Goal: Task Accomplishment & Management: Manage account settings

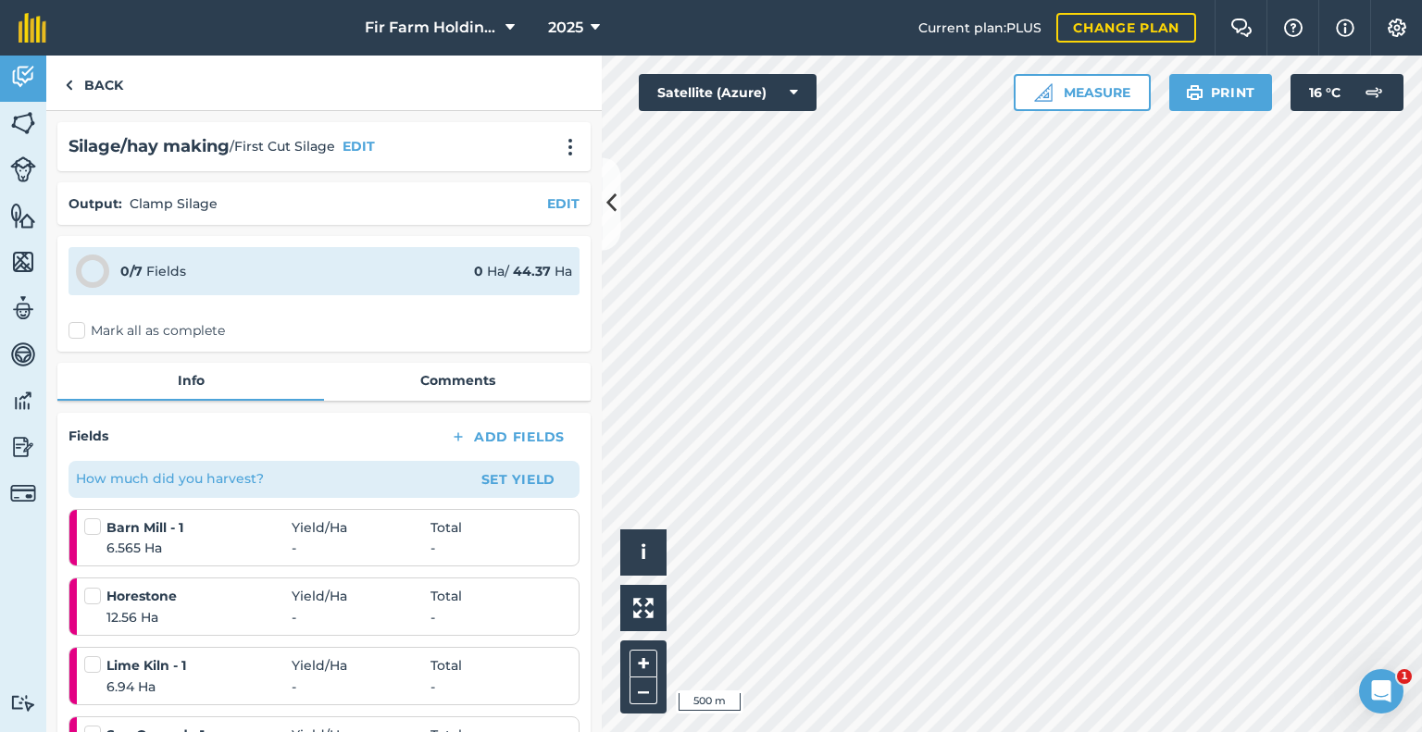
scroll to position [463, 0]
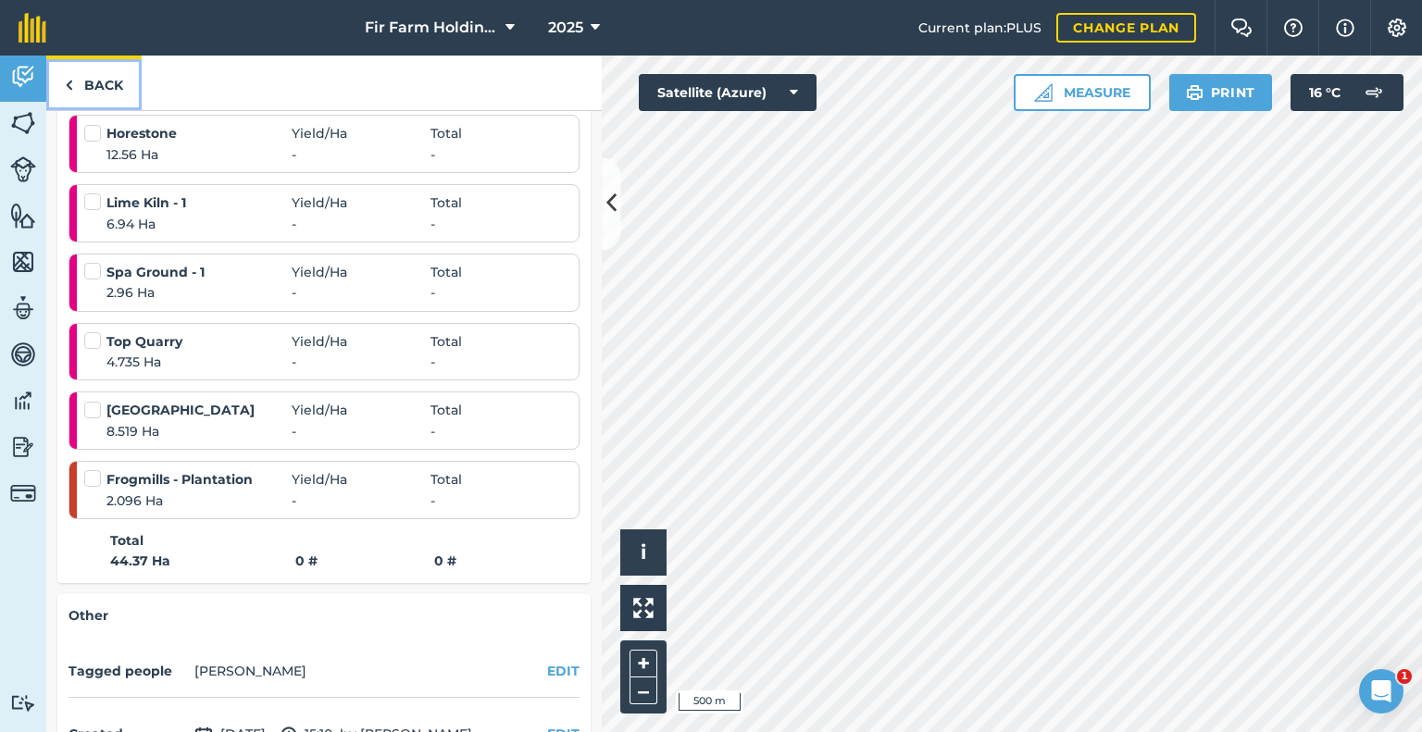
click at [88, 69] on link "Back" at bounding box center [93, 83] width 95 height 55
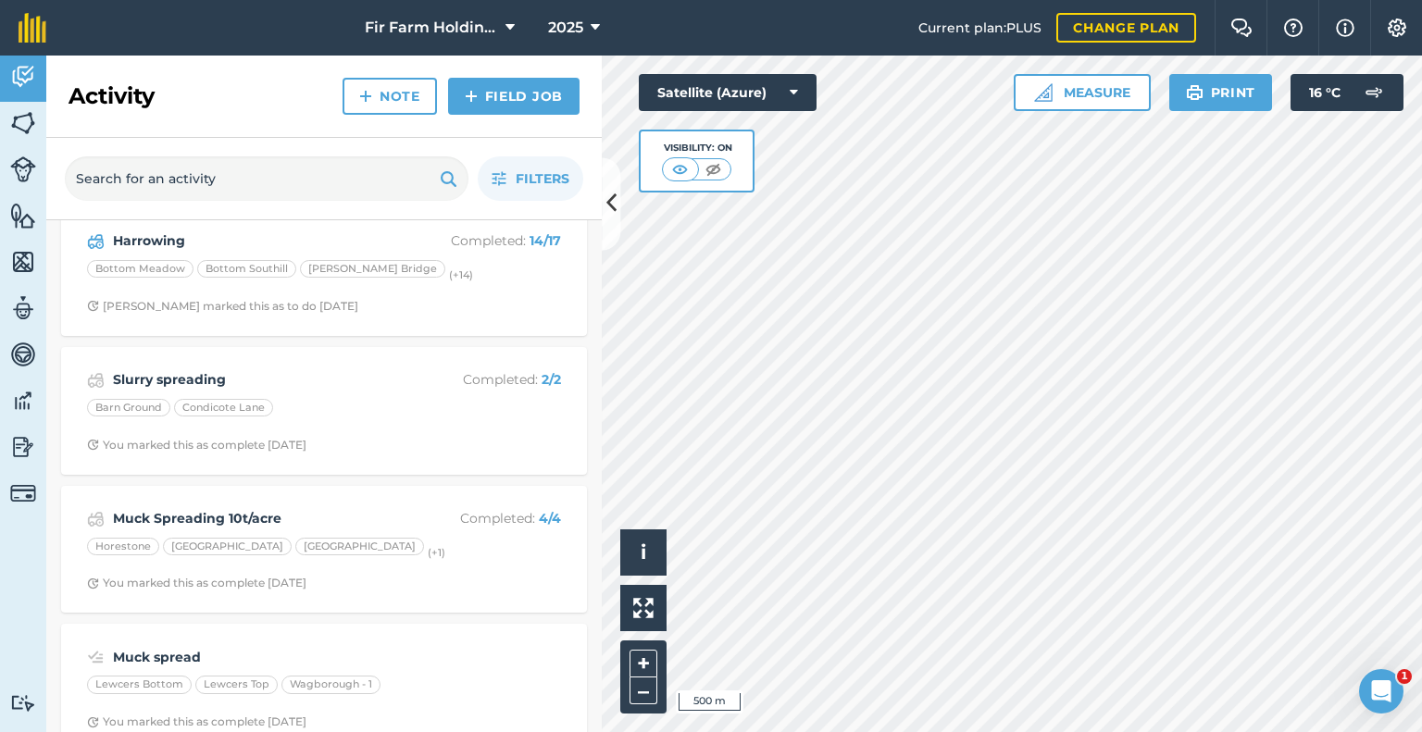
scroll to position [4406, 0]
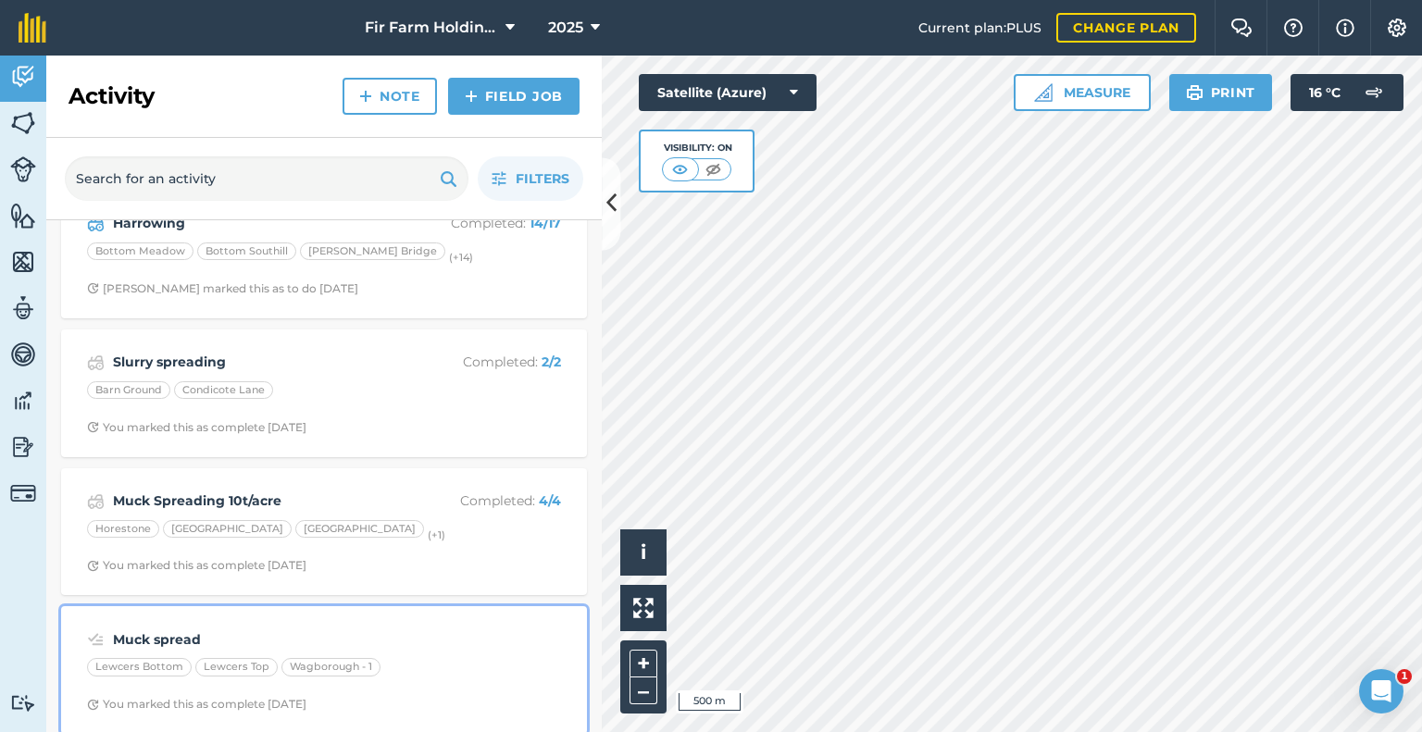
click at [418, 629] on div "Muck spread" at bounding box center [324, 640] width 474 height 22
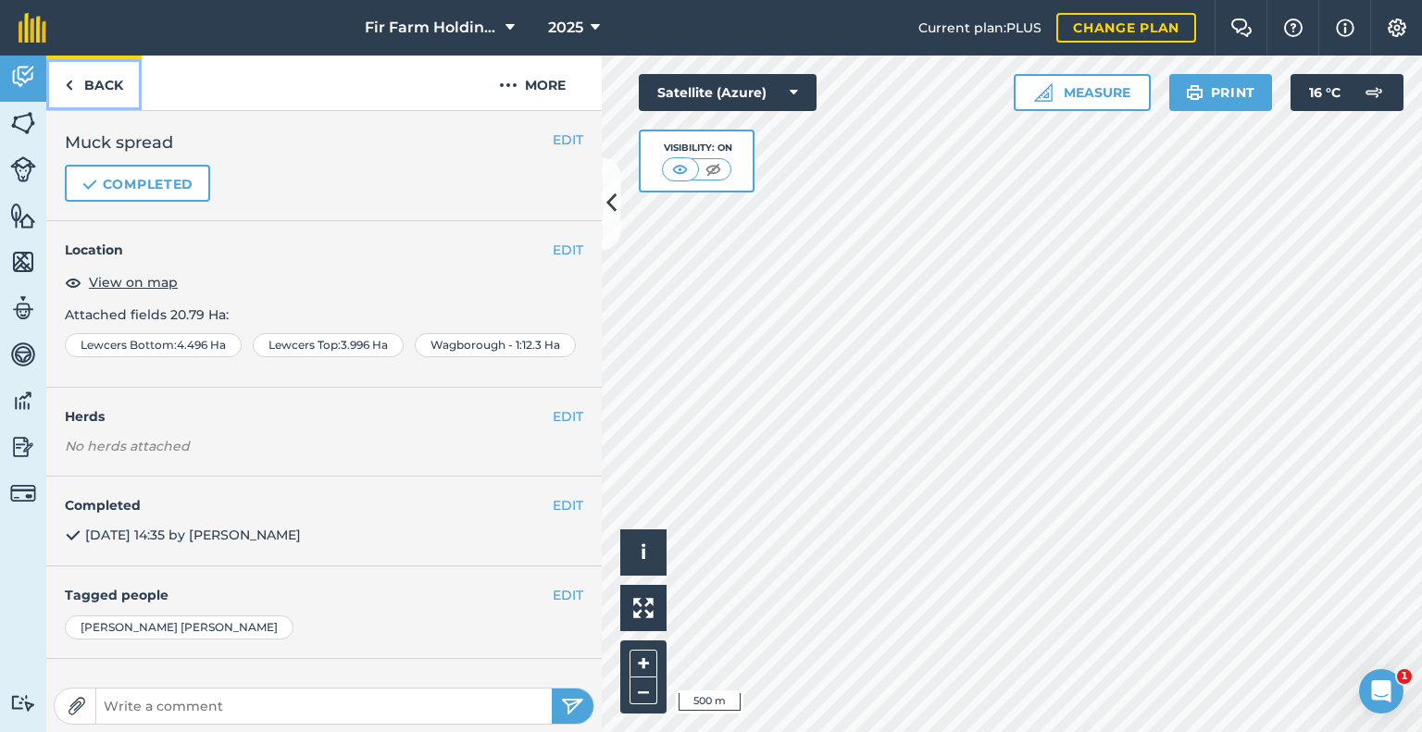
click at [70, 85] on img at bounding box center [69, 85] width 8 height 22
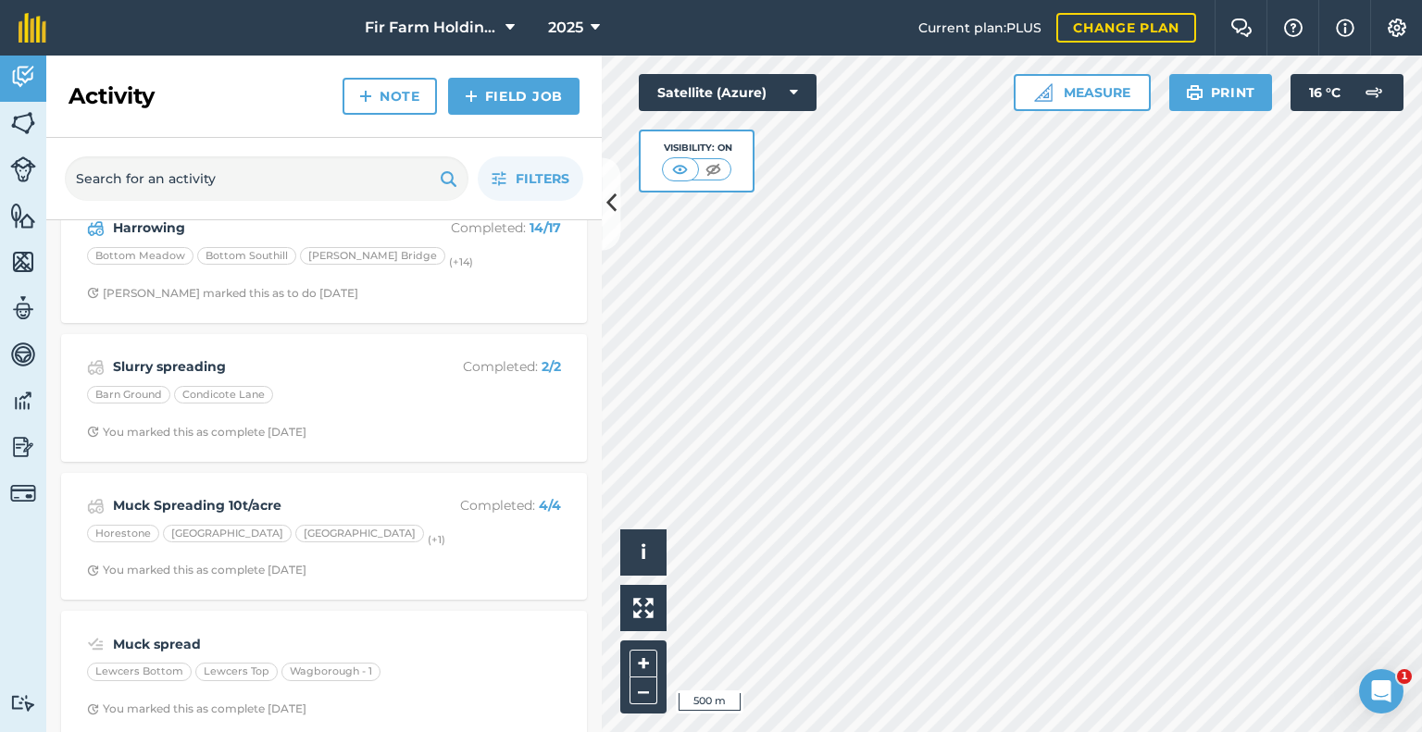
scroll to position [4406, 0]
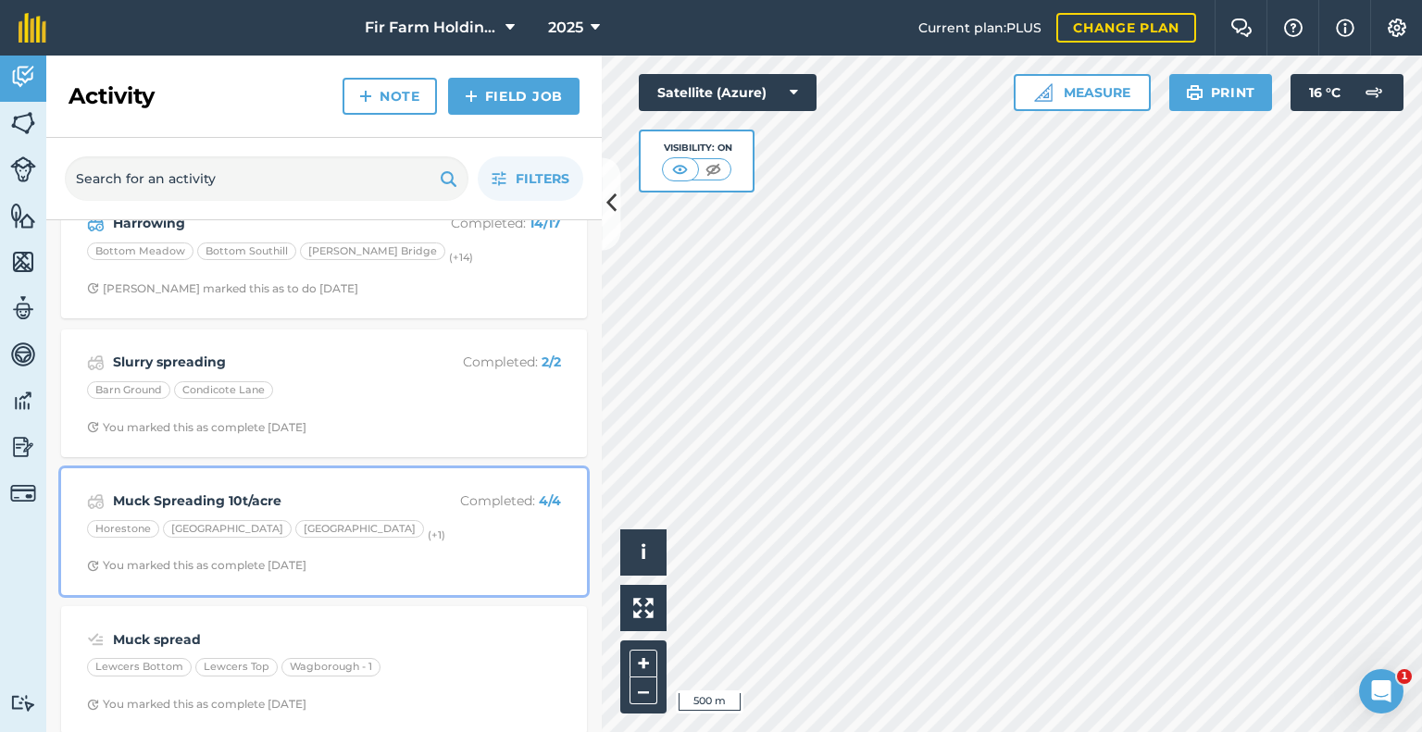
click at [415, 521] on div "[GEOGRAPHIC_DATA] (+ 1 )" at bounding box center [324, 532] width 474 height 24
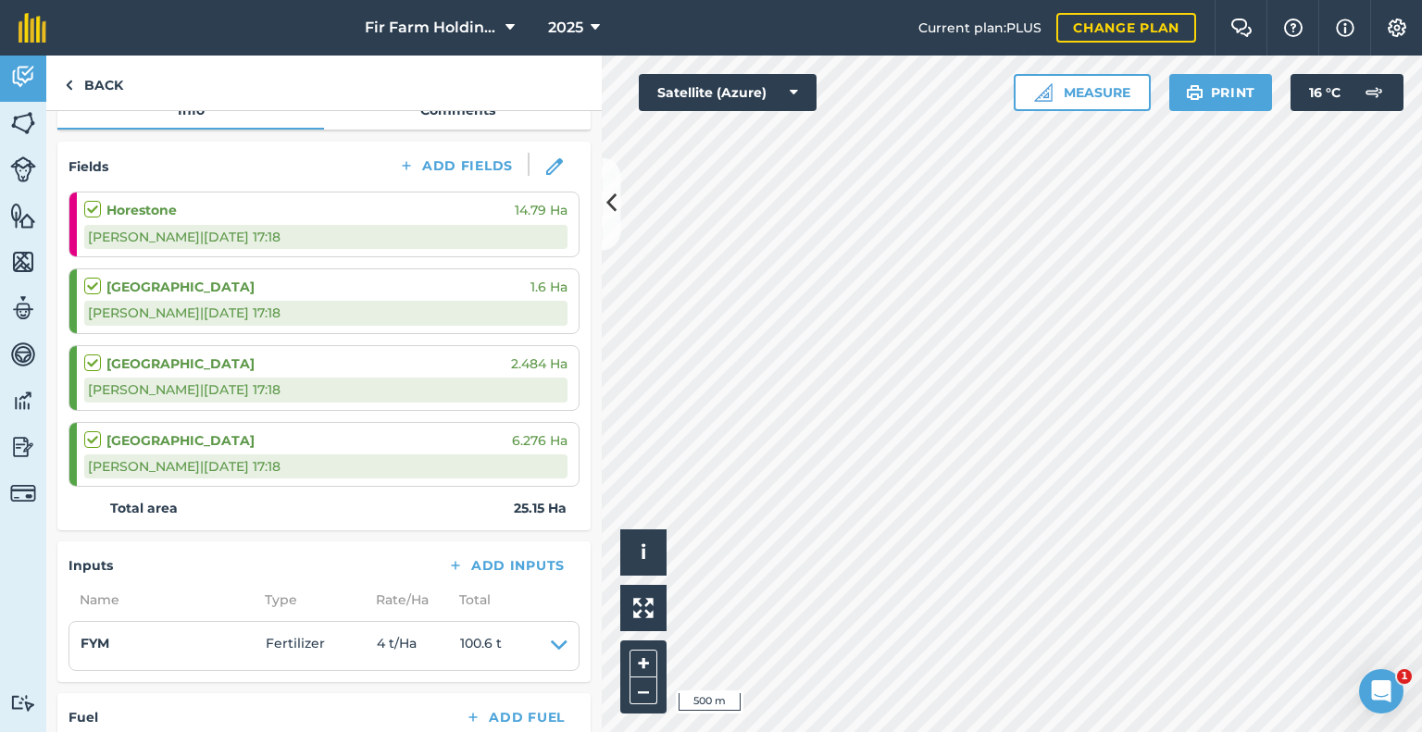
scroll to position [185, 0]
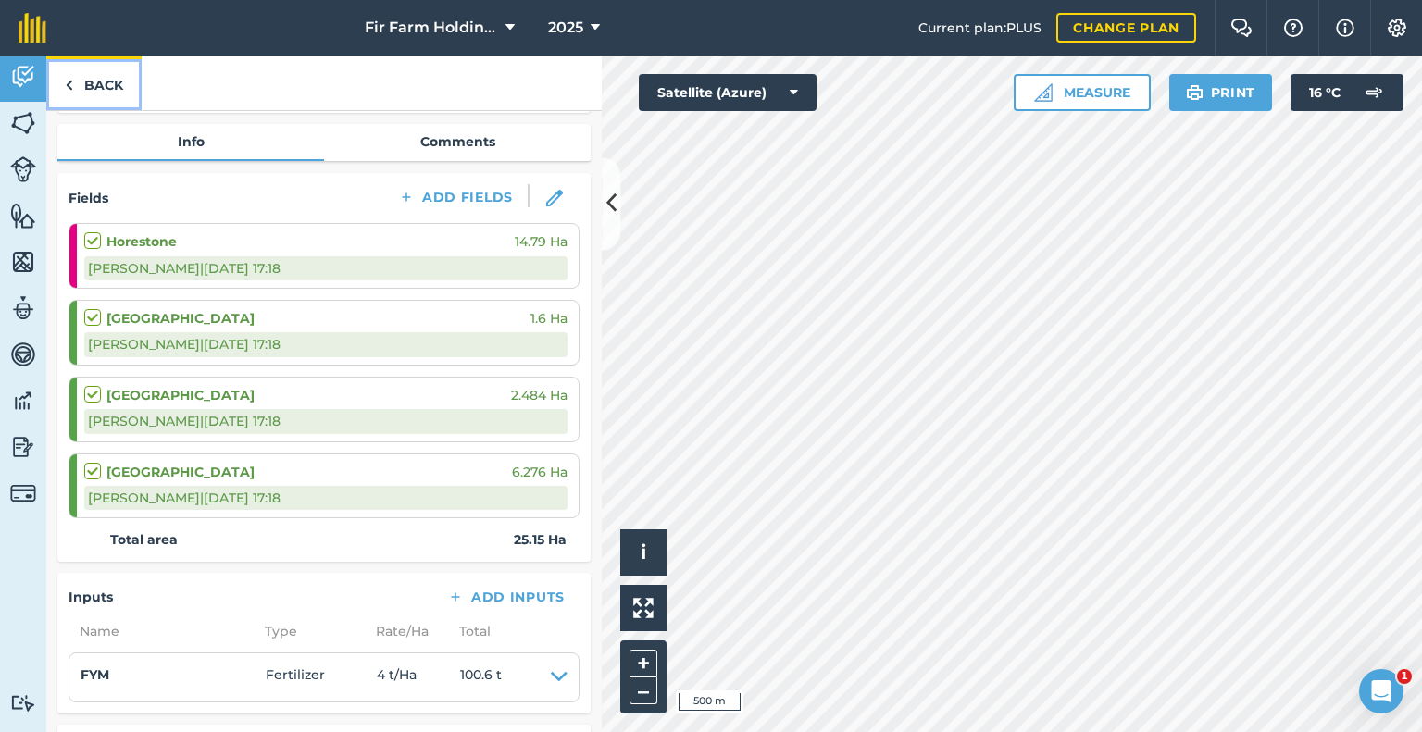
click at [107, 95] on link "Back" at bounding box center [93, 83] width 95 height 55
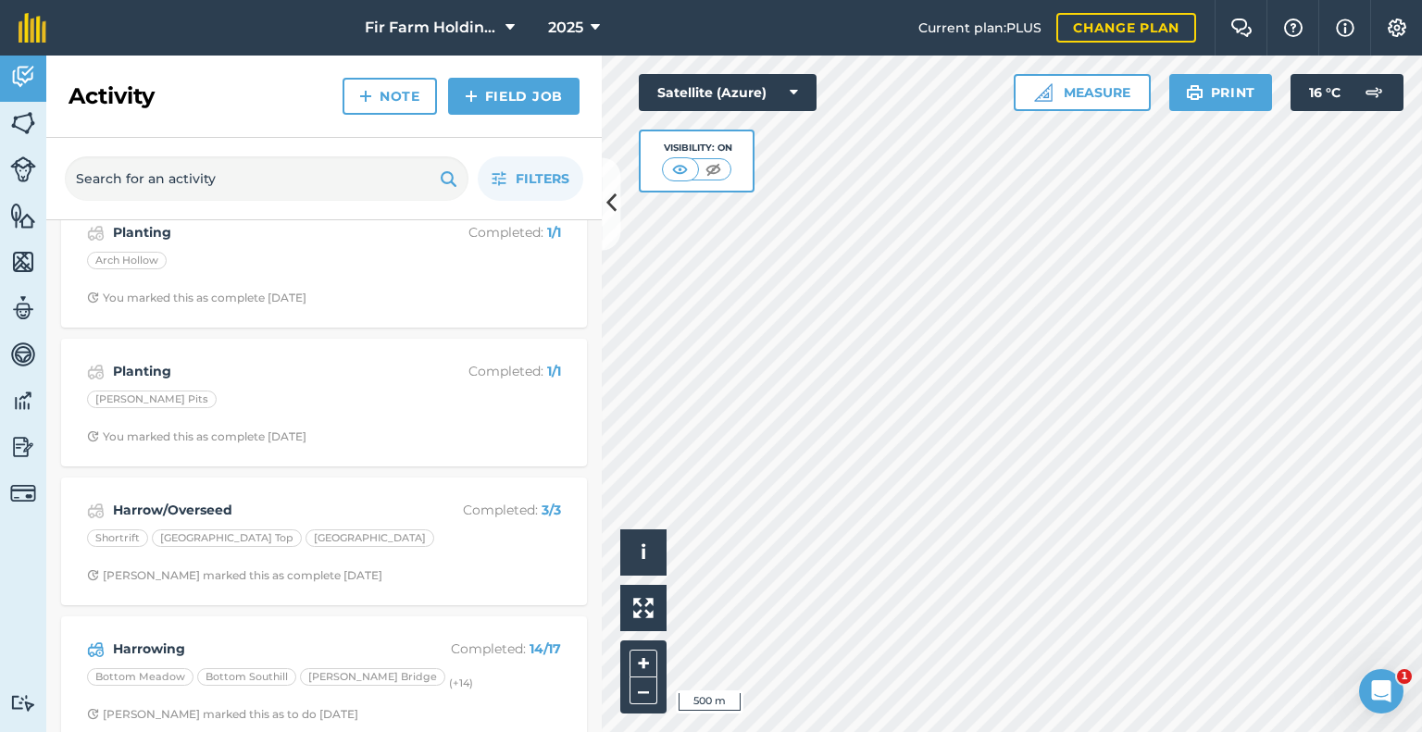
scroll to position [4406, 0]
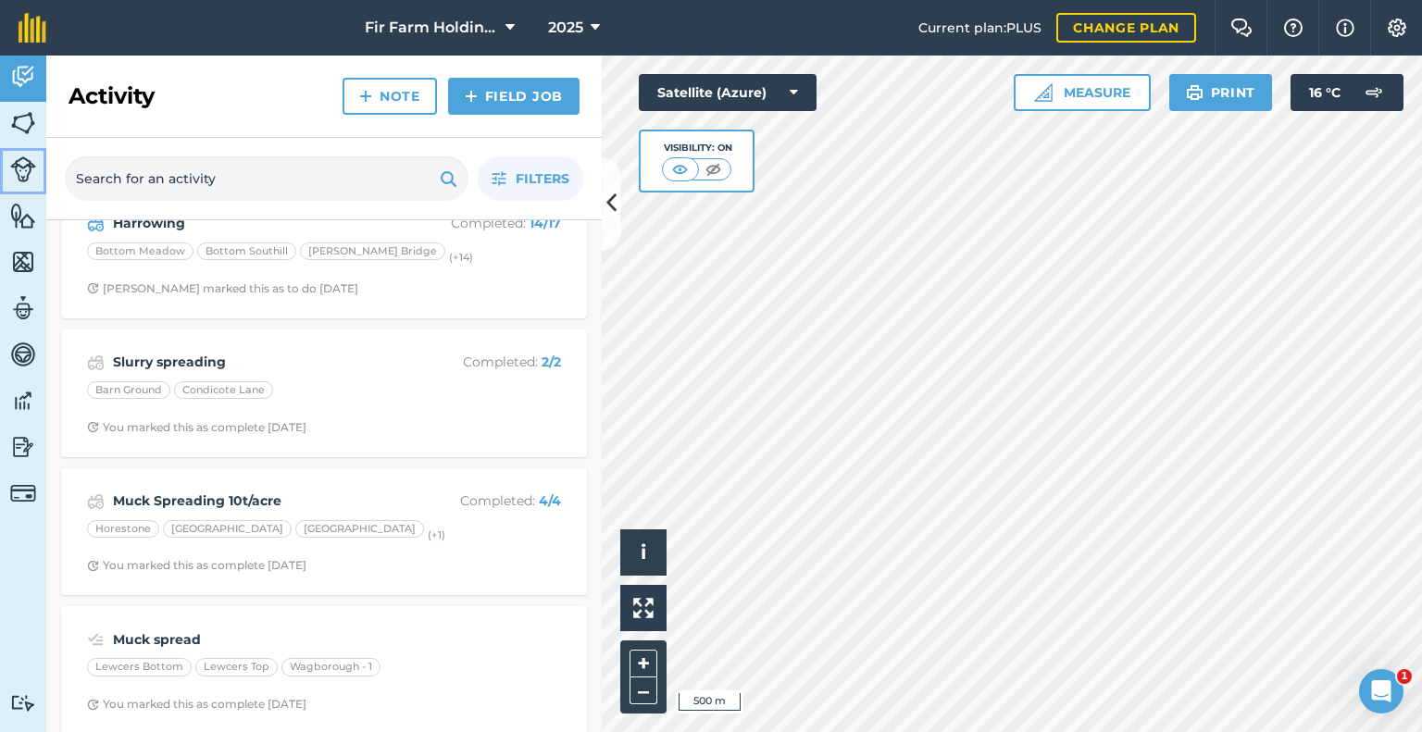
click at [11, 177] on img at bounding box center [23, 169] width 26 height 26
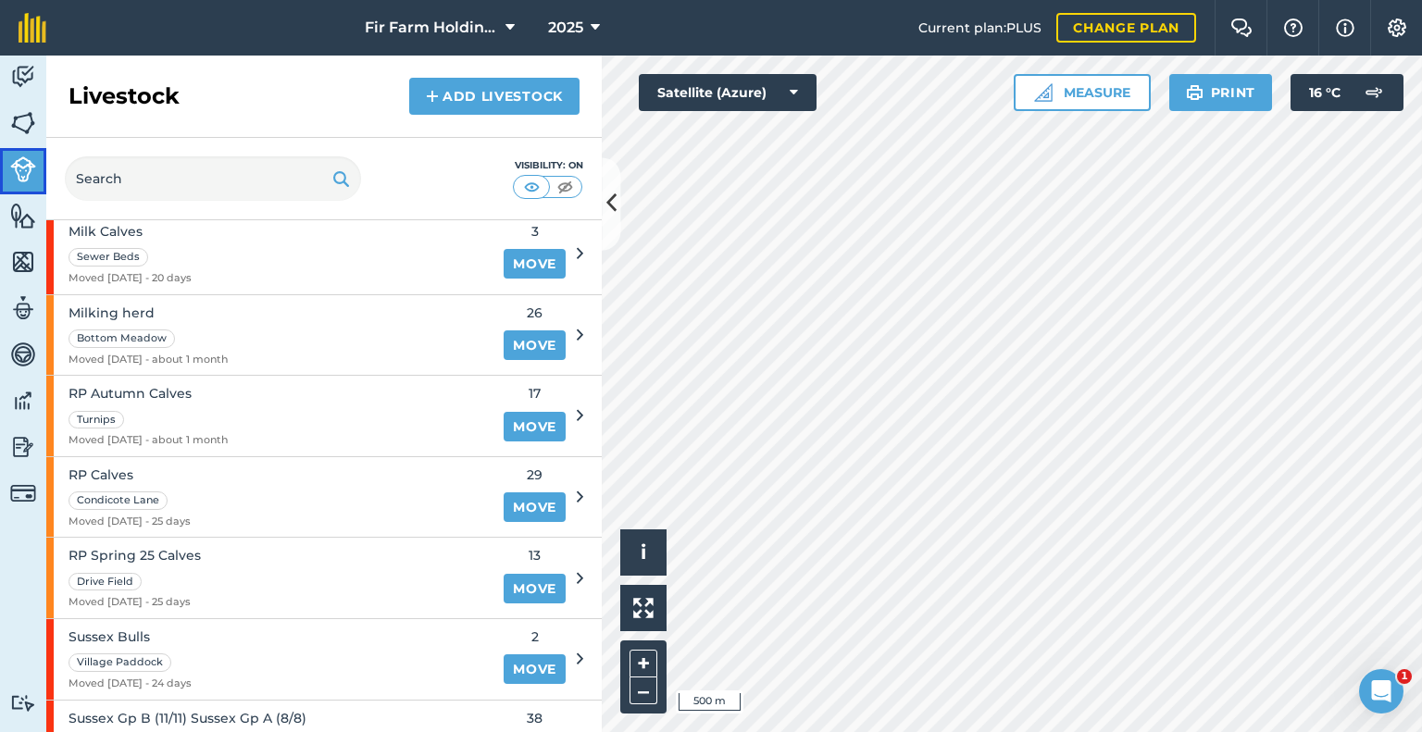
scroll to position [648, 0]
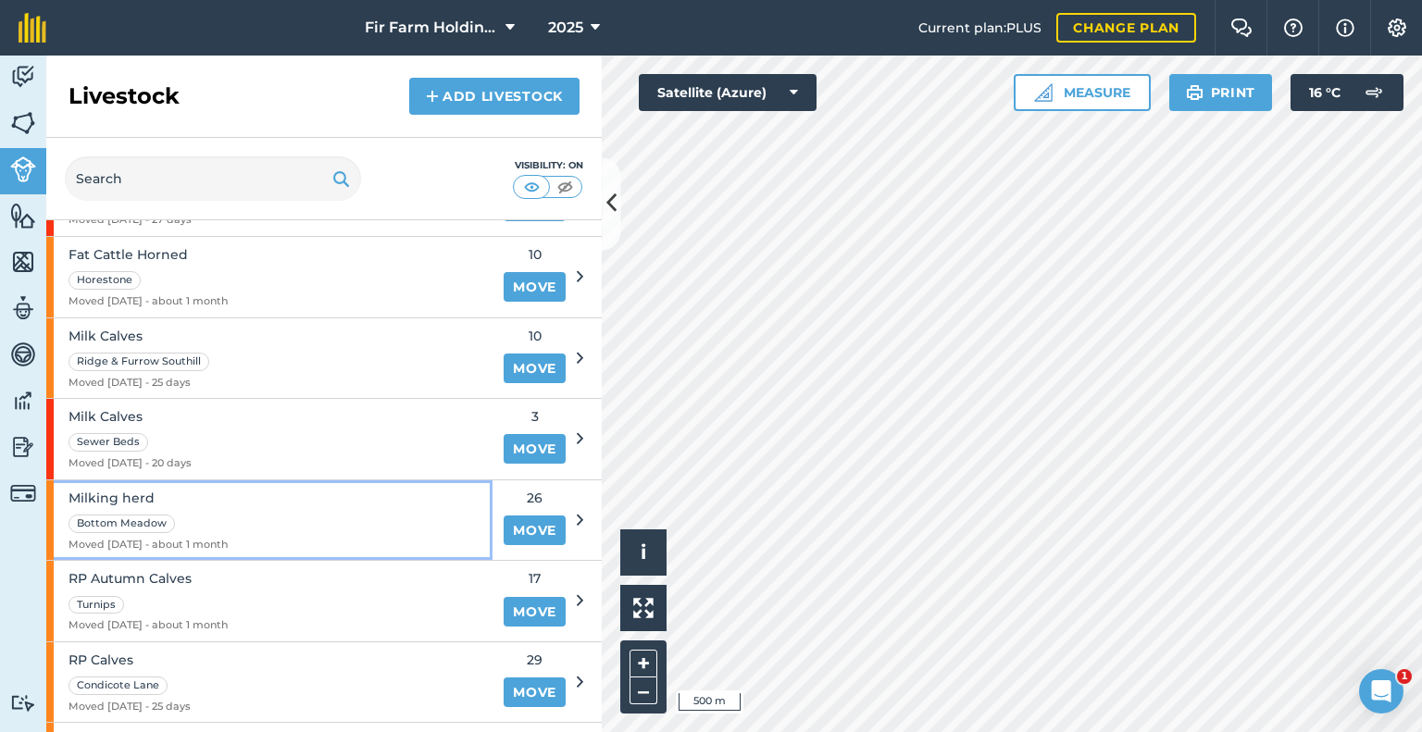
click at [458, 504] on div "Milking herd Bottom Meadow Moved [DATE] - about 1 month" at bounding box center [269, 520] width 446 height 81
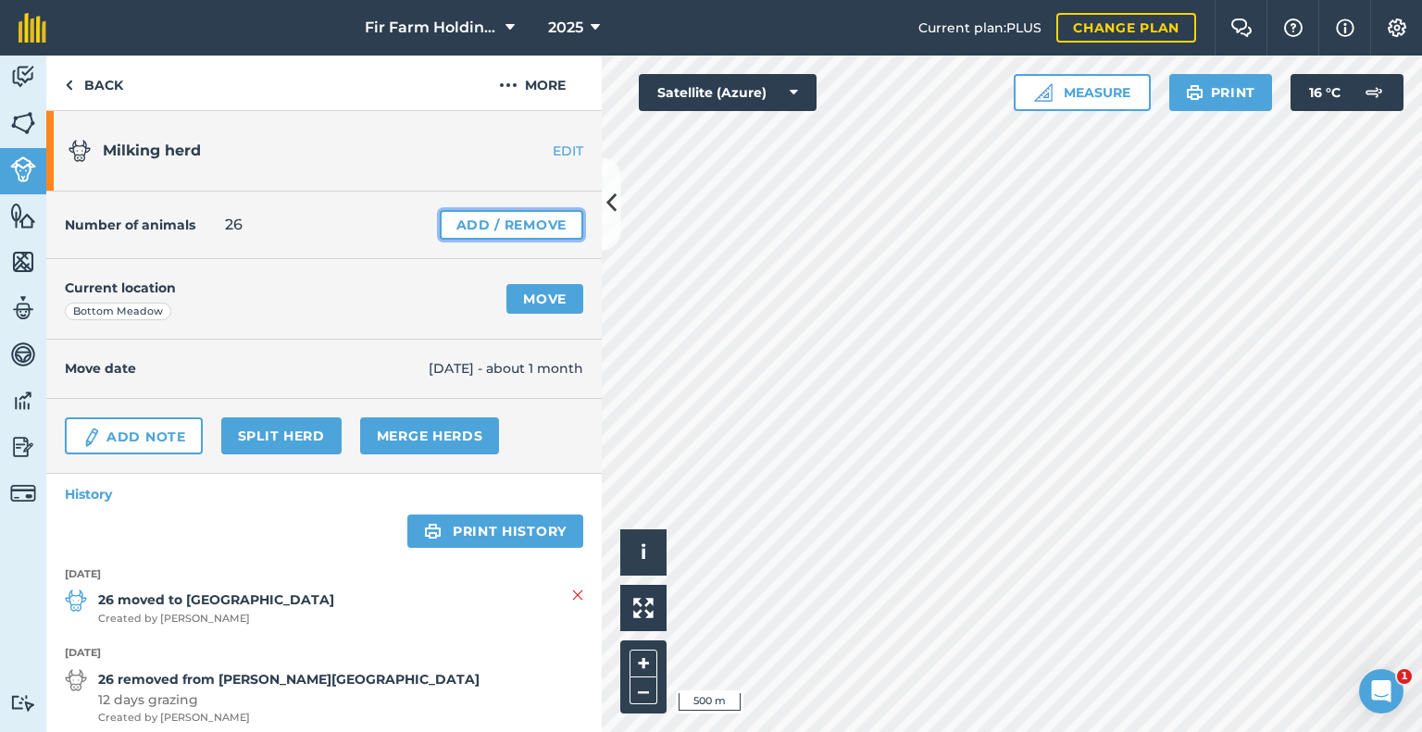
click at [501, 232] on link "Add / Remove" at bounding box center [511, 225] width 143 height 30
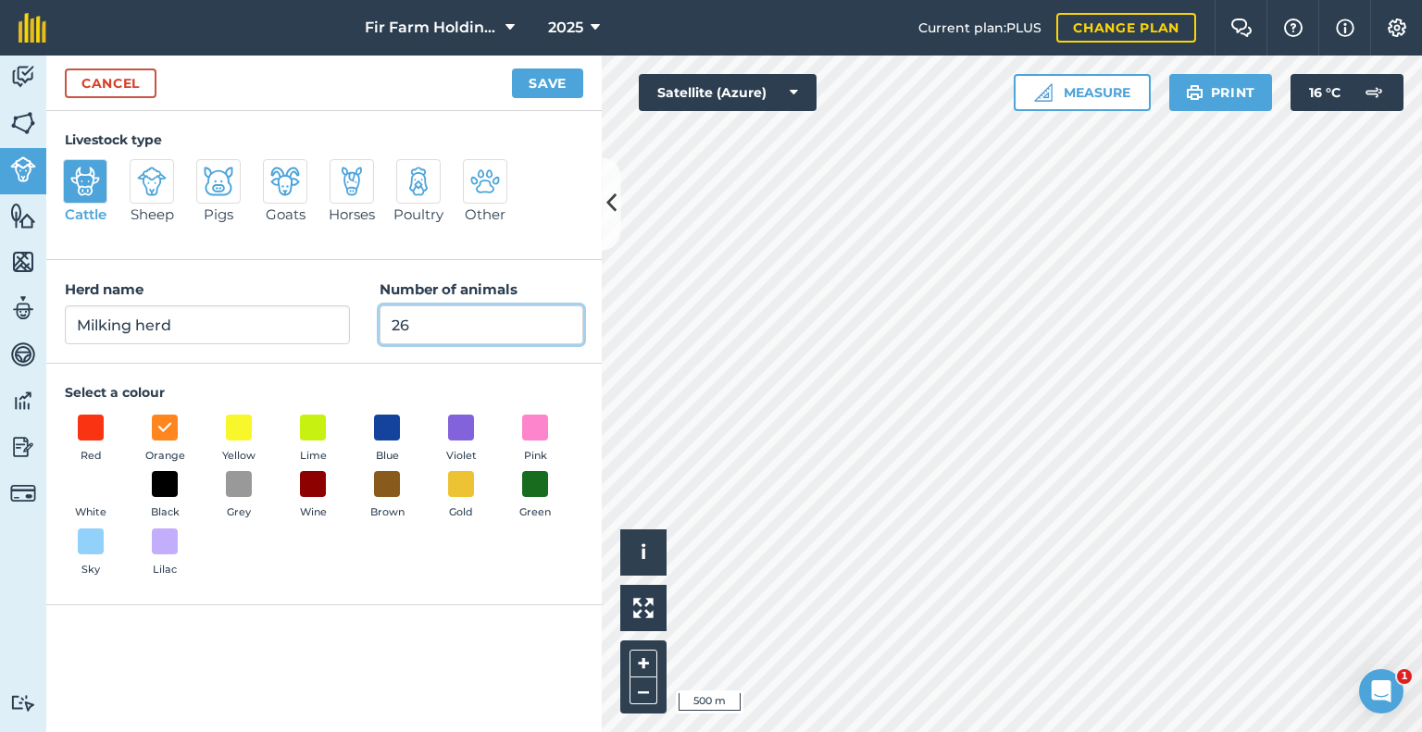
click at [455, 329] on input "26" at bounding box center [482, 324] width 204 height 39
type input "20"
click at [554, 79] on button "Save" at bounding box center [547, 84] width 71 height 30
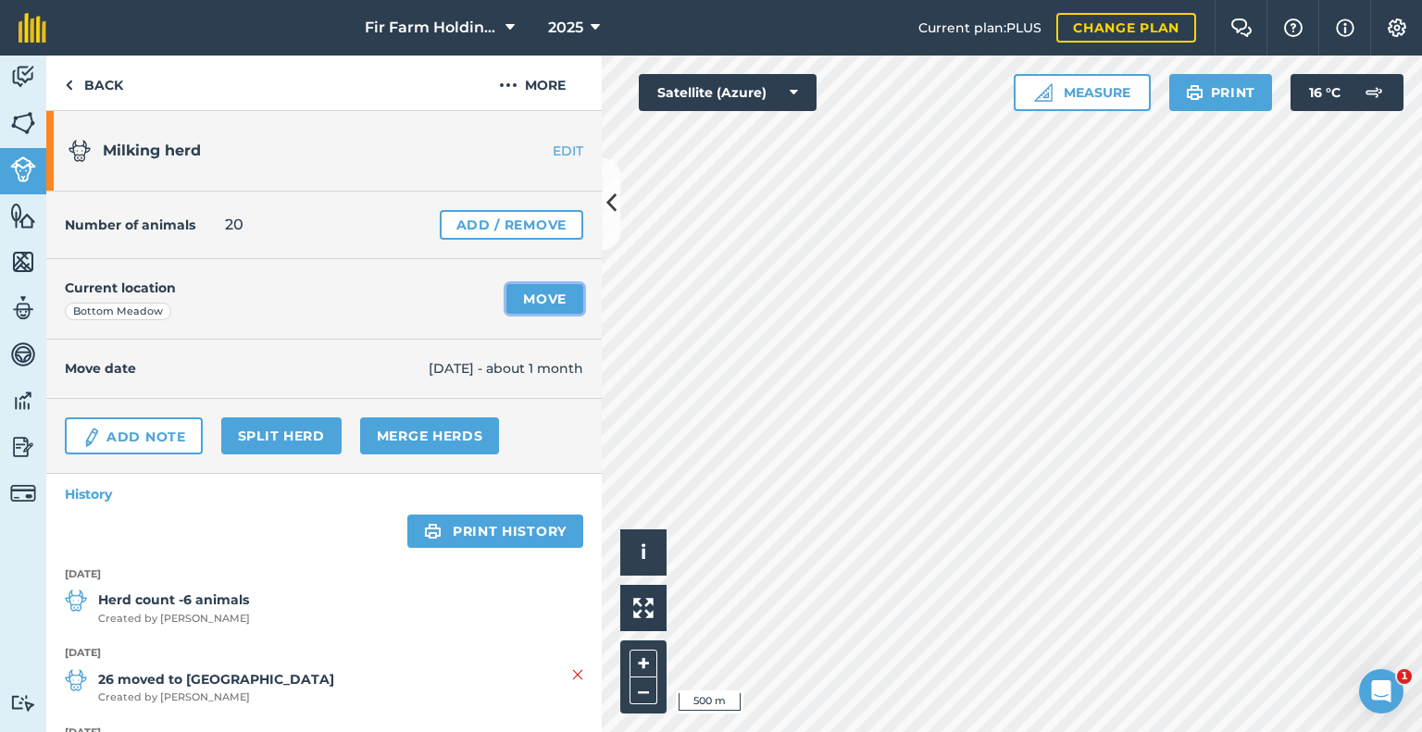
click at [535, 293] on link "Move" at bounding box center [544, 299] width 77 height 30
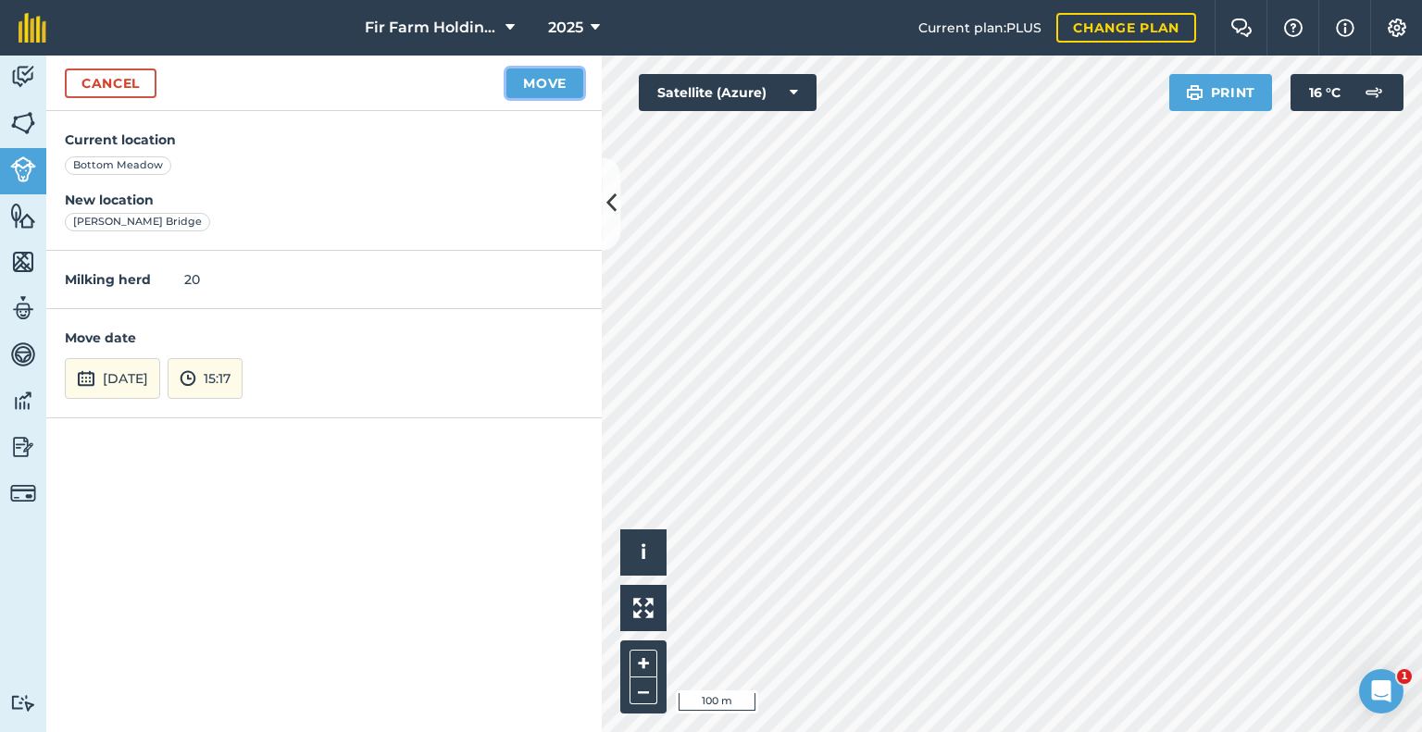
click at [543, 81] on button "Move" at bounding box center [544, 84] width 77 height 30
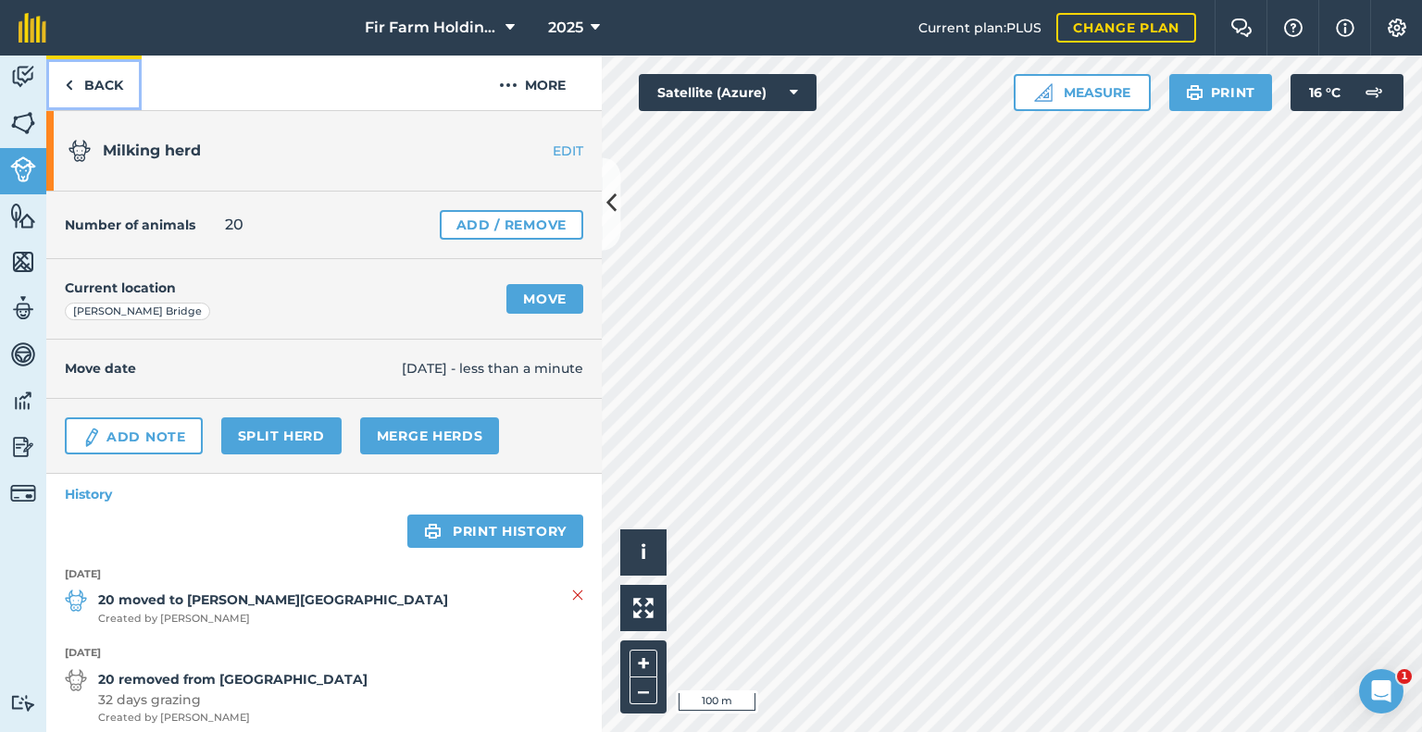
click at [101, 73] on link "Back" at bounding box center [93, 83] width 95 height 55
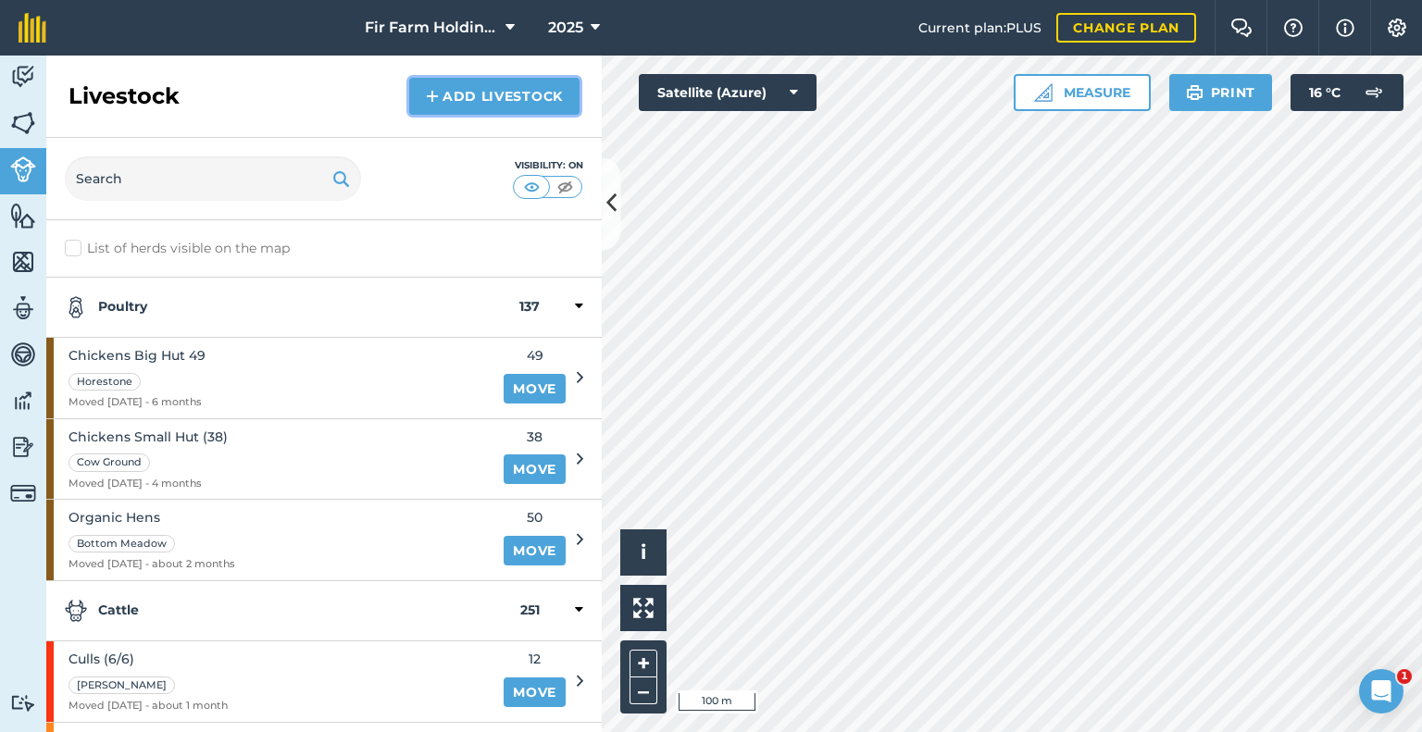
click at [455, 104] on link "Add Livestock" at bounding box center [494, 96] width 170 height 37
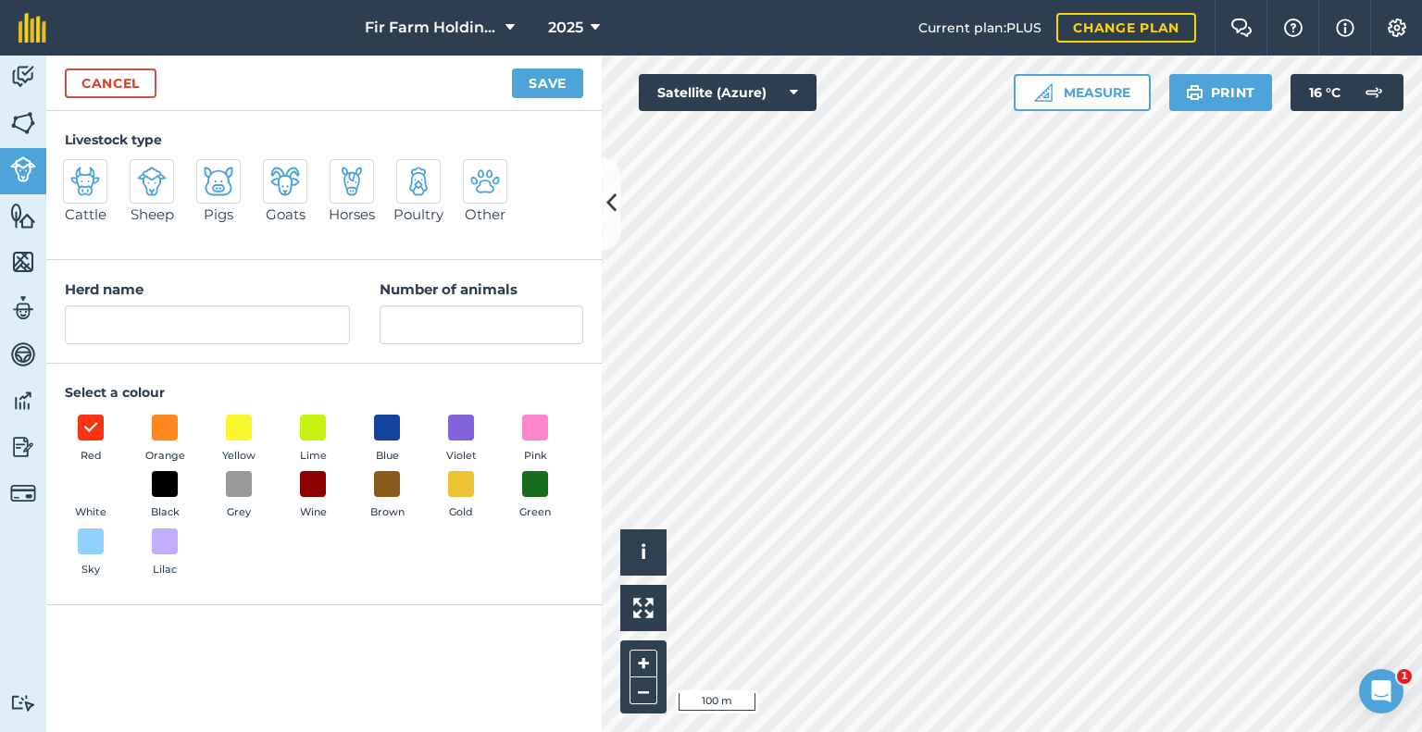
click at [96, 171] on img at bounding box center [85, 182] width 30 height 30
click at [77, 171] on input "Cattle" at bounding box center [71, 165] width 12 height 12
radio input "true"
click at [167, 318] on input "Cattle" at bounding box center [207, 324] width 285 height 39
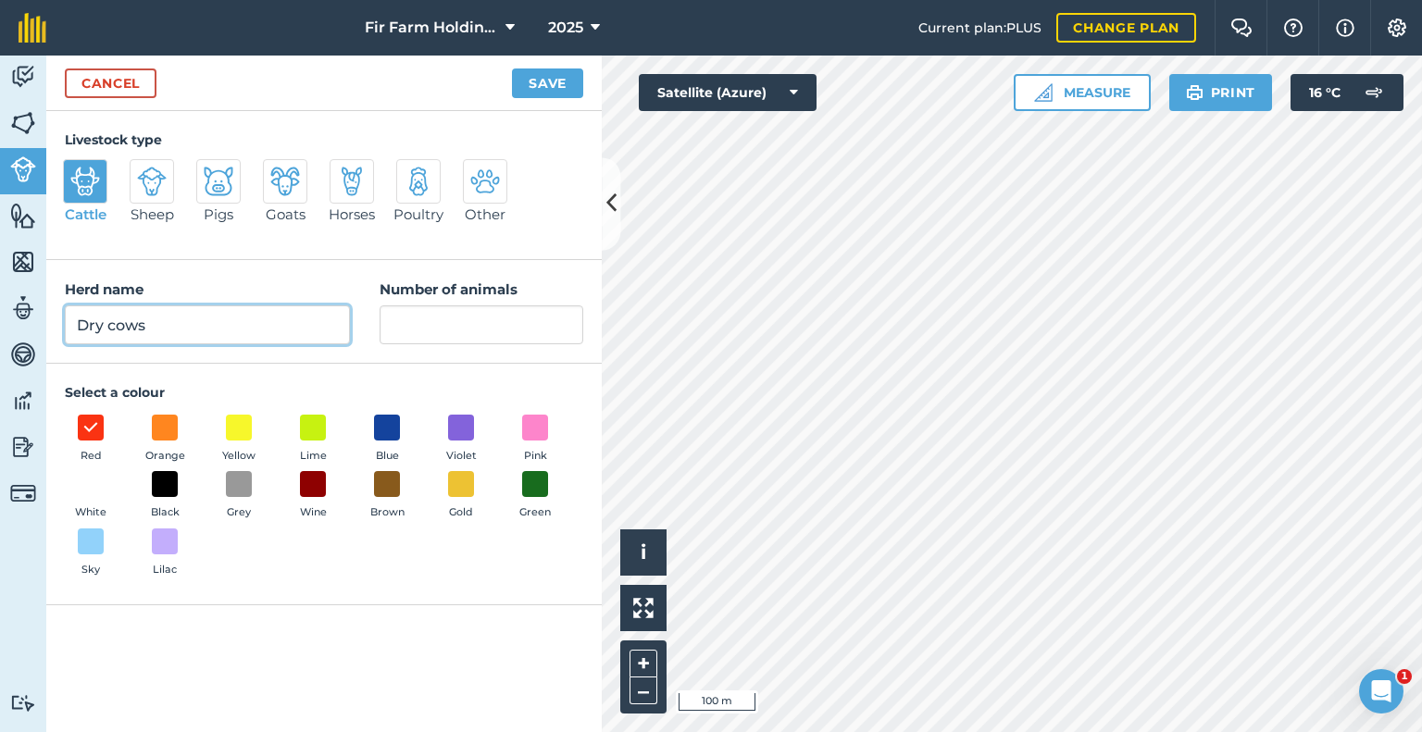
type input "Dry cows"
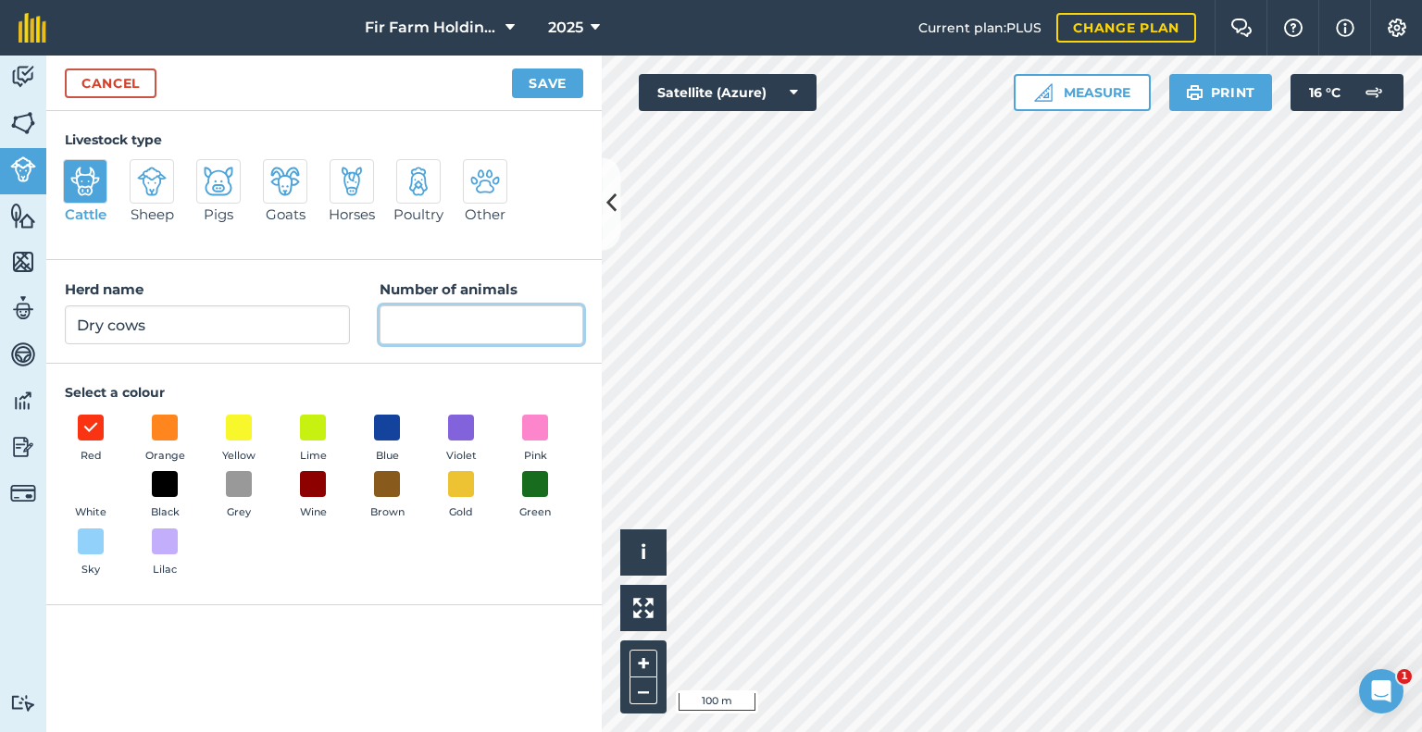
click at [507, 340] on input "Number of animals" at bounding box center [482, 324] width 204 height 39
type input "6"
click at [170, 440] on span at bounding box center [165, 428] width 26 height 26
click at [537, 83] on button "Save" at bounding box center [547, 84] width 71 height 30
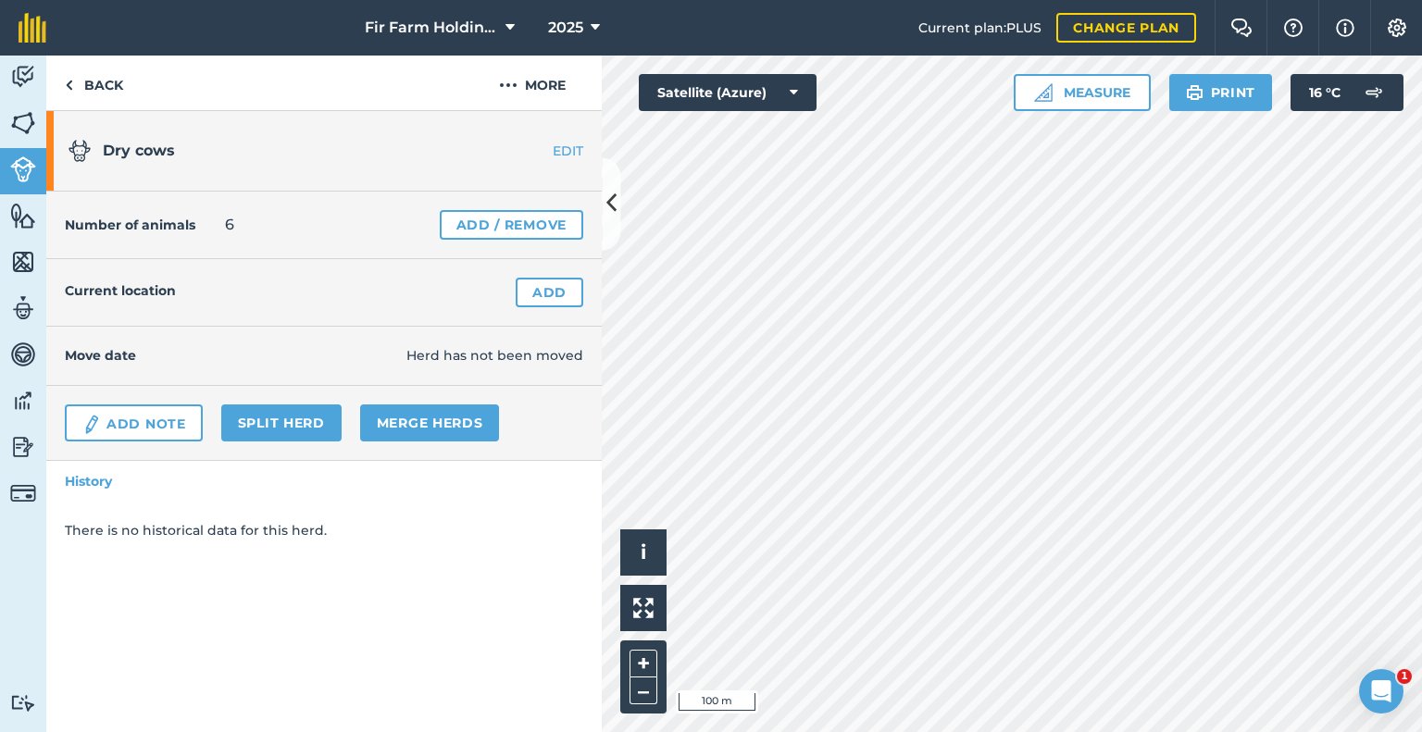
click at [552, 315] on div "Current location Add" at bounding box center [323, 293] width 555 height 68
click at [544, 298] on link "Add" at bounding box center [550, 293] width 68 height 30
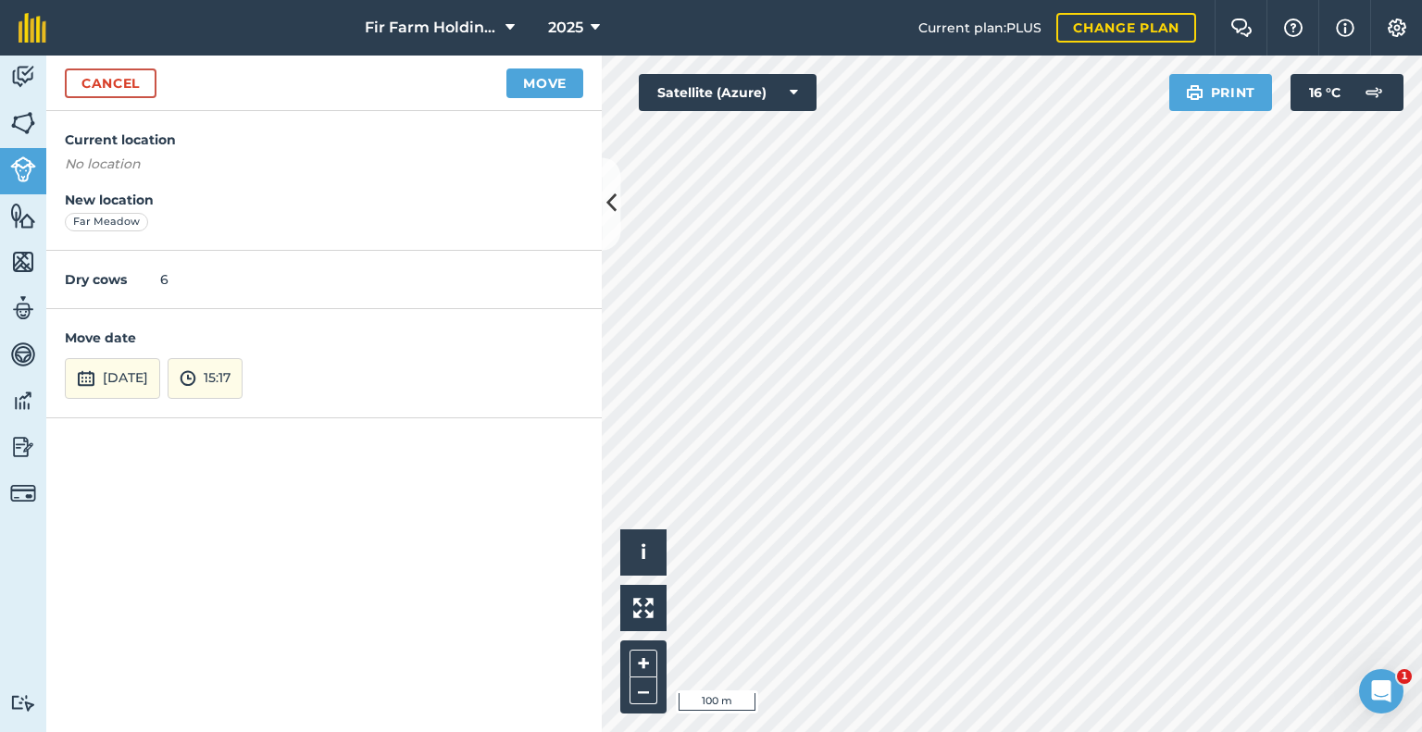
click at [555, 99] on div "Cancel Move" at bounding box center [323, 84] width 555 height 56
click at [555, 85] on button "Move" at bounding box center [544, 84] width 77 height 30
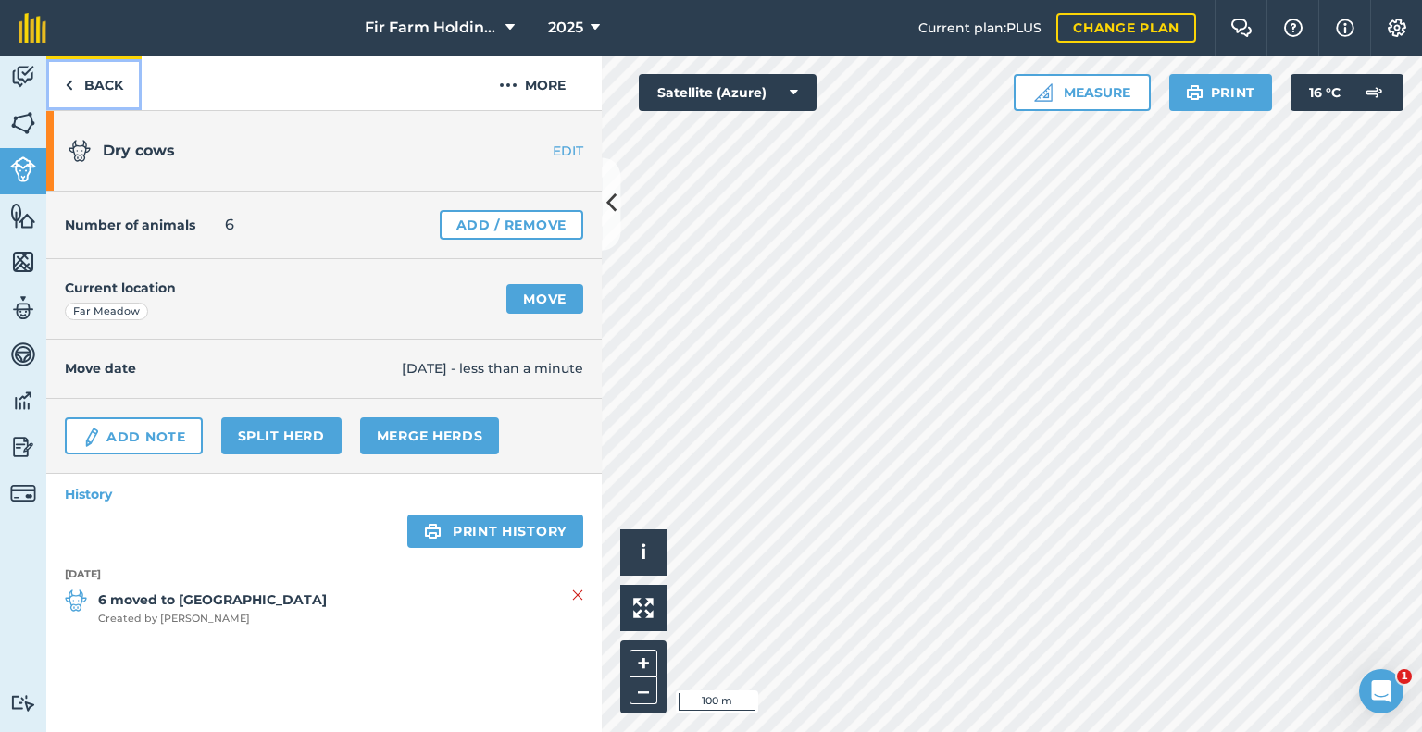
click at [78, 82] on link "Back" at bounding box center [93, 83] width 95 height 55
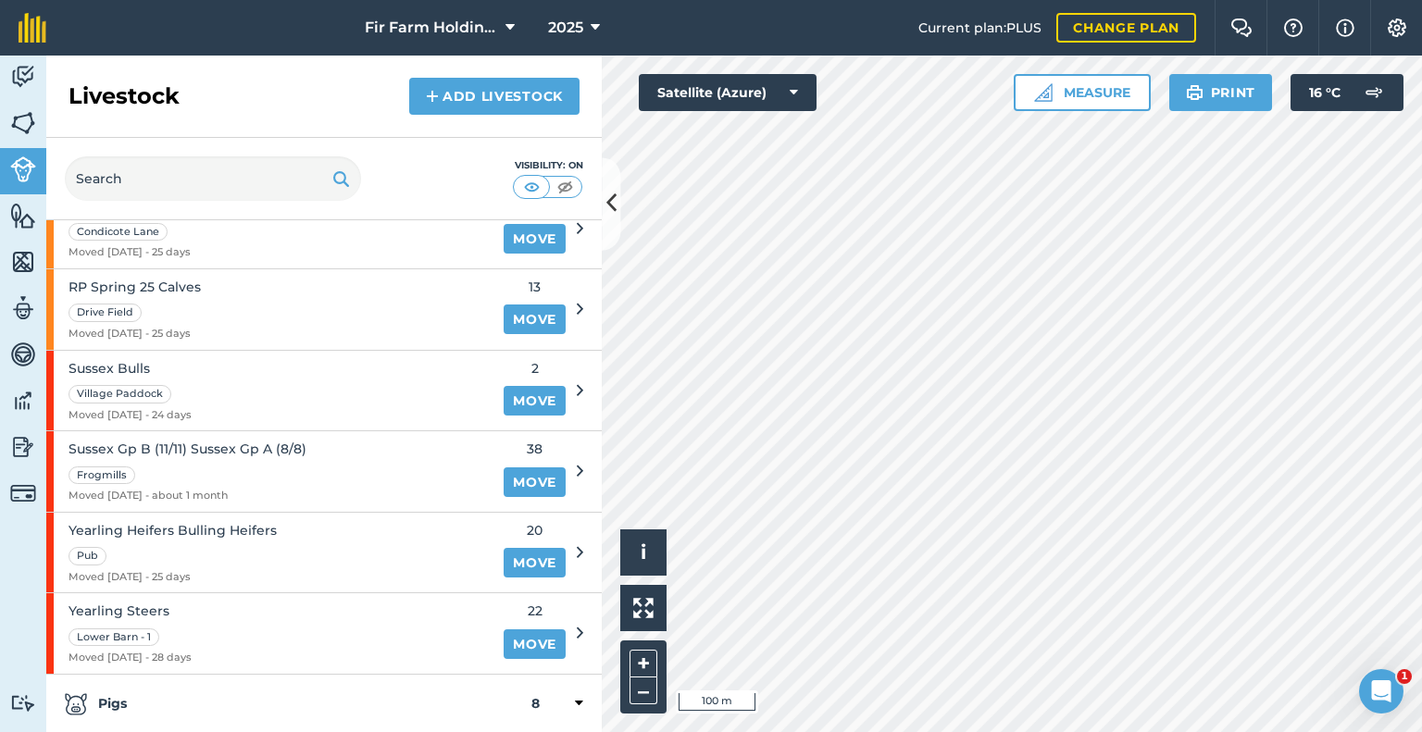
scroll to position [1203, 0]
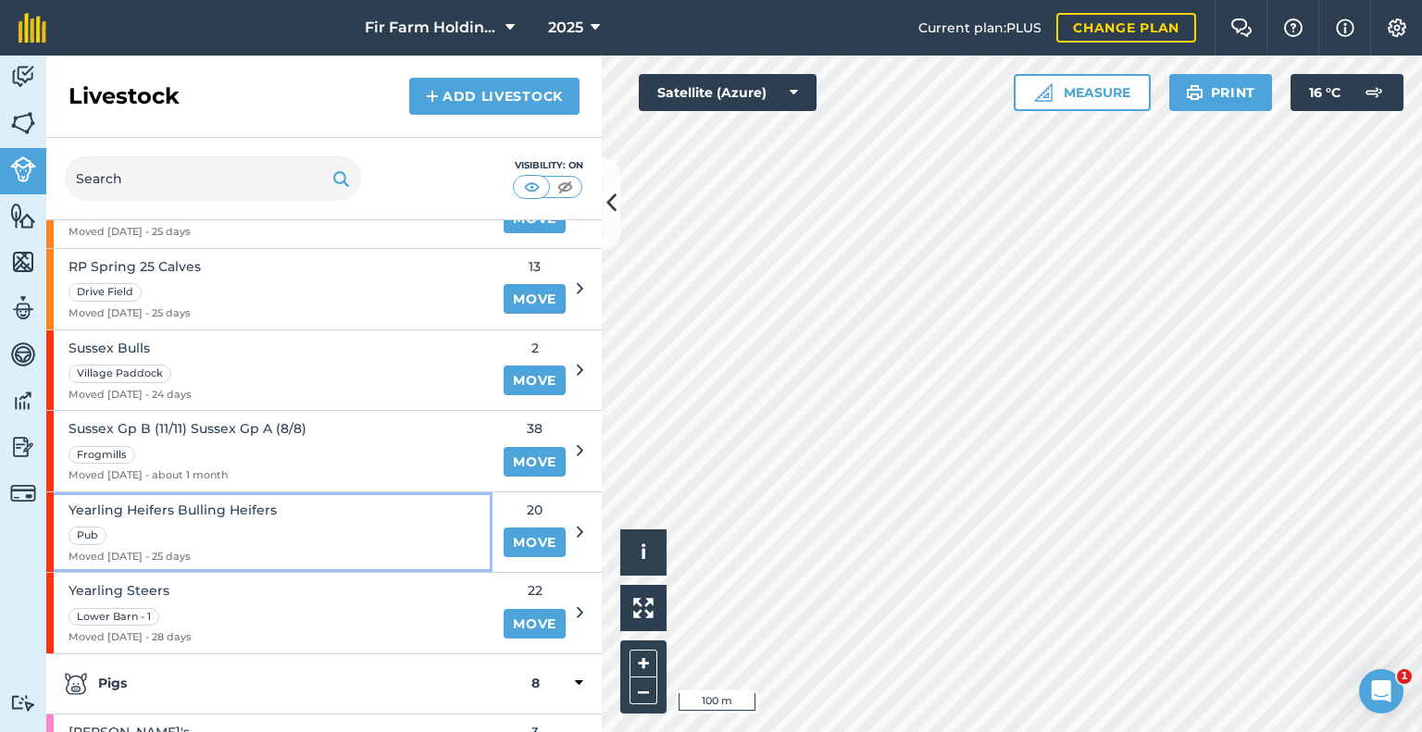
click at [340, 505] on div "Yearling Heifers Bulling Heifers Pub Moved [DATE] - 25 days" at bounding box center [269, 532] width 446 height 81
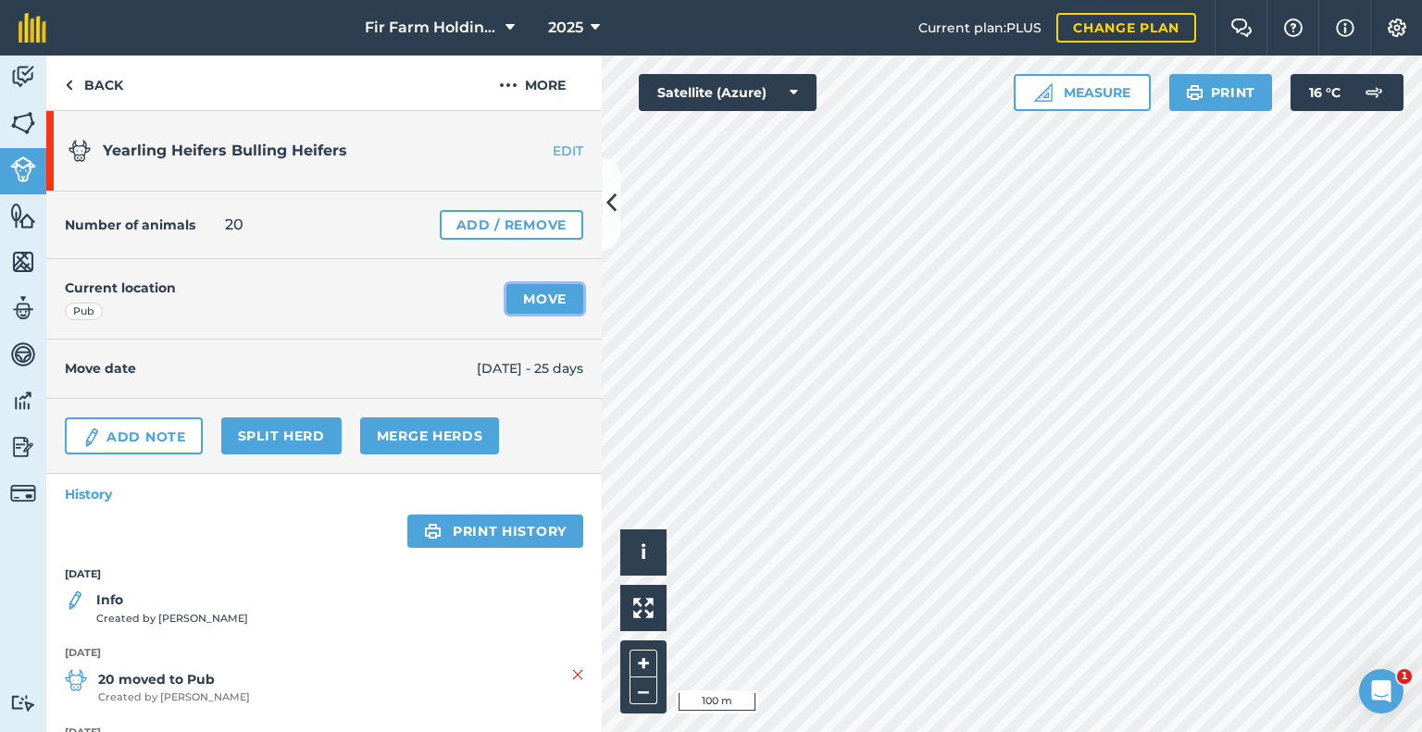
click at [530, 298] on link "Move" at bounding box center [544, 299] width 77 height 30
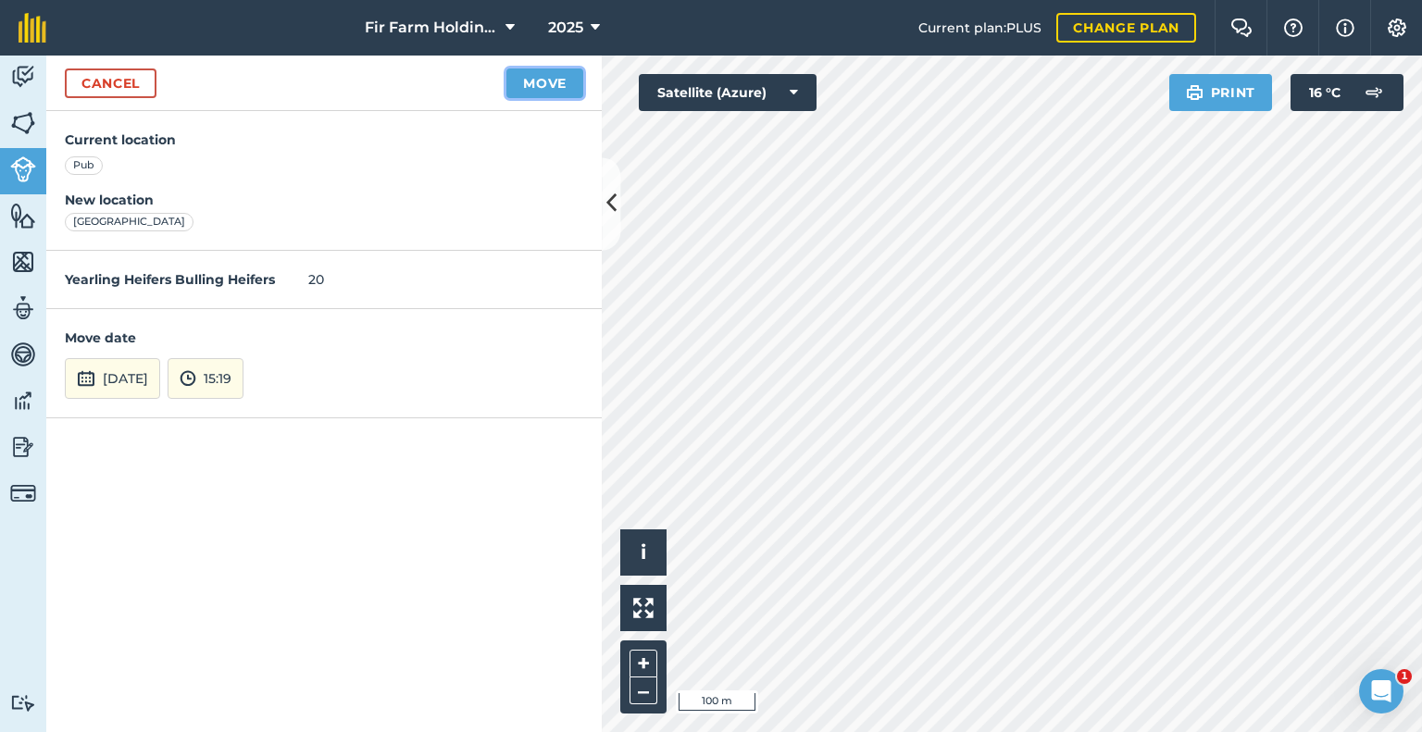
click at [530, 83] on button "Move" at bounding box center [544, 84] width 77 height 30
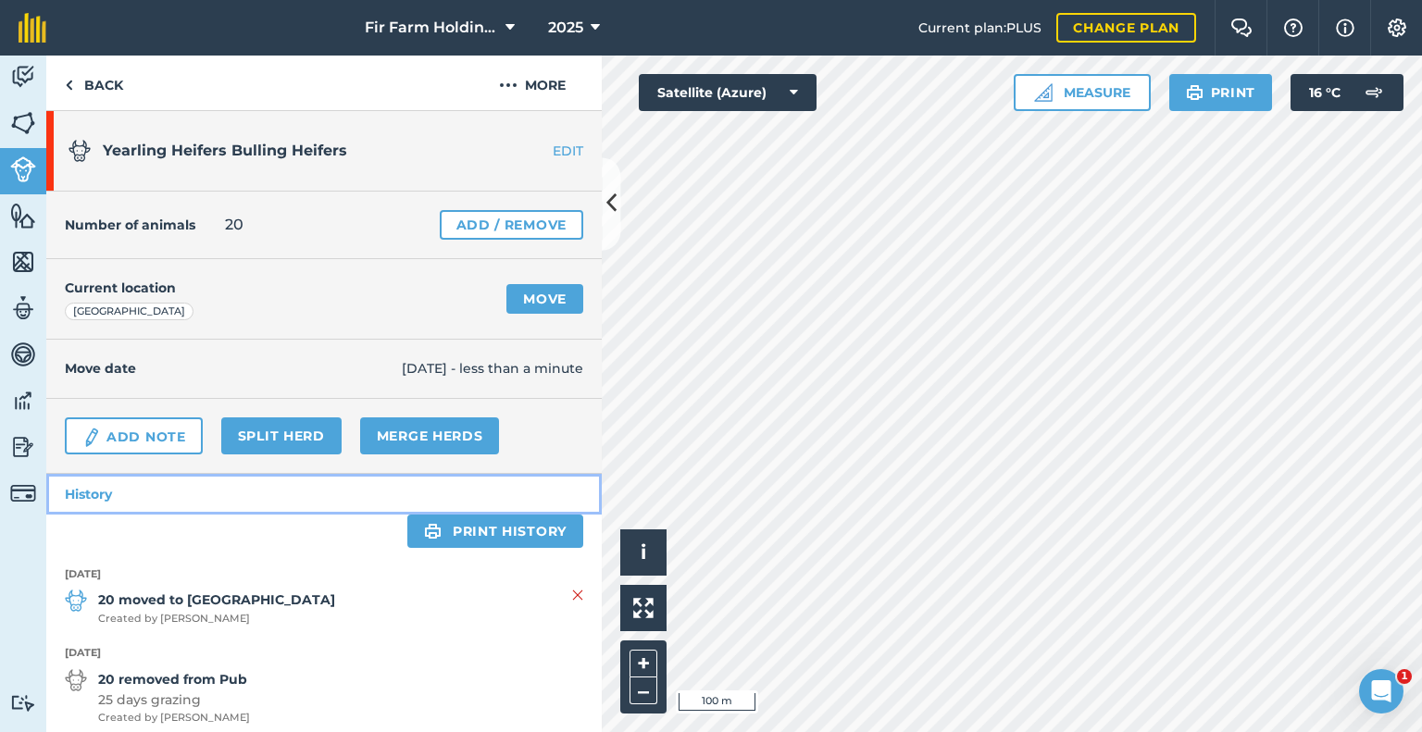
click at [88, 480] on link "History" at bounding box center [323, 494] width 555 height 41
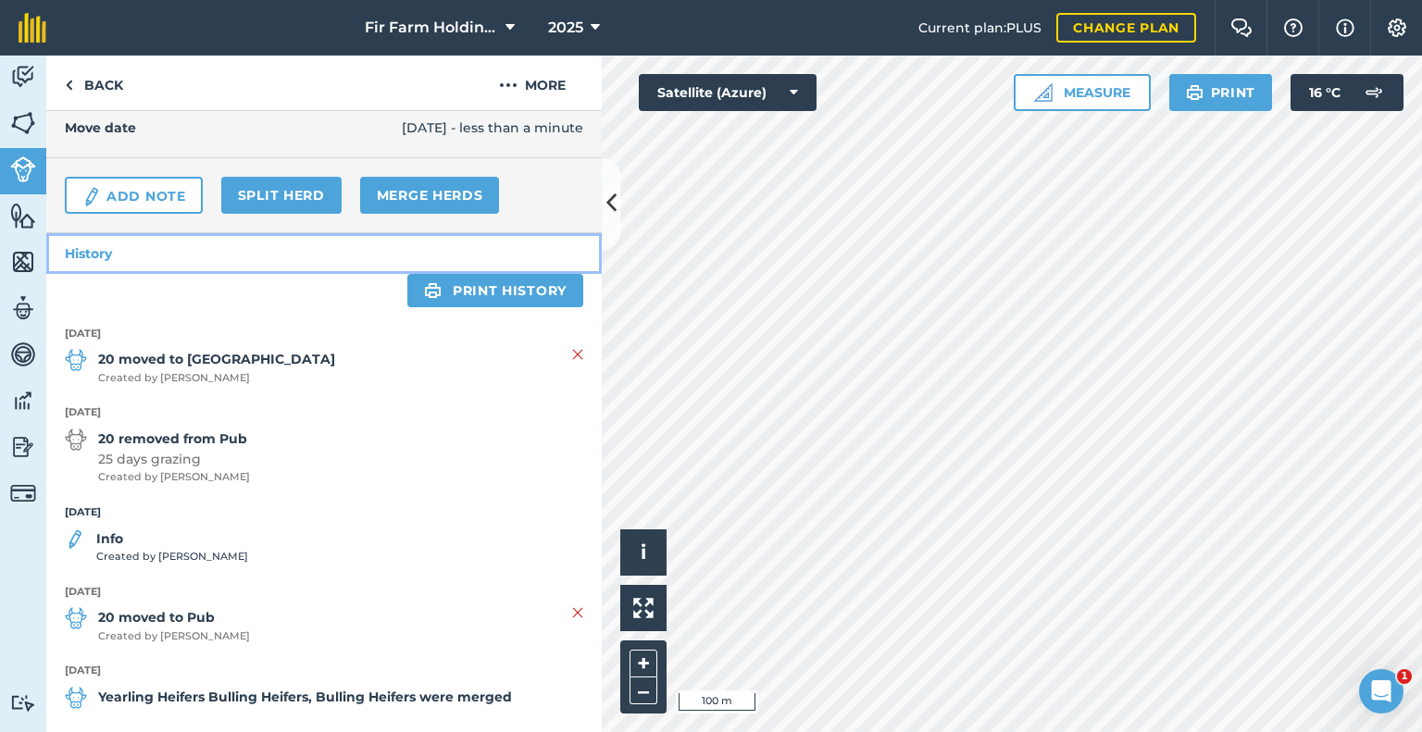
scroll to position [252, 0]
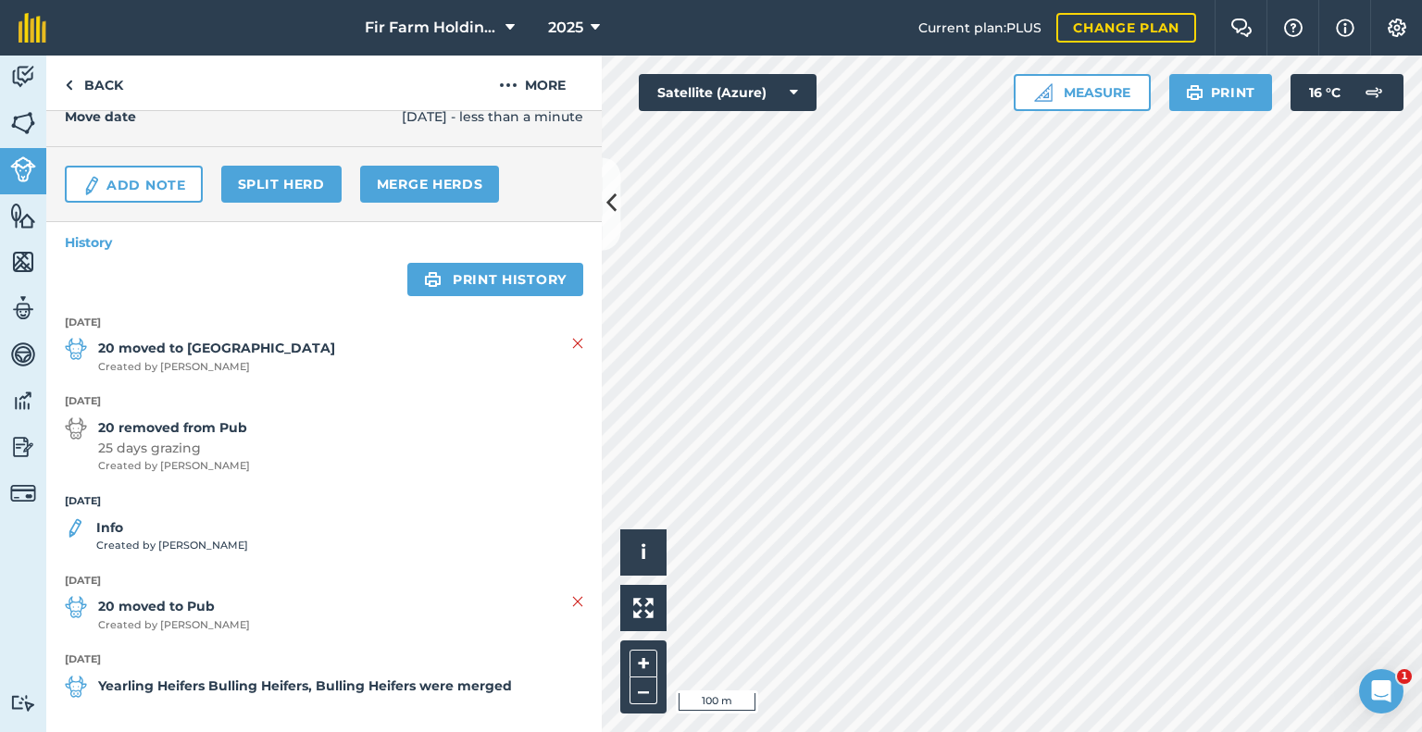
click at [174, 528] on strong "Info" at bounding box center [172, 527] width 152 height 20
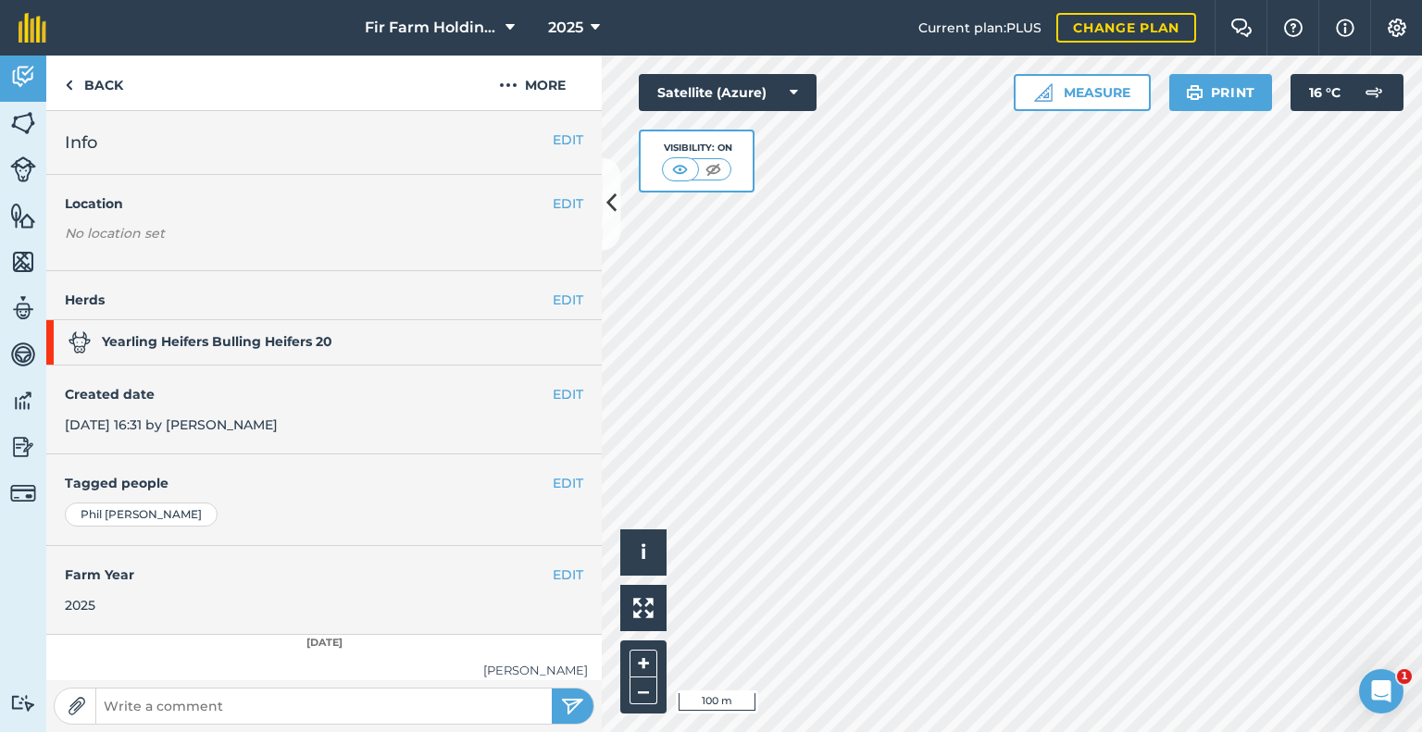
scroll to position [85, 0]
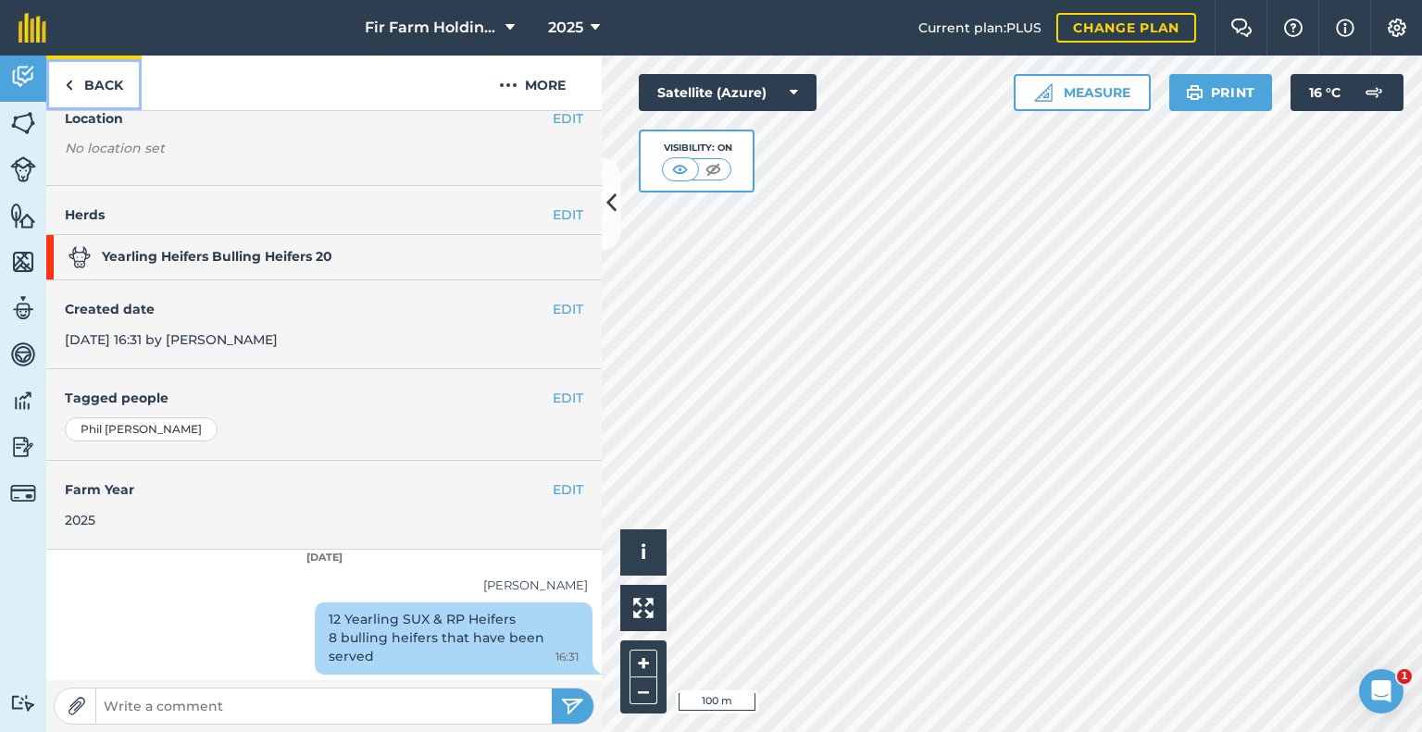
click at [104, 96] on link "Back" at bounding box center [93, 83] width 95 height 55
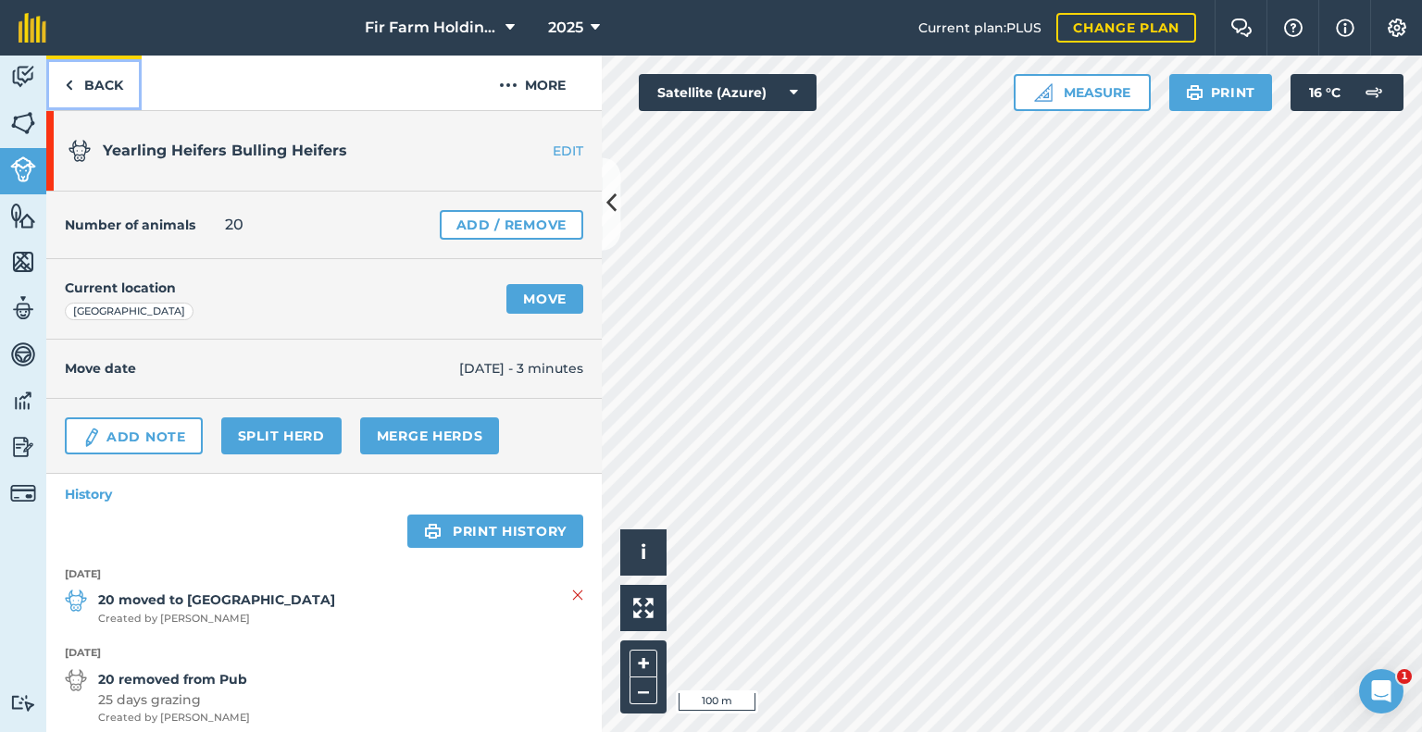
click at [122, 87] on link "Back" at bounding box center [93, 83] width 95 height 55
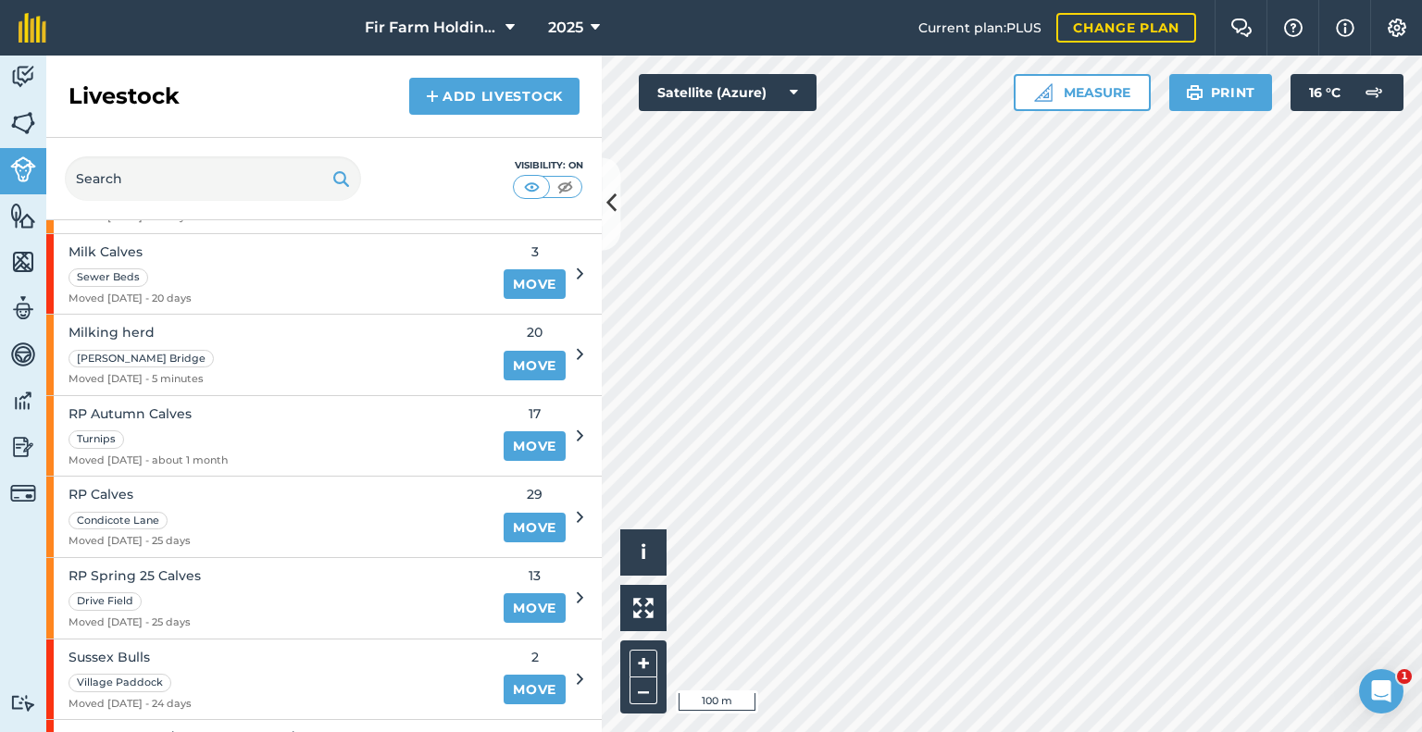
scroll to position [926, 0]
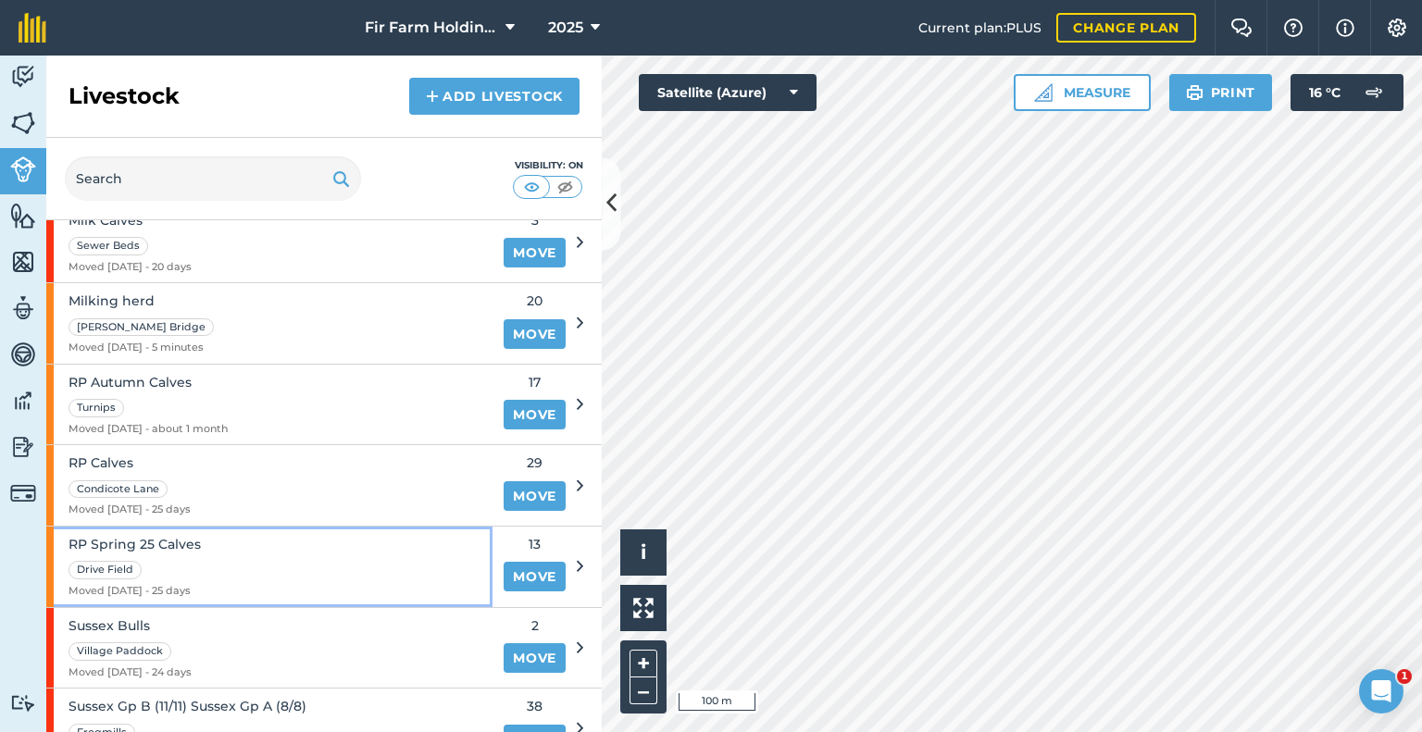
click at [364, 556] on div "RP Spring [GEOGRAPHIC_DATA] Moved [DATE] - 25 days" at bounding box center [269, 567] width 446 height 81
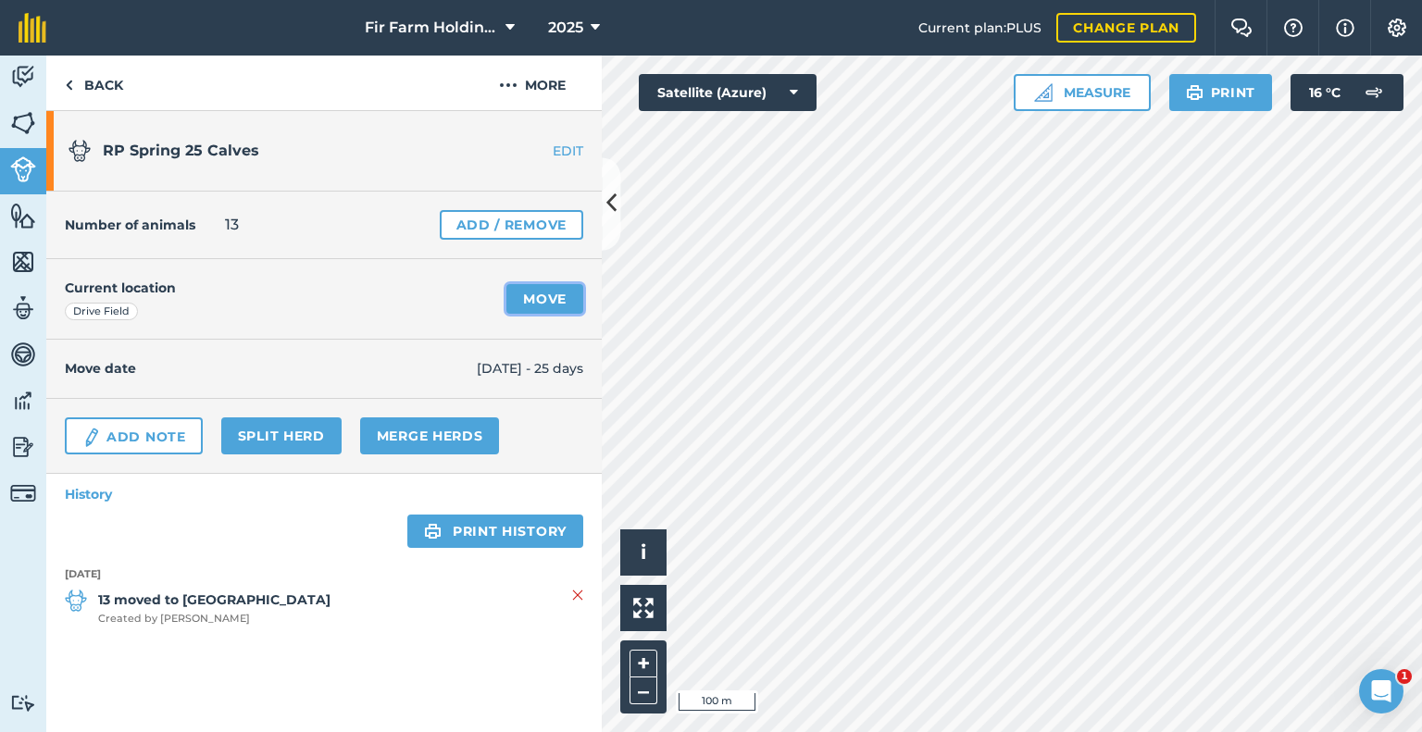
click at [541, 286] on link "Move" at bounding box center [544, 299] width 77 height 30
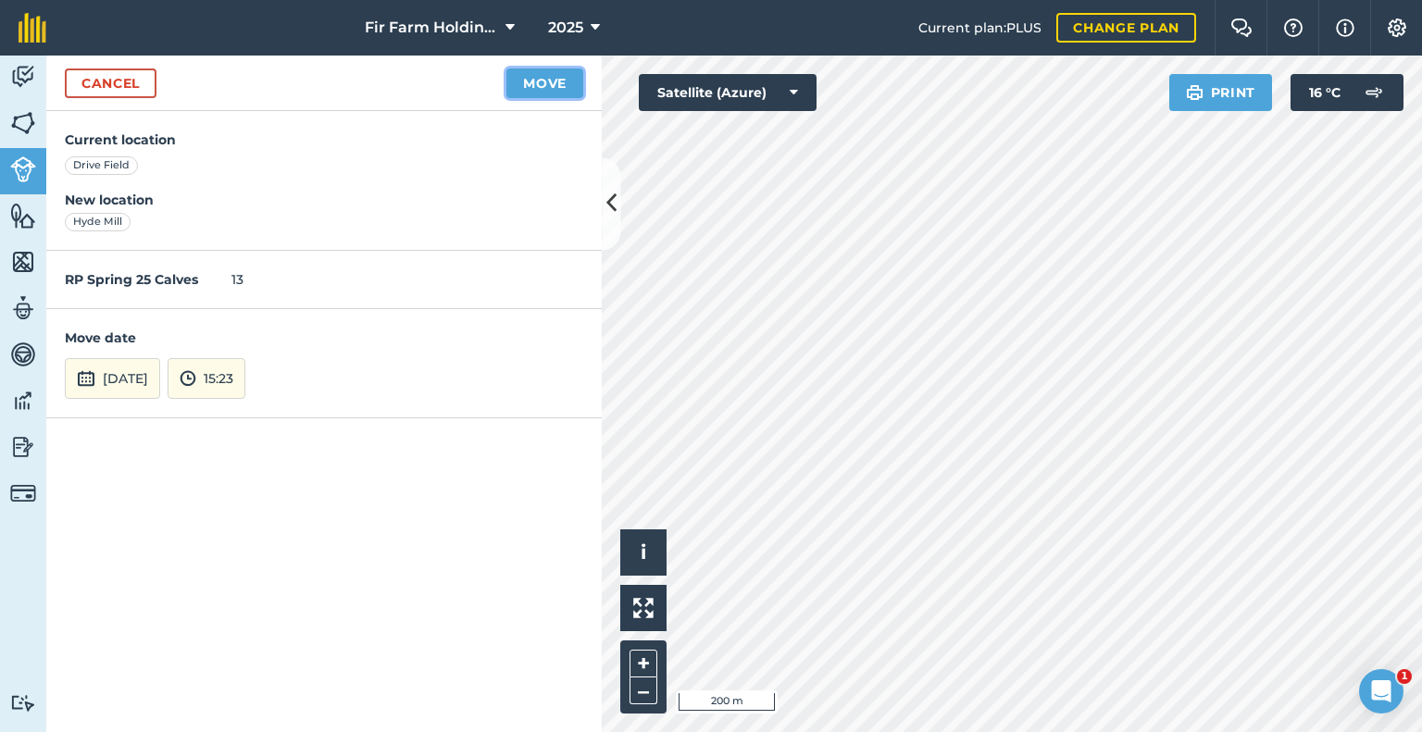
click at [527, 90] on button "Move" at bounding box center [544, 84] width 77 height 30
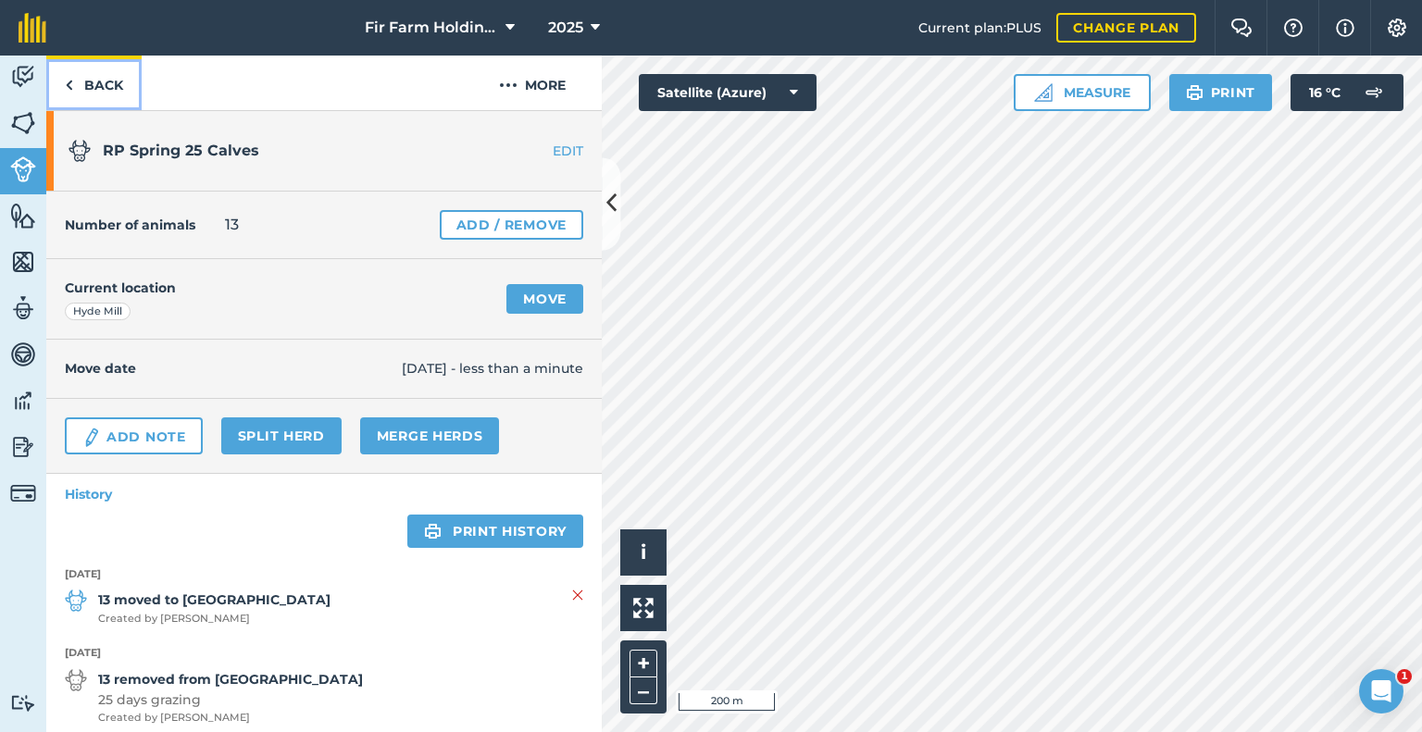
click at [121, 88] on link "Back" at bounding box center [93, 83] width 95 height 55
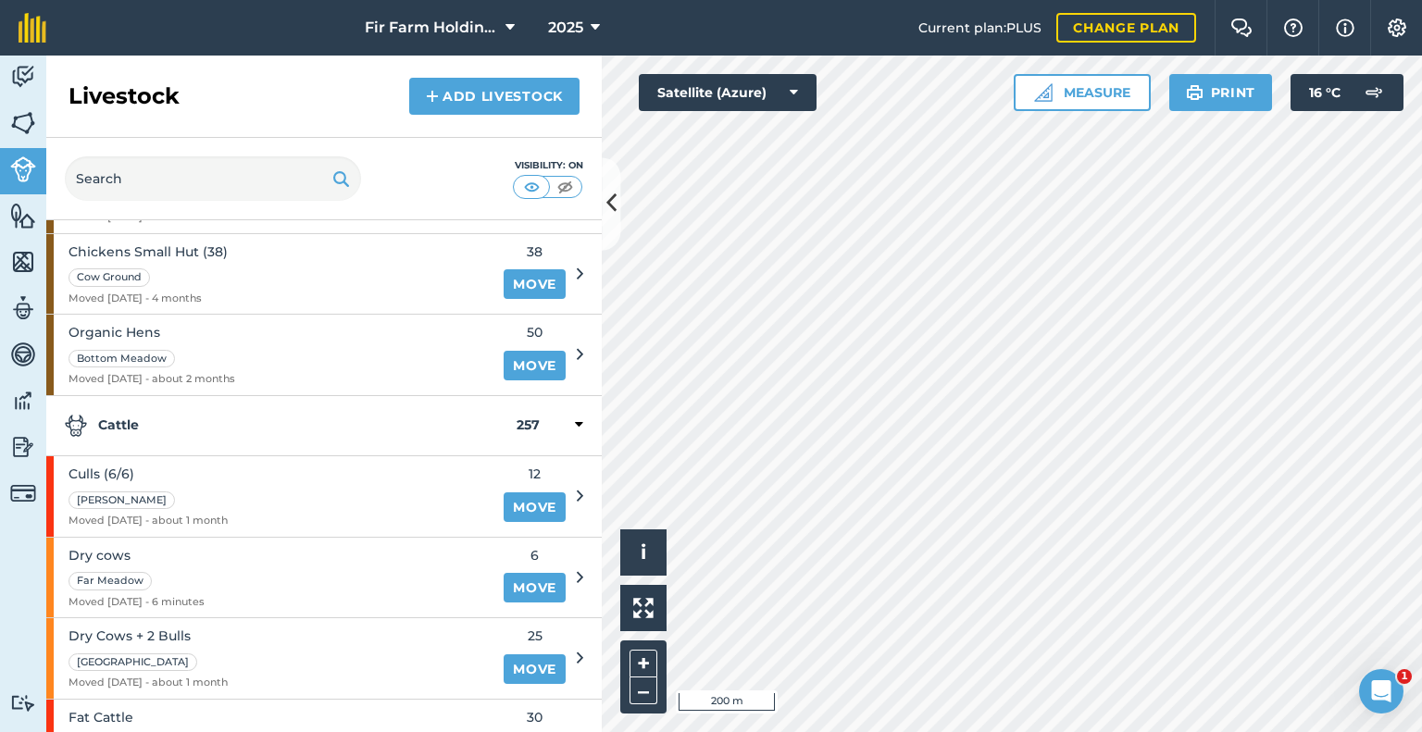
scroll to position [370, 0]
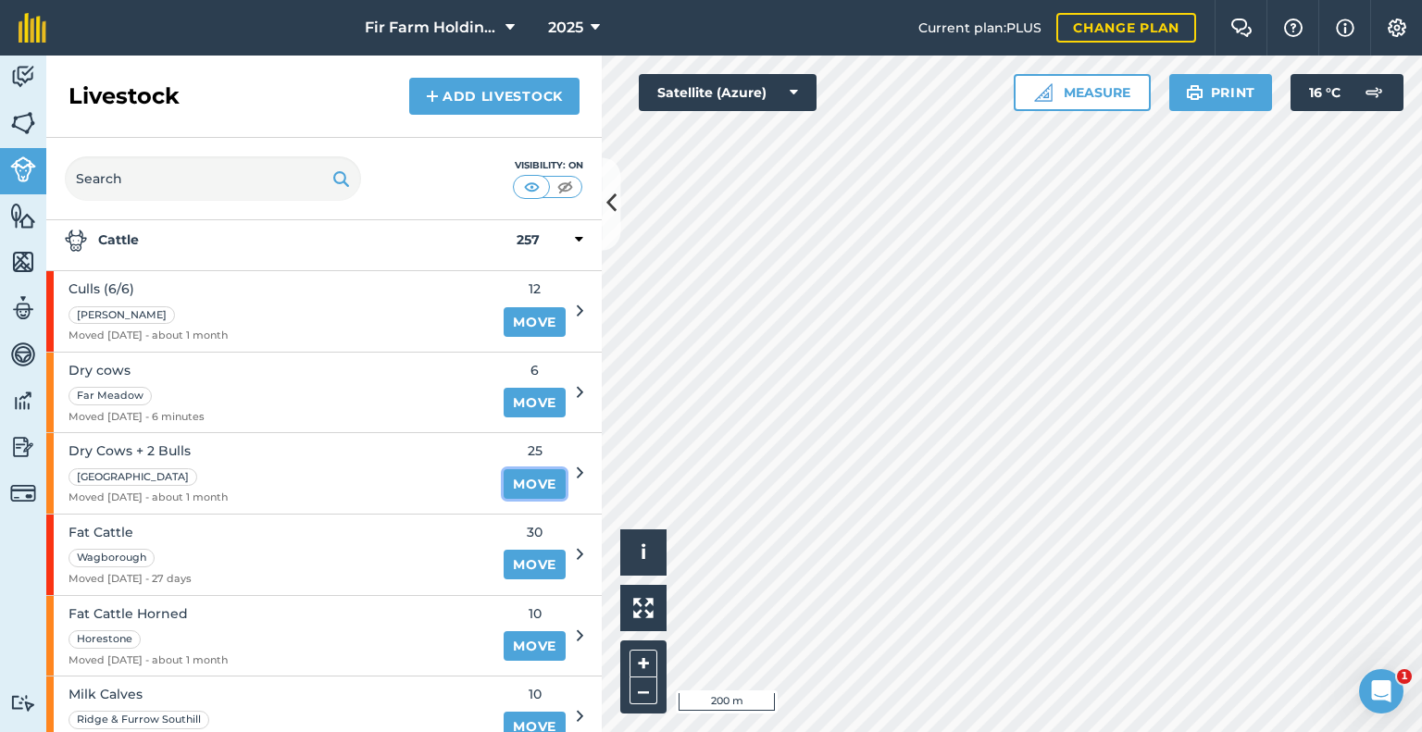
click at [518, 476] on link "Move" at bounding box center [535, 484] width 62 height 30
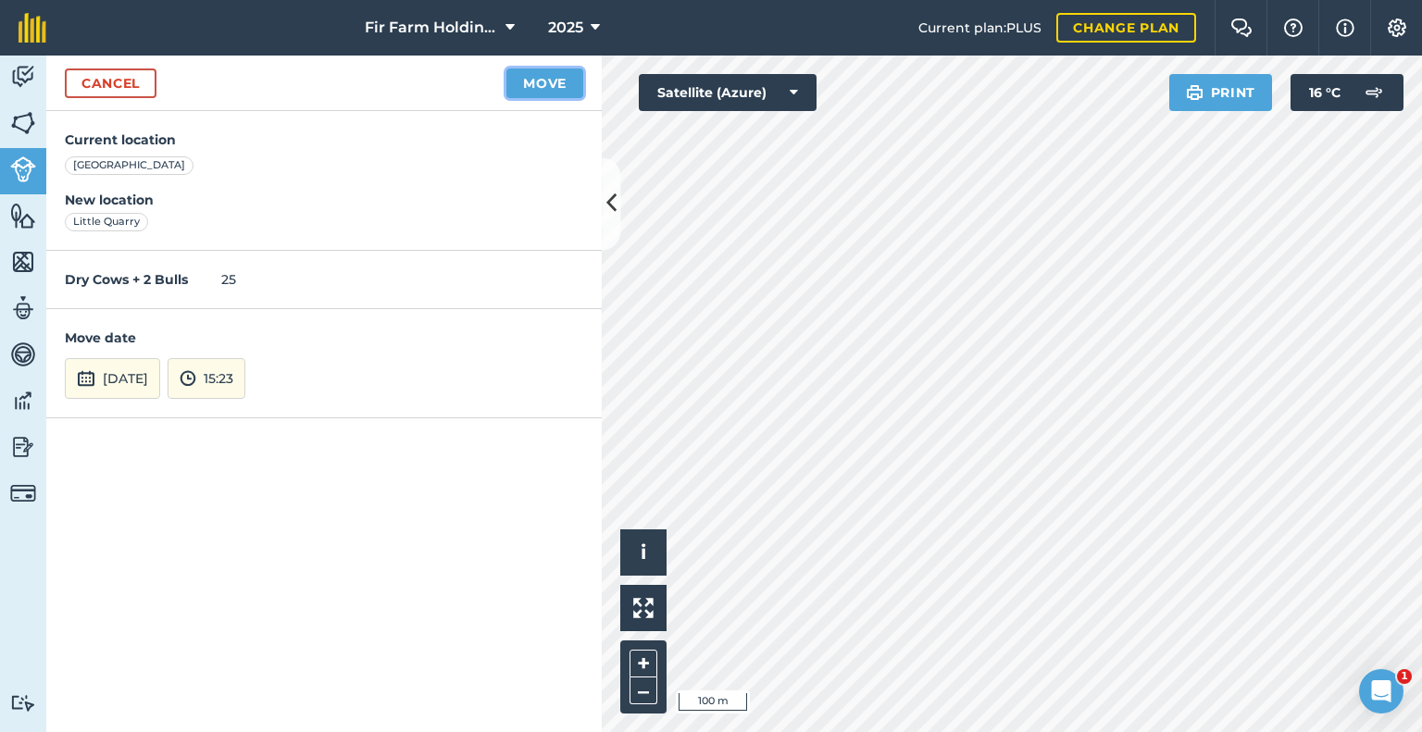
click at [548, 88] on button "Move" at bounding box center [544, 84] width 77 height 30
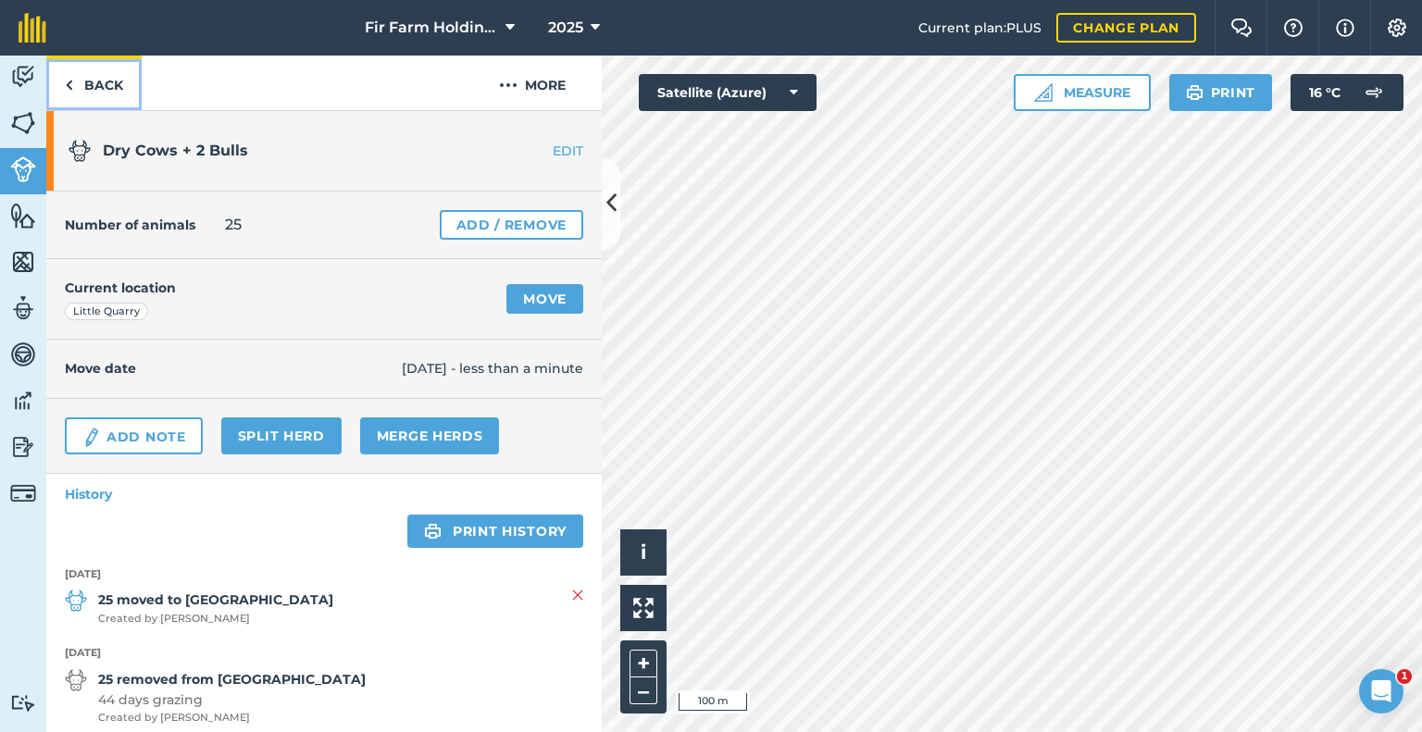
click at [80, 80] on link "Back" at bounding box center [93, 83] width 95 height 55
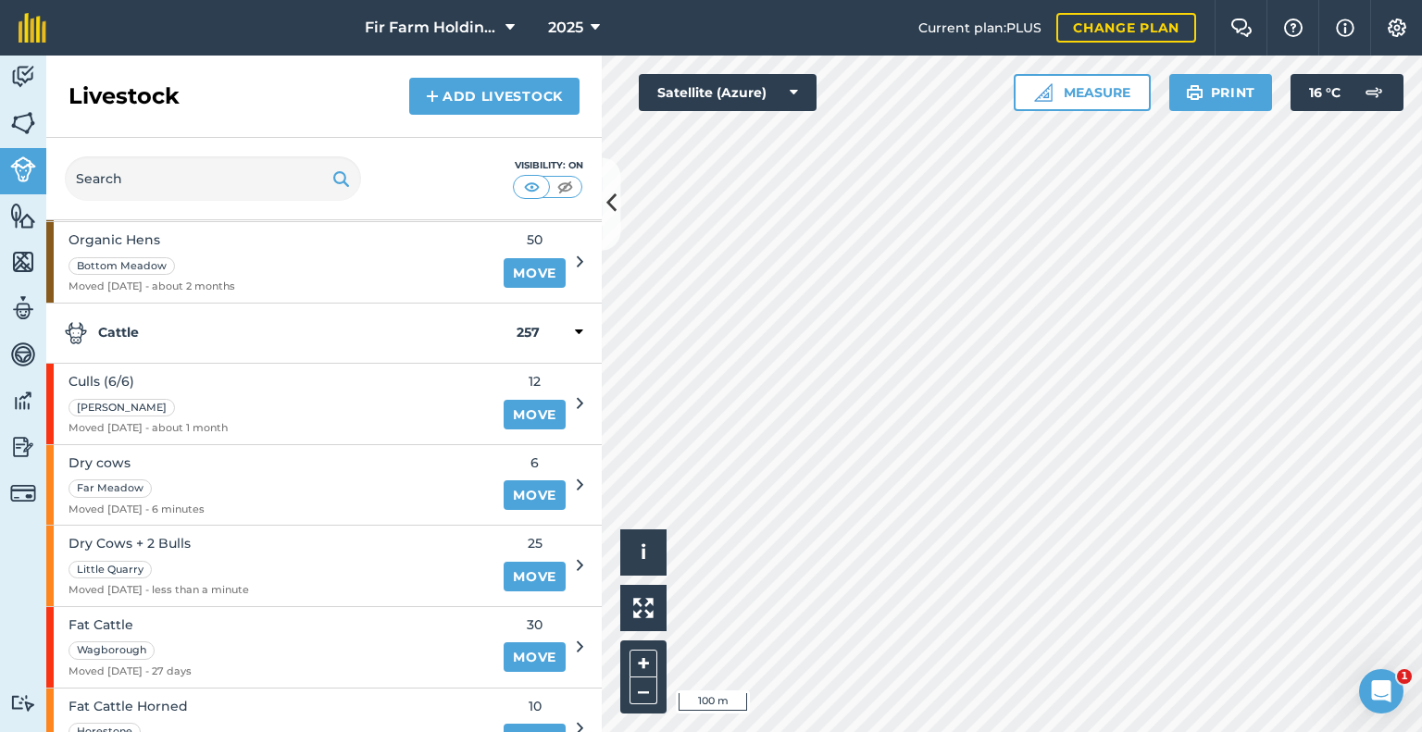
scroll to position [370, 0]
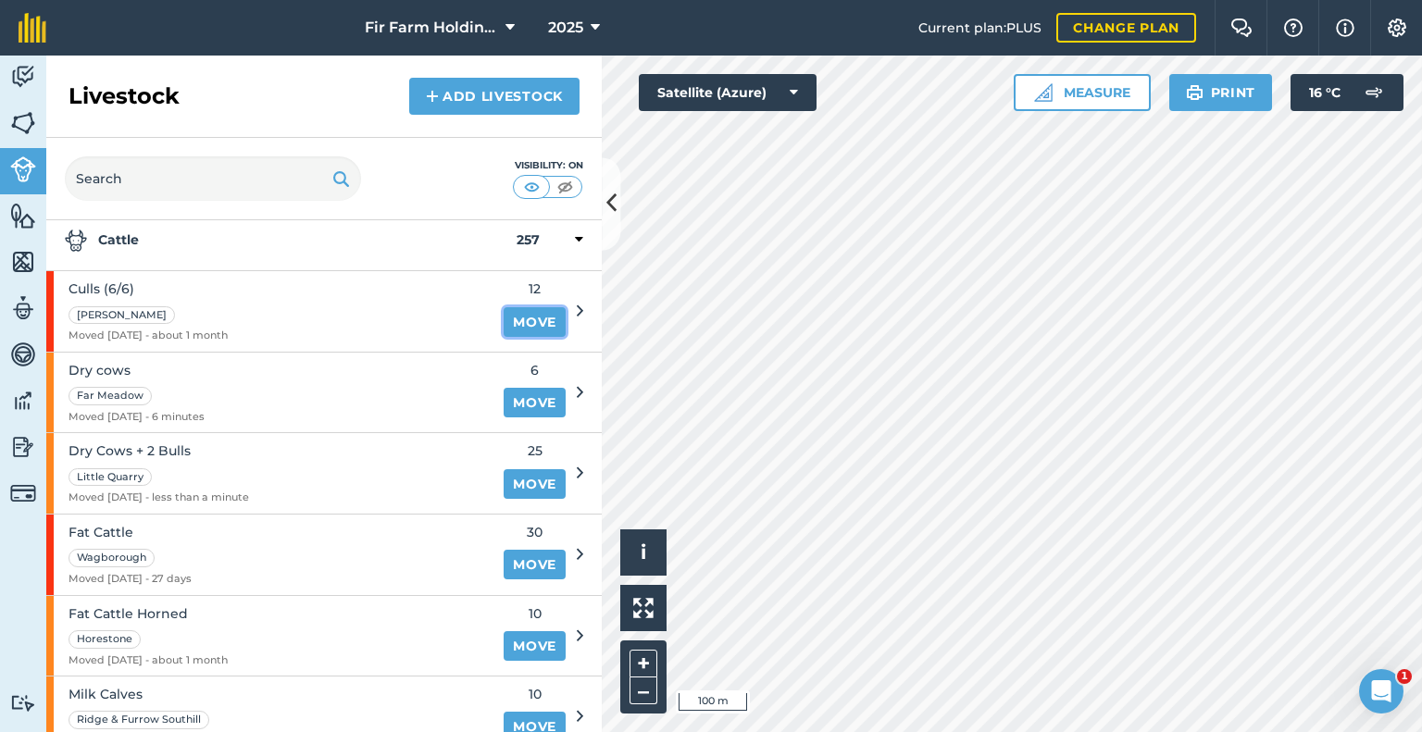
click at [530, 314] on link "Move" at bounding box center [535, 322] width 62 height 30
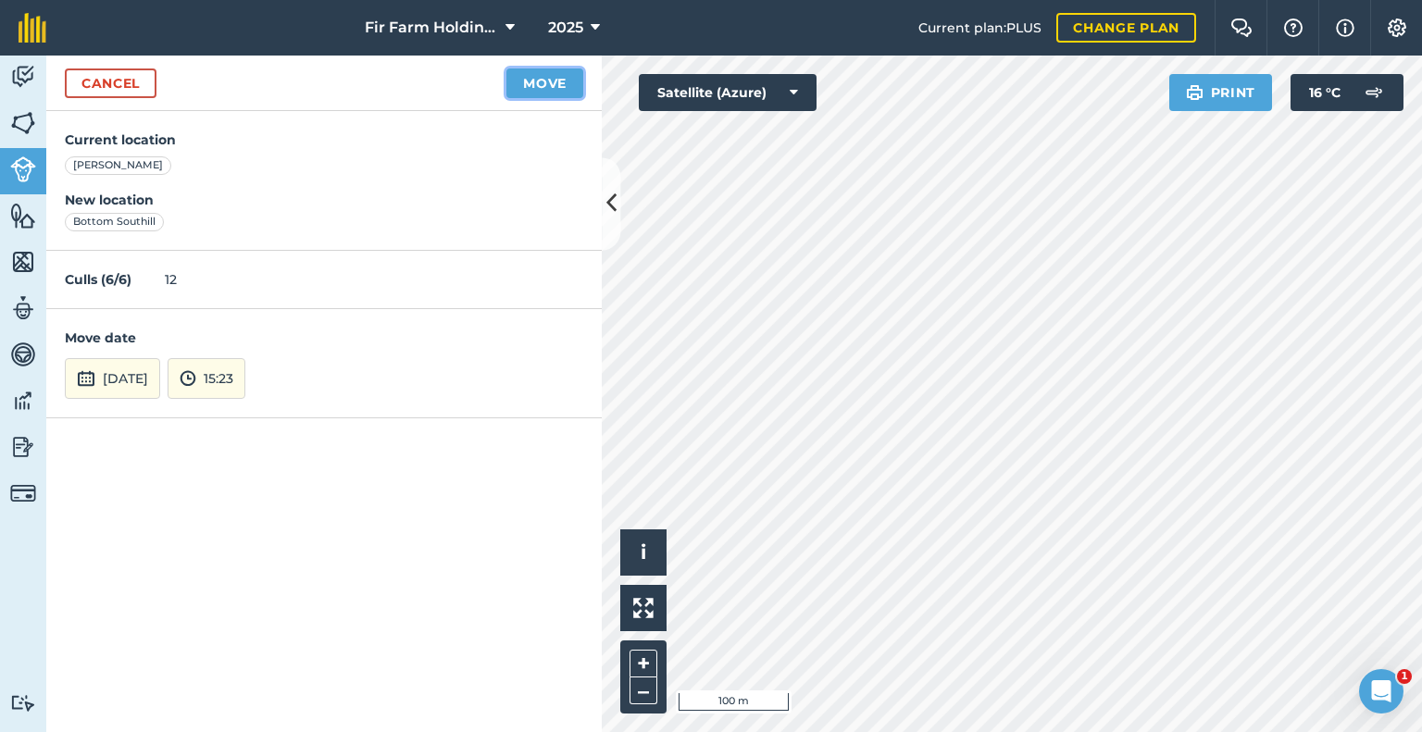
click at [538, 77] on button "Move" at bounding box center [544, 84] width 77 height 30
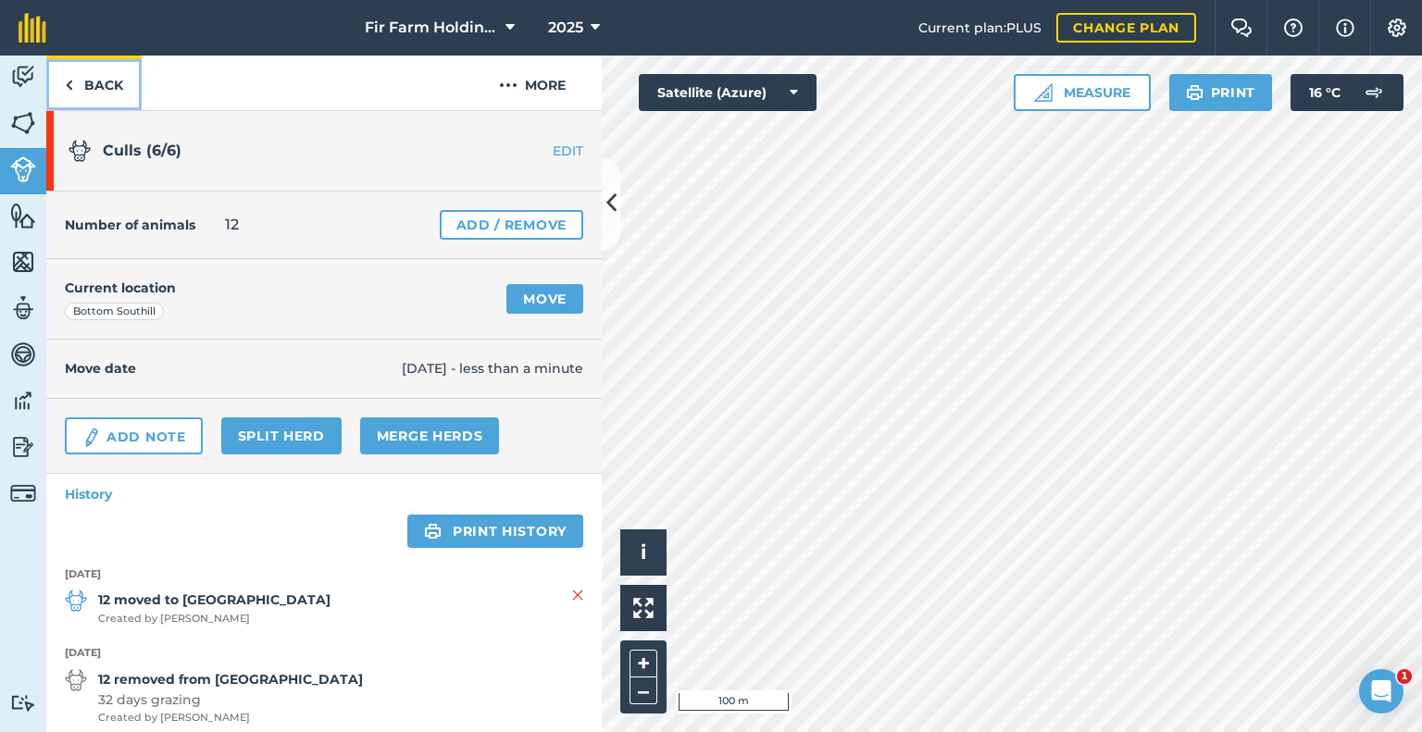
click at [98, 77] on link "Back" at bounding box center [93, 83] width 95 height 55
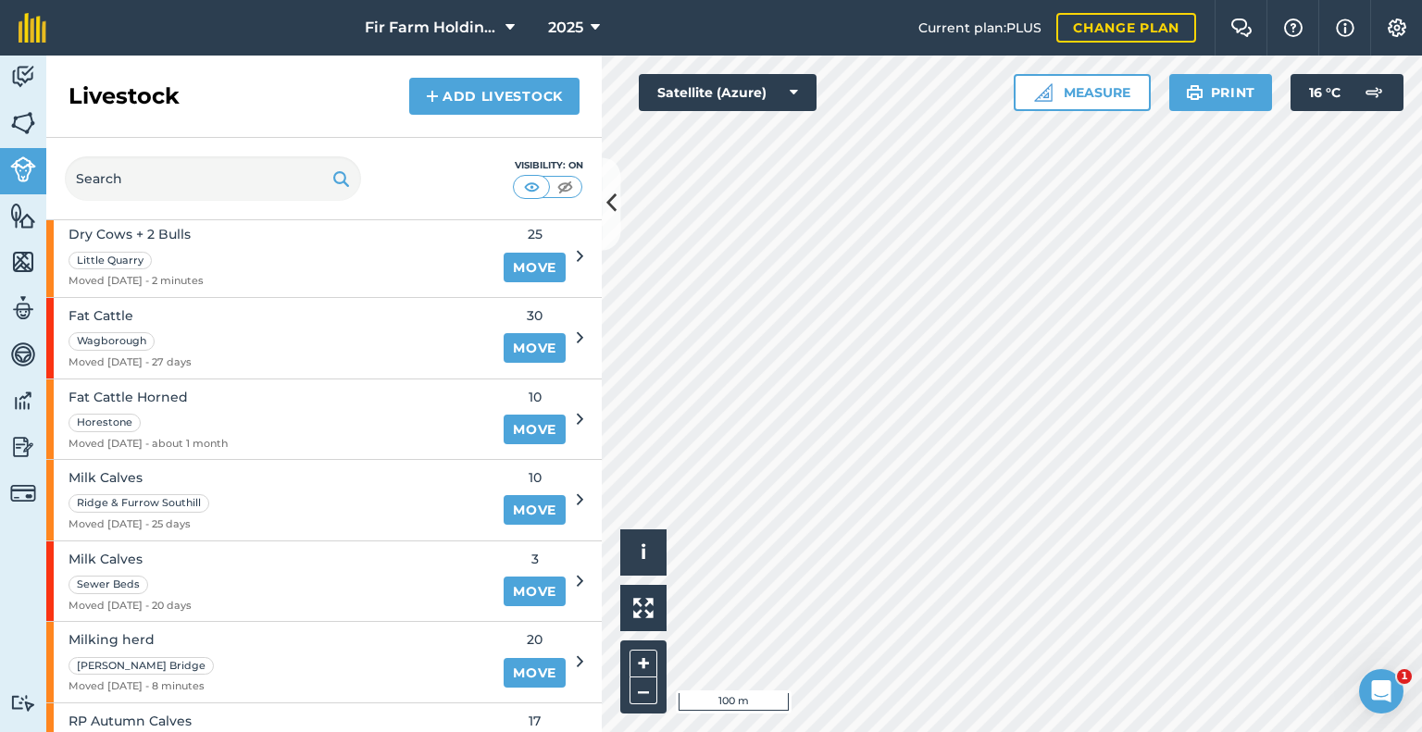
scroll to position [555, 0]
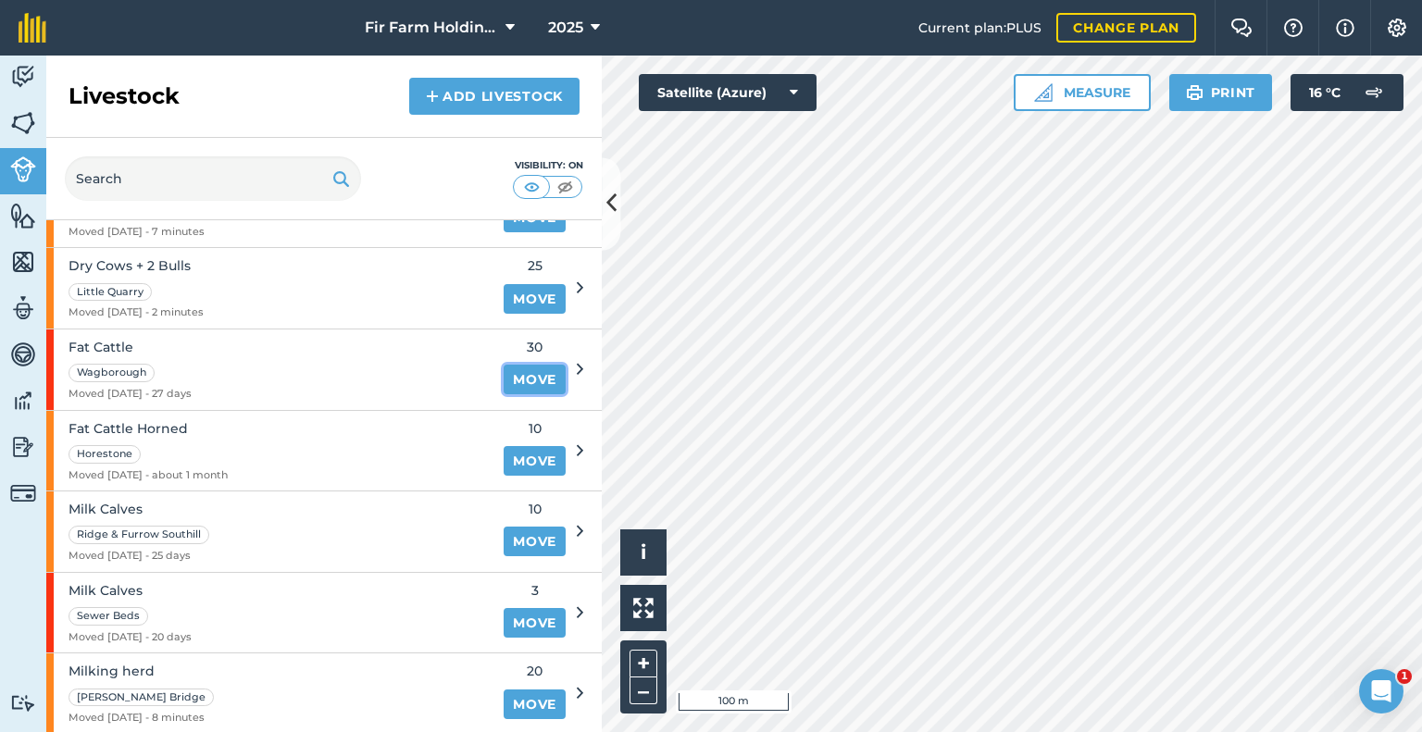
click at [504, 368] on link "Move" at bounding box center [535, 380] width 62 height 30
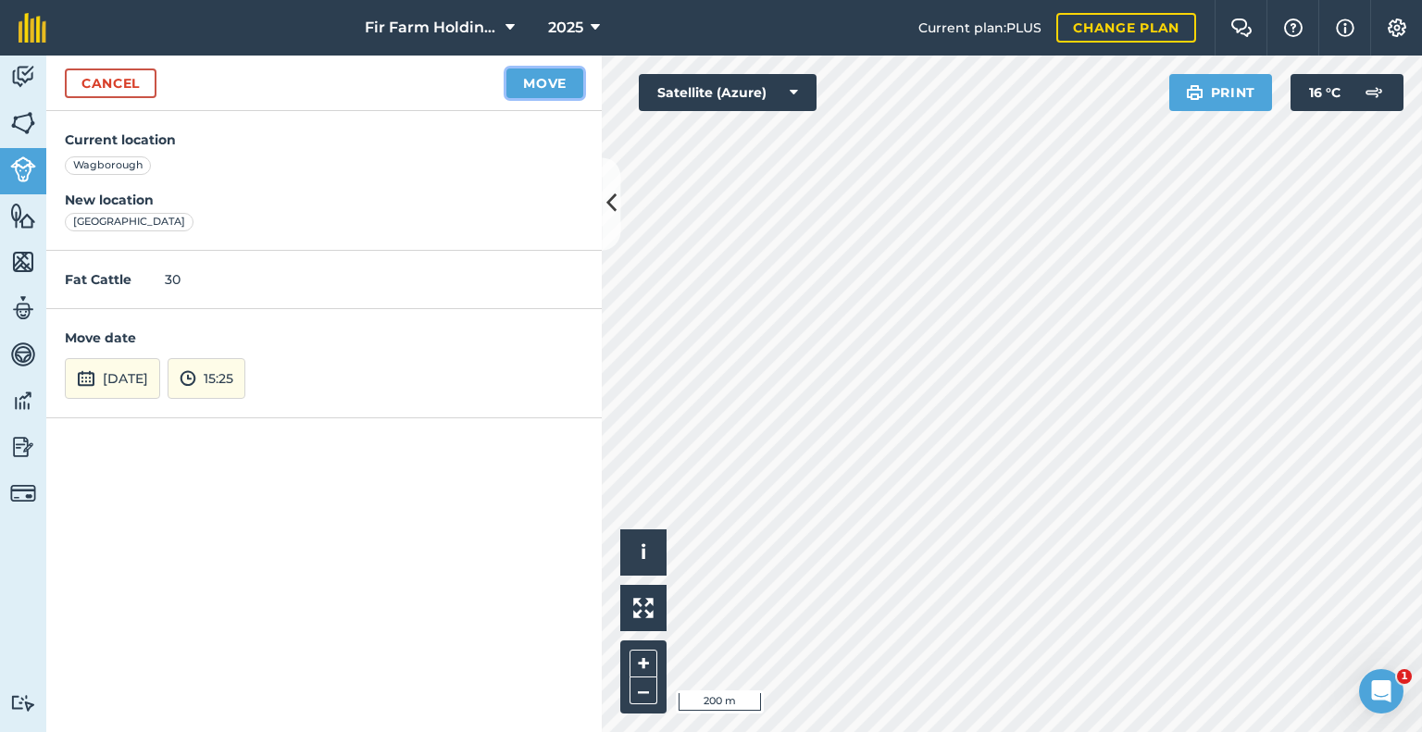
click at [542, 77] on button "Move" at bounding box center [544, 84] width 77 height 30
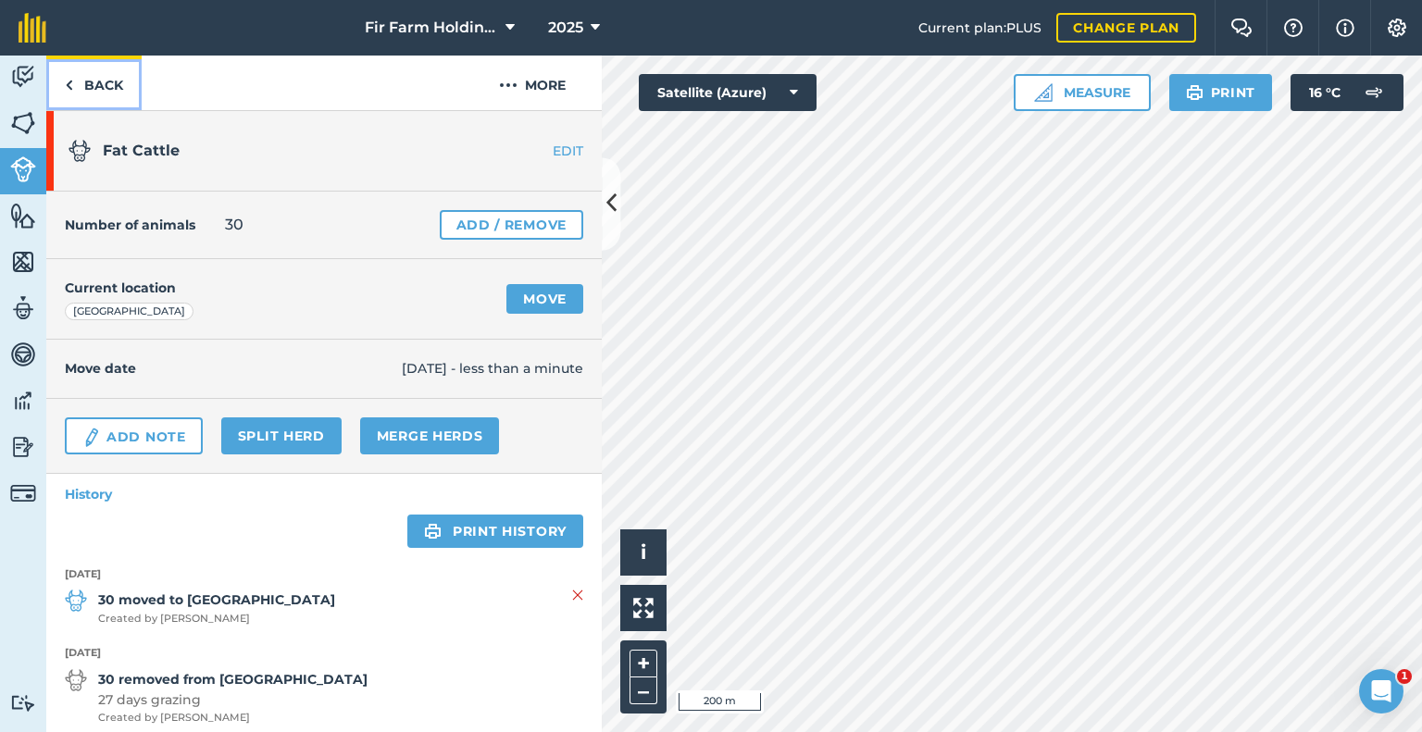
click at [77, 79] on link "Back" at bounding box center [93, 83] width 95 height 55
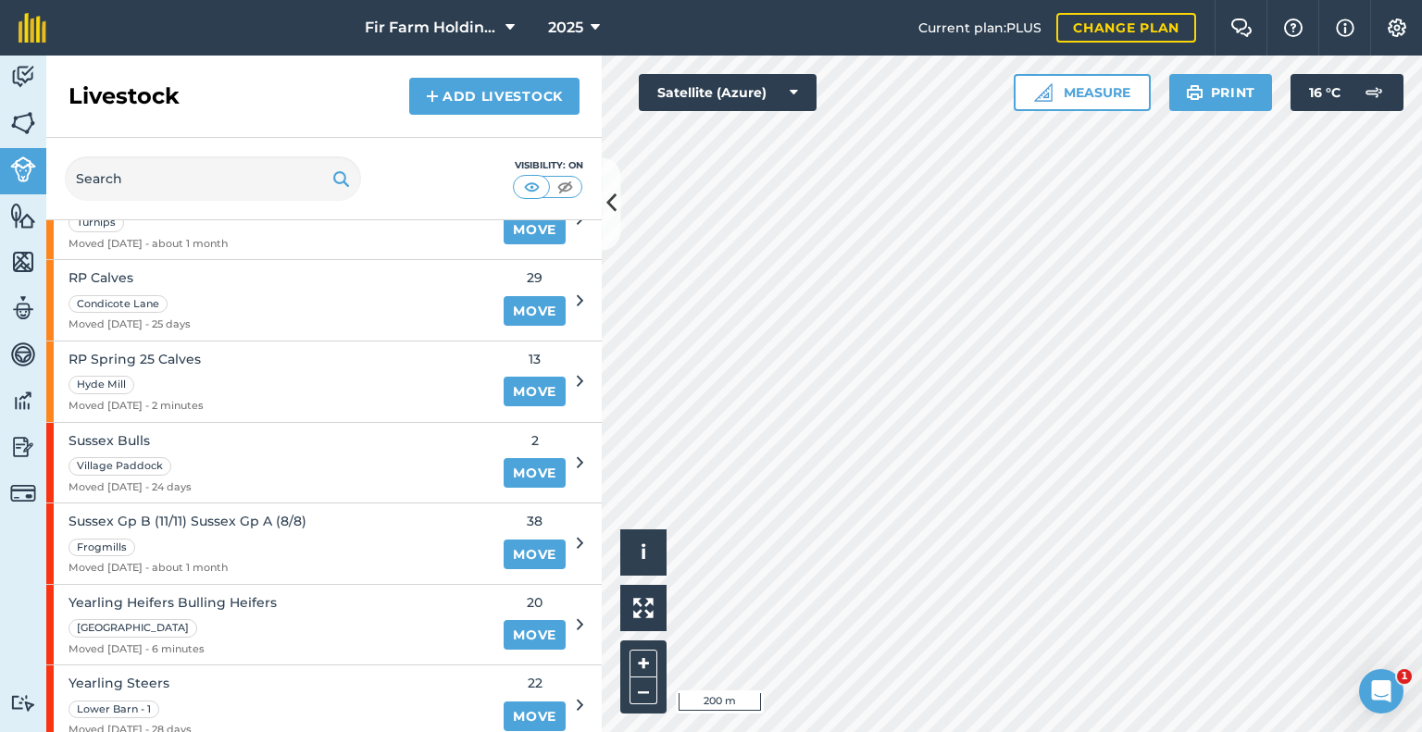
scroll to position [1296, 0]
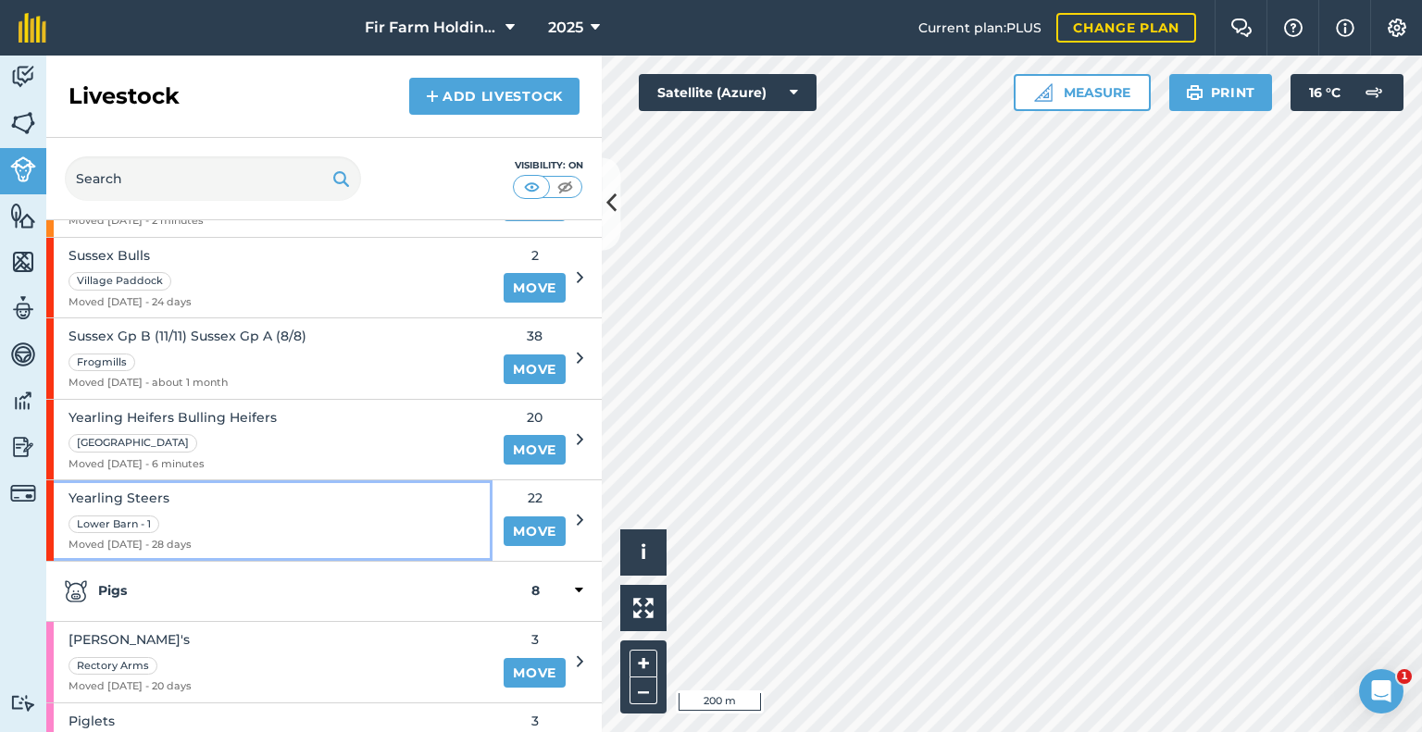
click at [246, 528] on div "Yearling Steers [GEOGRAPHIC_DATA] - 1 Moved [DATE] - 28 days" at bounding box center [269, 520] width 446 height 81
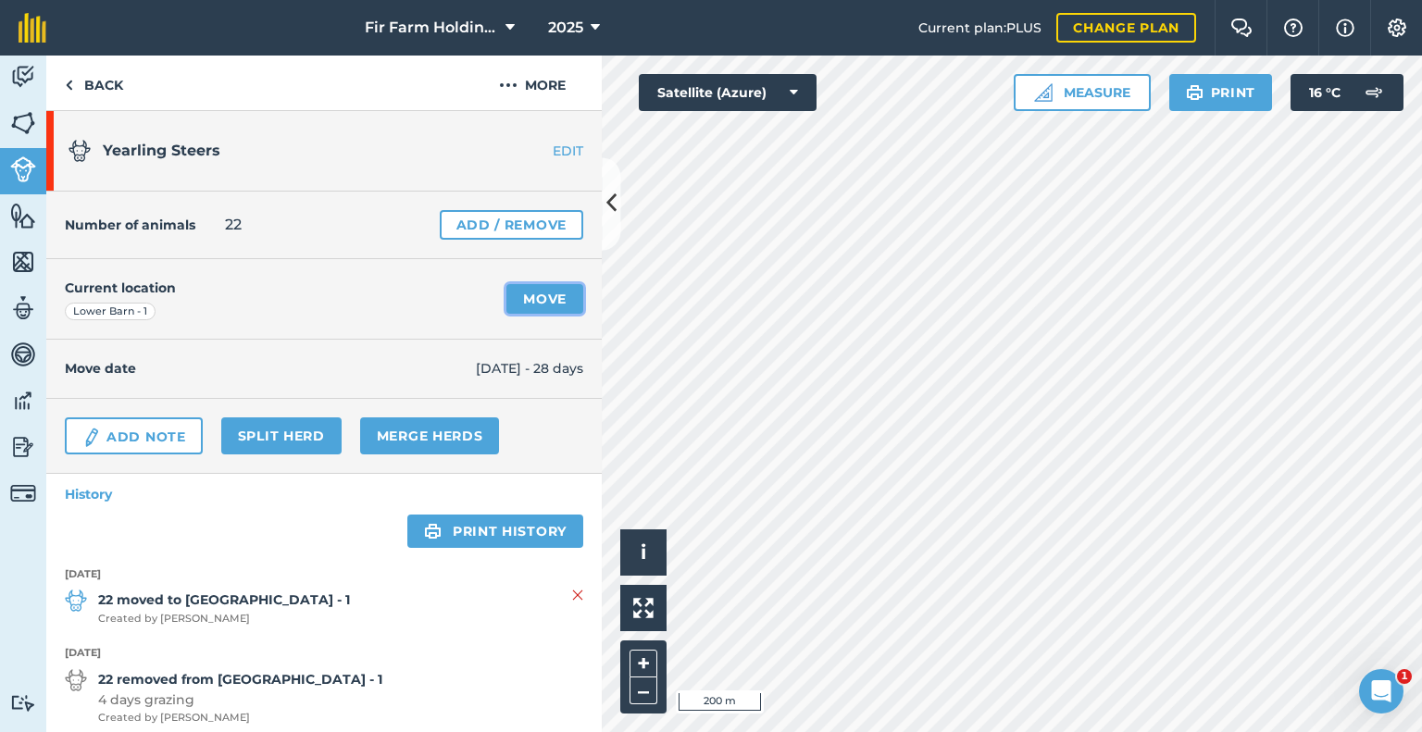
click at [534, 291] on link "Move" at bounding box center [544, 299] width 77 height 30
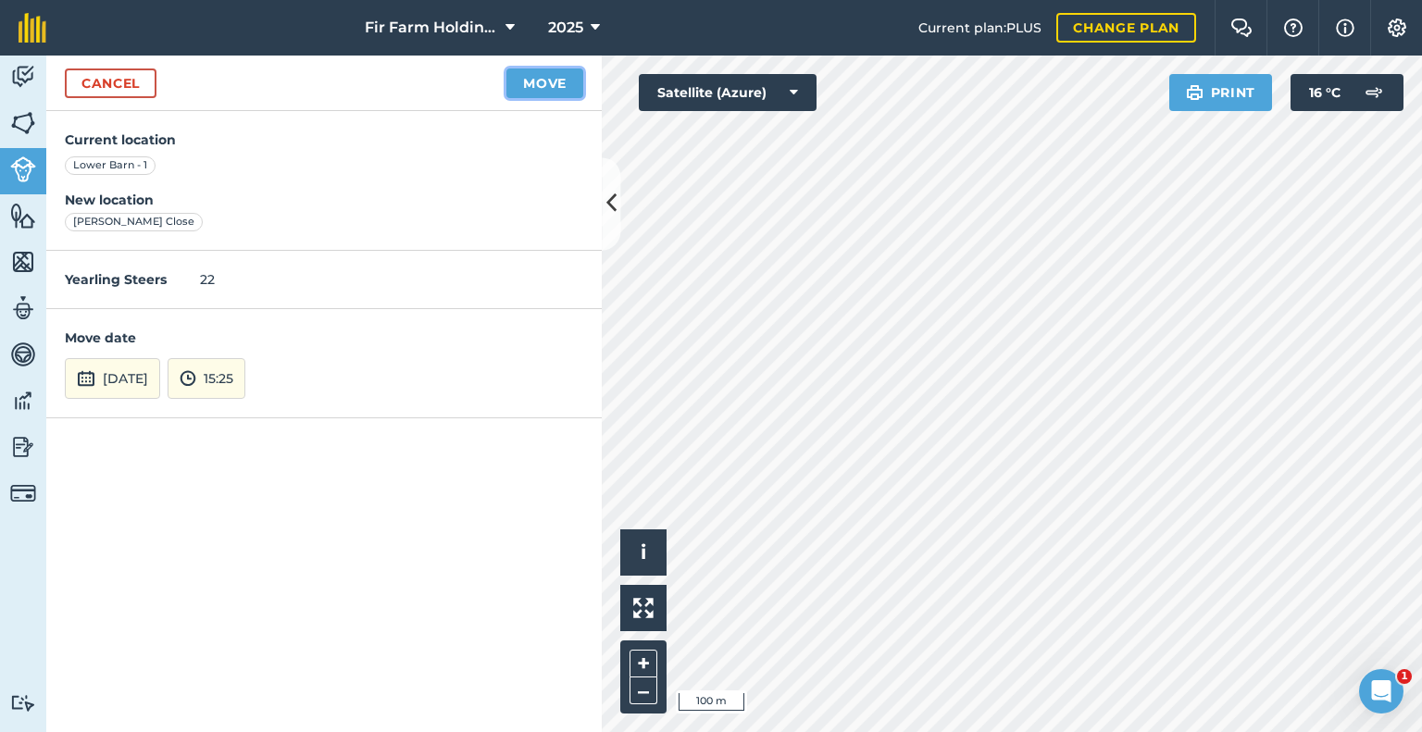
click at [536, 77] on button "Move" at bounding box center [544, 84] width 77 height 30
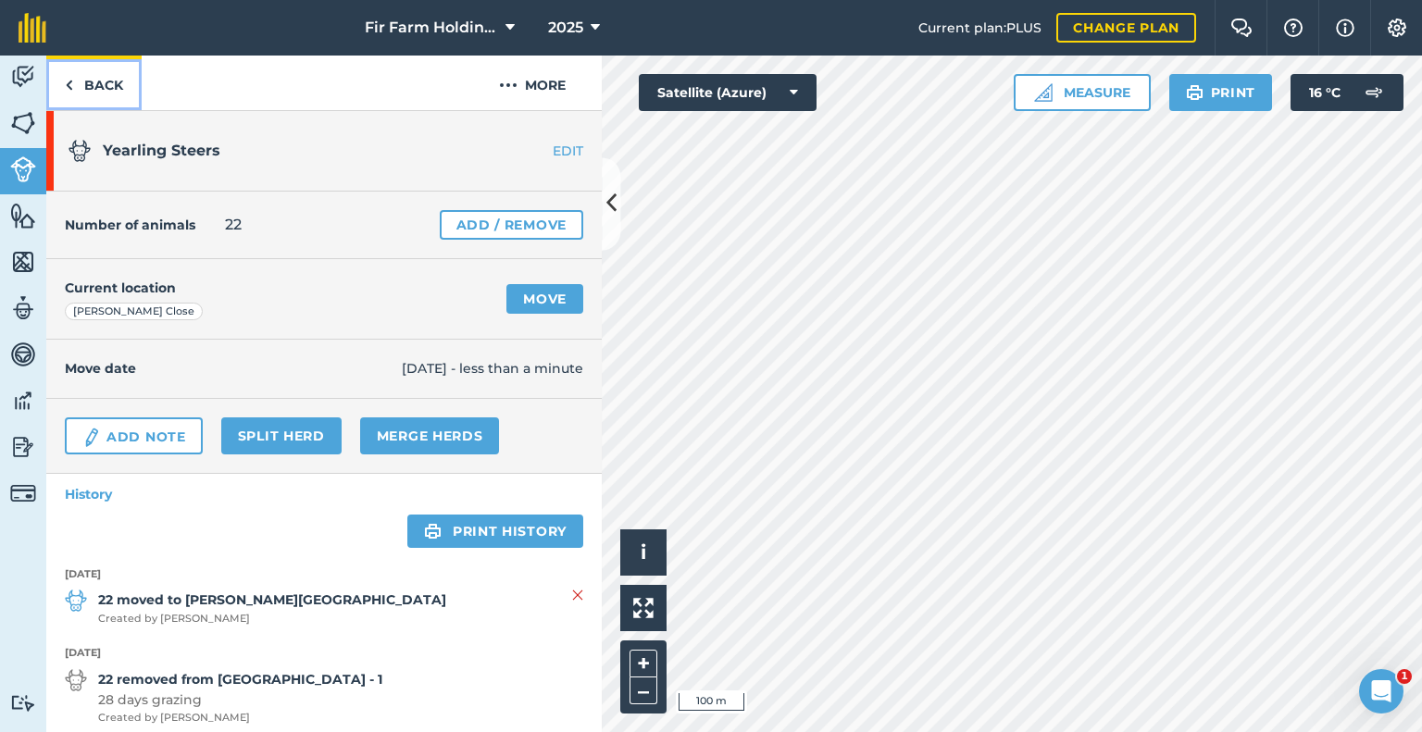
click at [90, 69] on link "Back" at bounding box center [93, 83] width 95 height 55
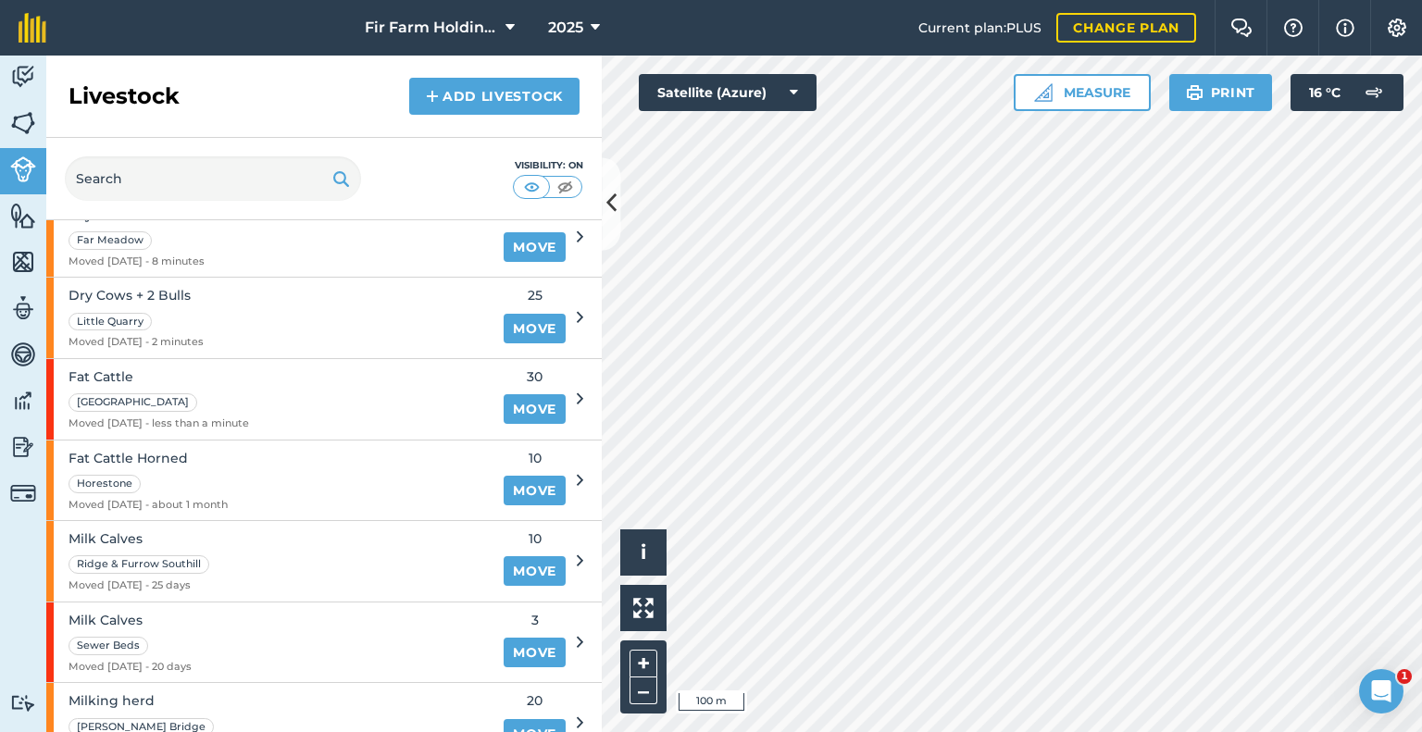
scroll to position [555, 0]
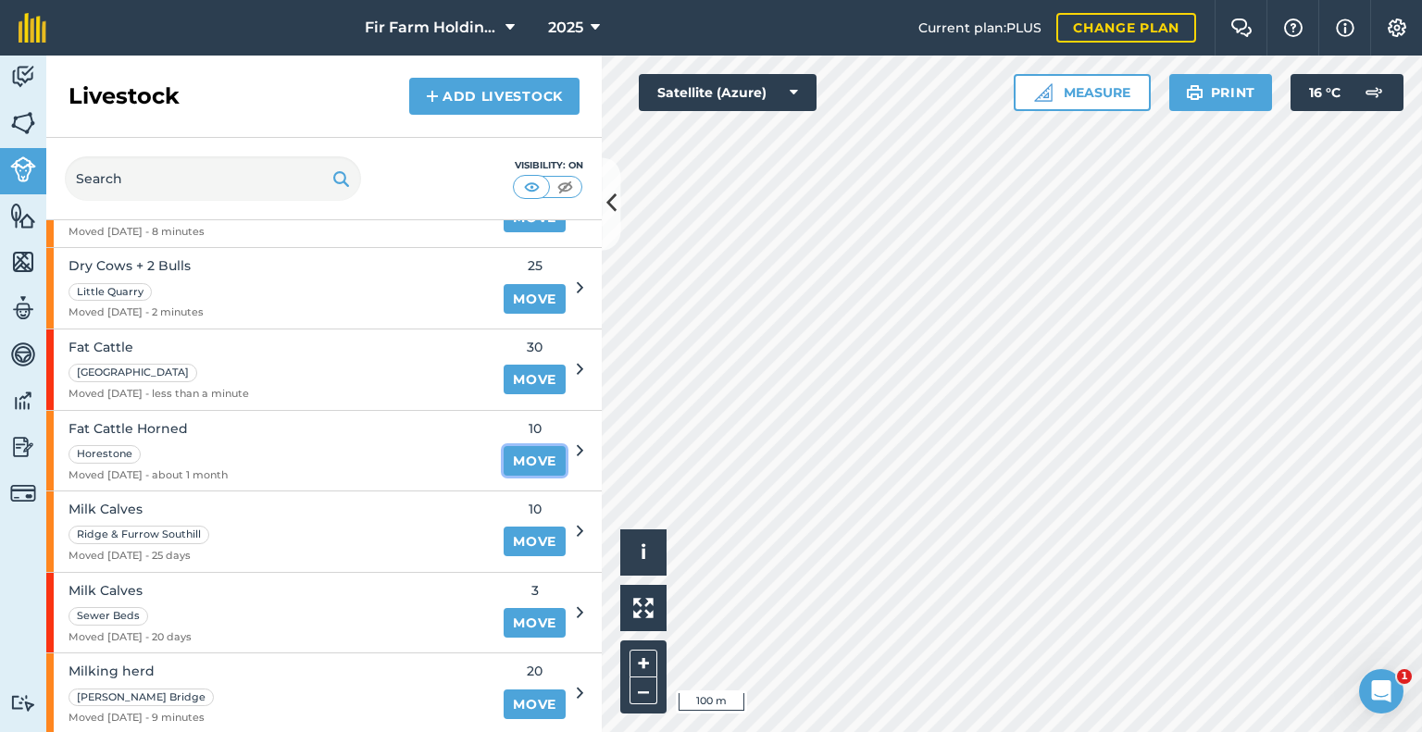
click at [510, 458] on link "Move" at bounding box center [535, 461] width 62 height 30
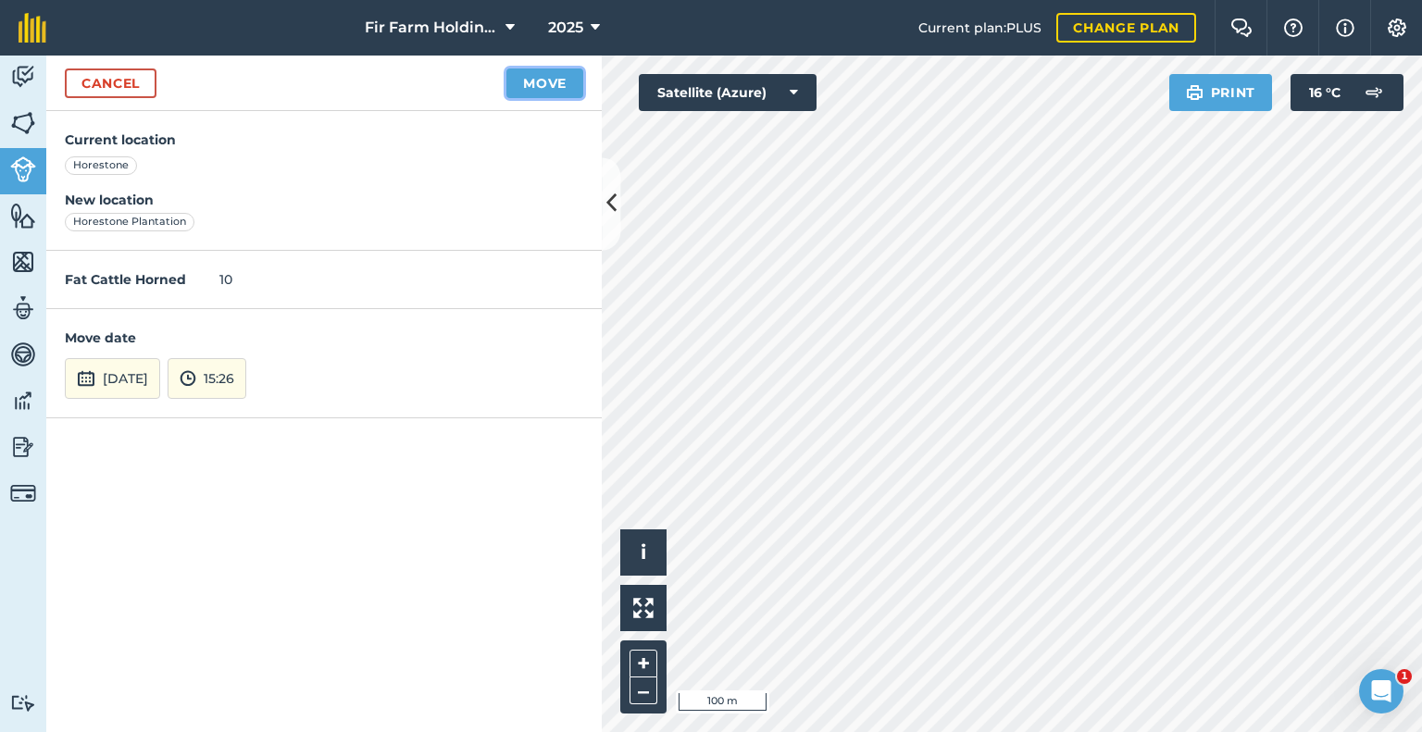
click at [550, 79] on button "Move" at bounding box center [544, 84] width 77 height 30
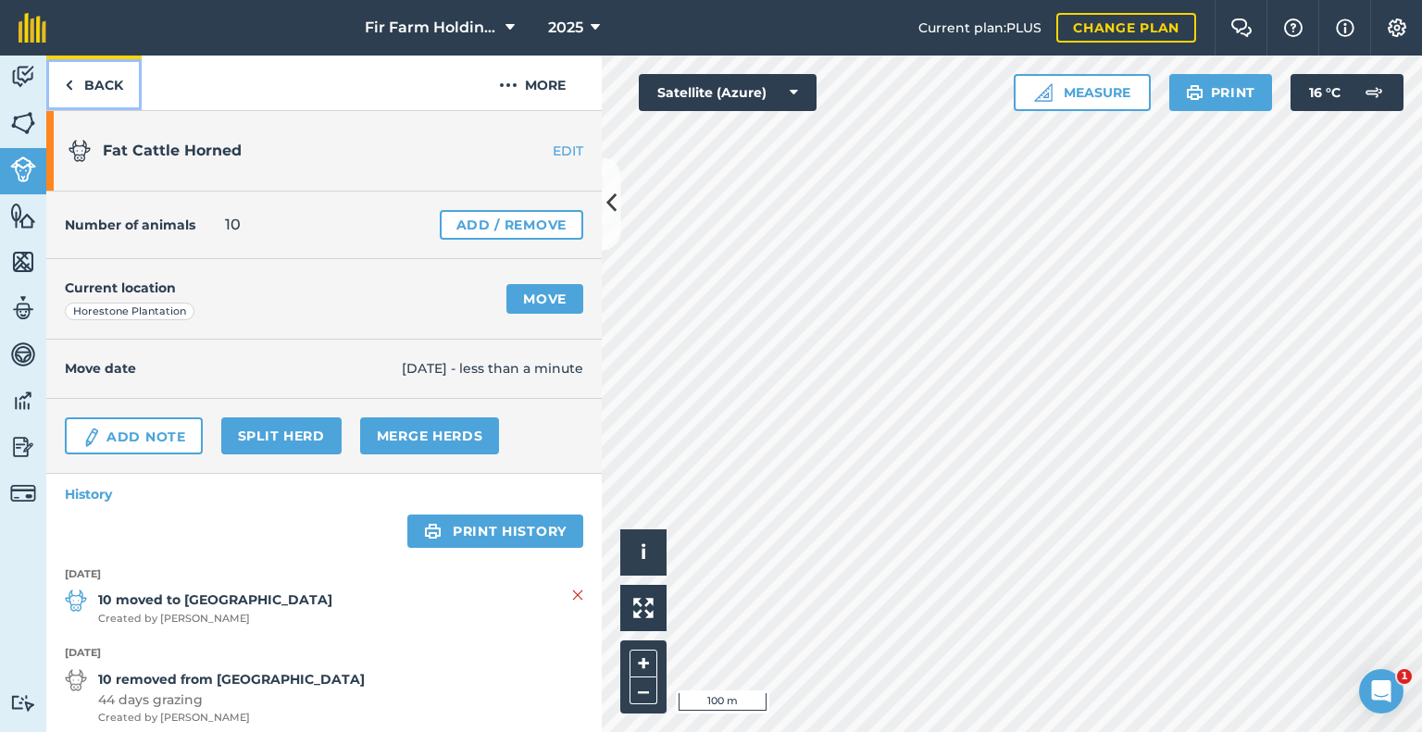
click at [85, 87] on link "Back" at bounding box center [93, 83] width 95 height 55
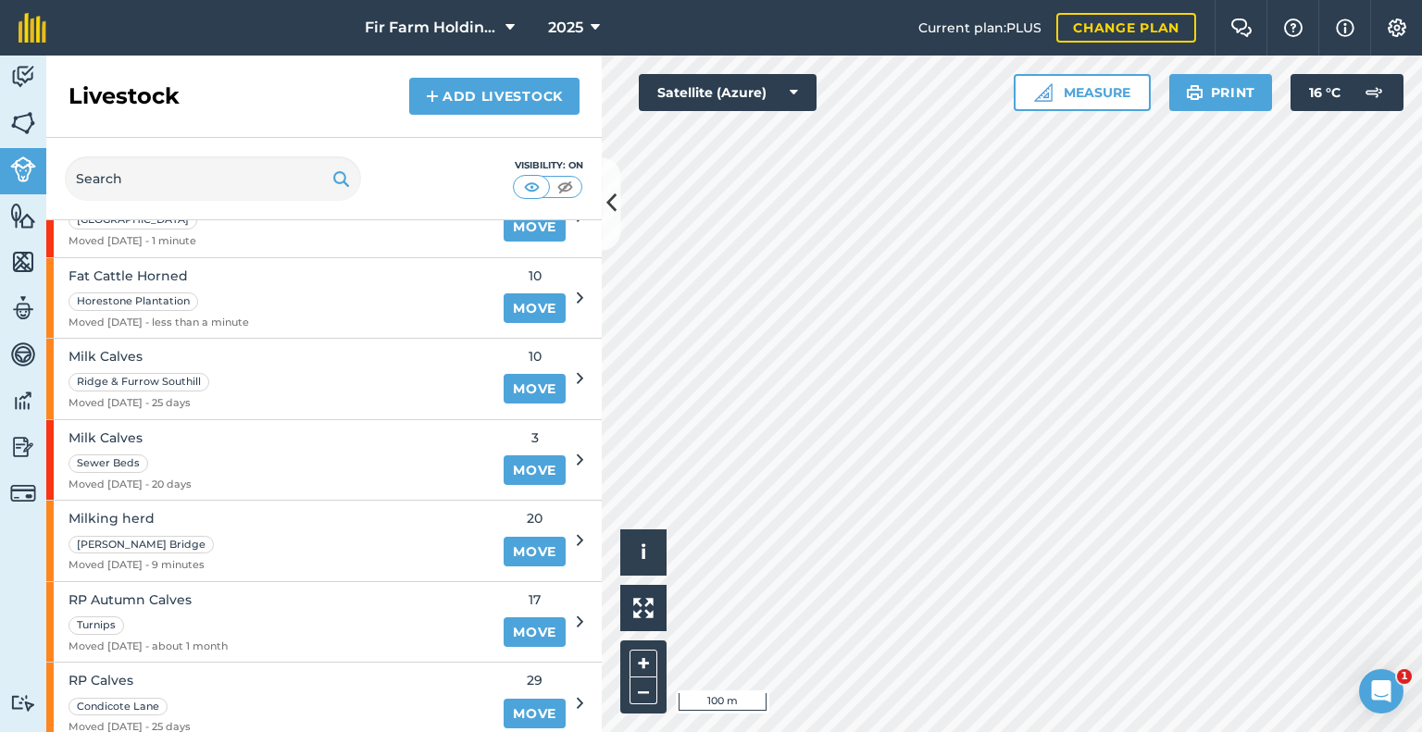
scroll to position [741, 0]
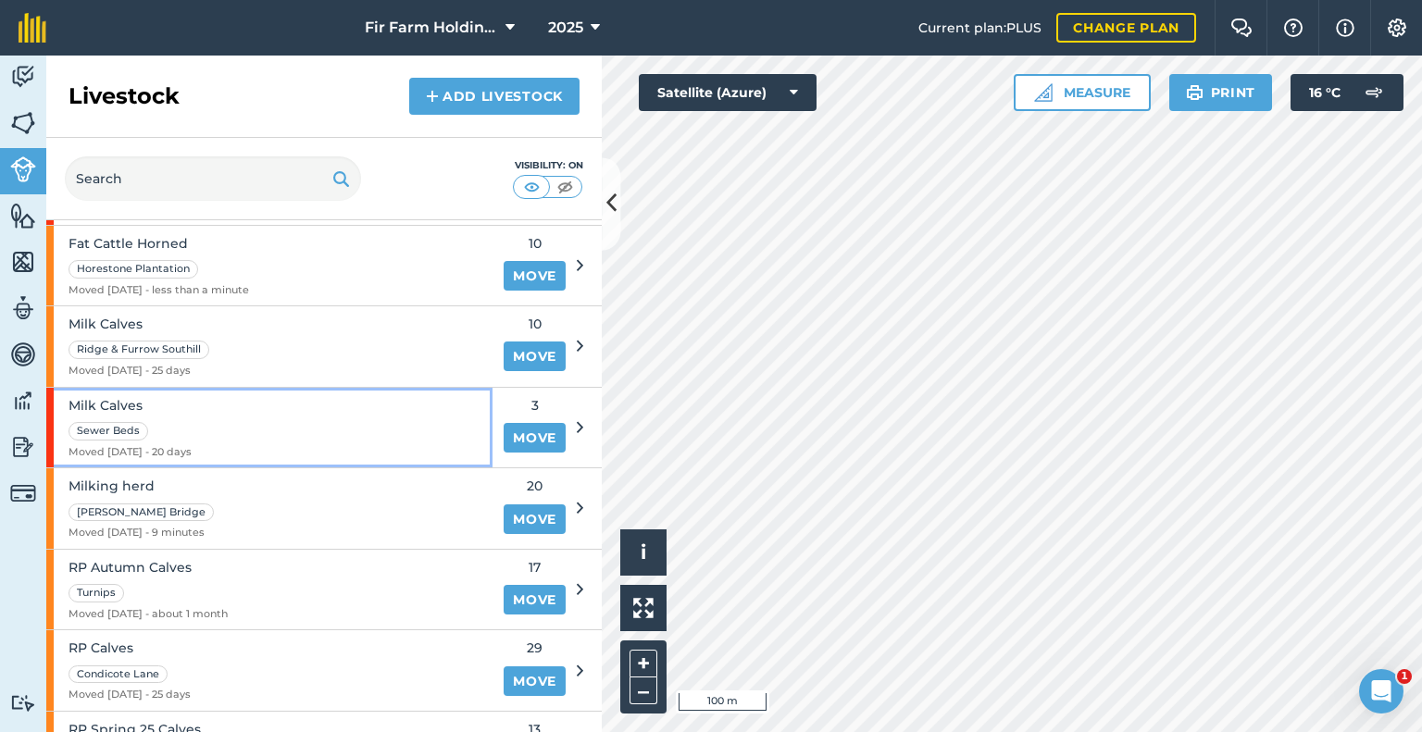
click at [412, 436] on div "Milk Calves Sewer Beds Moved [DATE] - 20 days" at bounding box center [269, 428] width 446 height 81
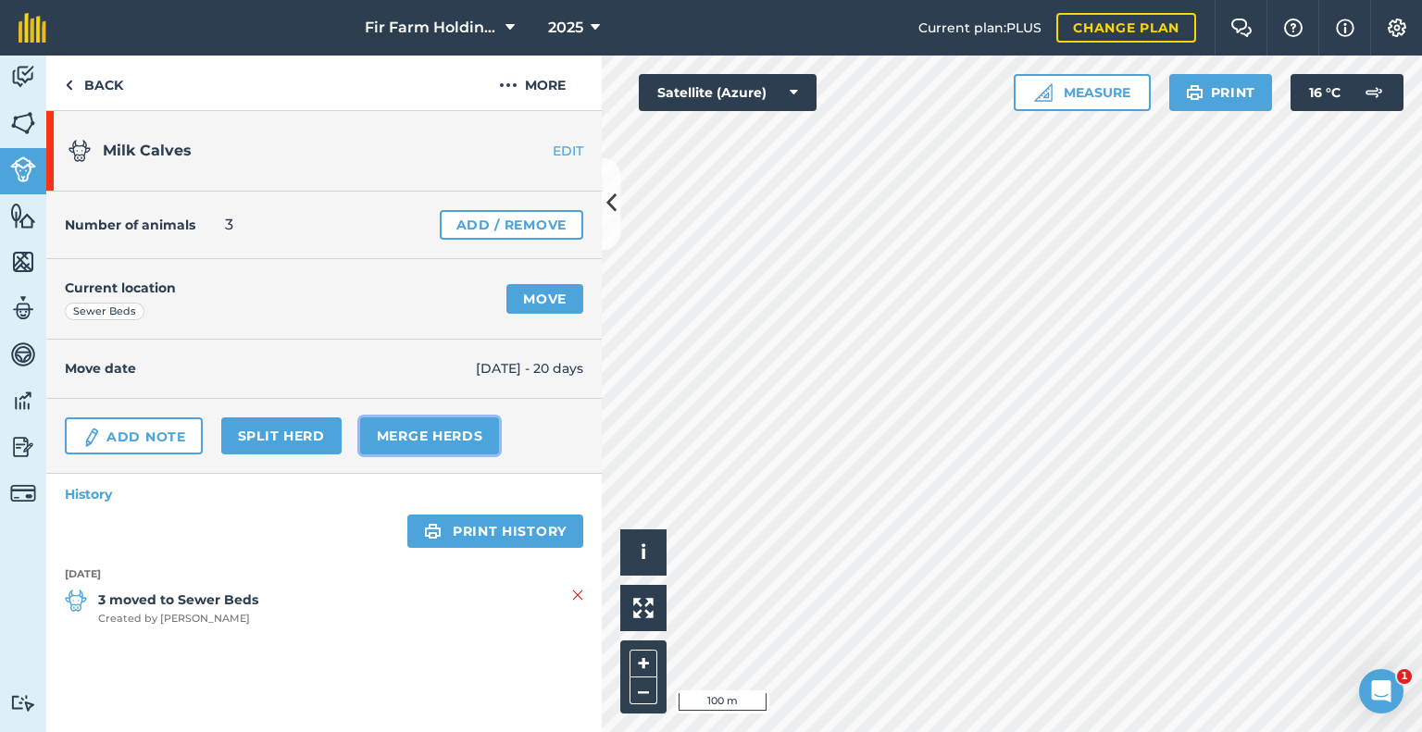
click at [412, 436] on link "Merge Herds" at bounding box center [430, 435] width 140 height 37
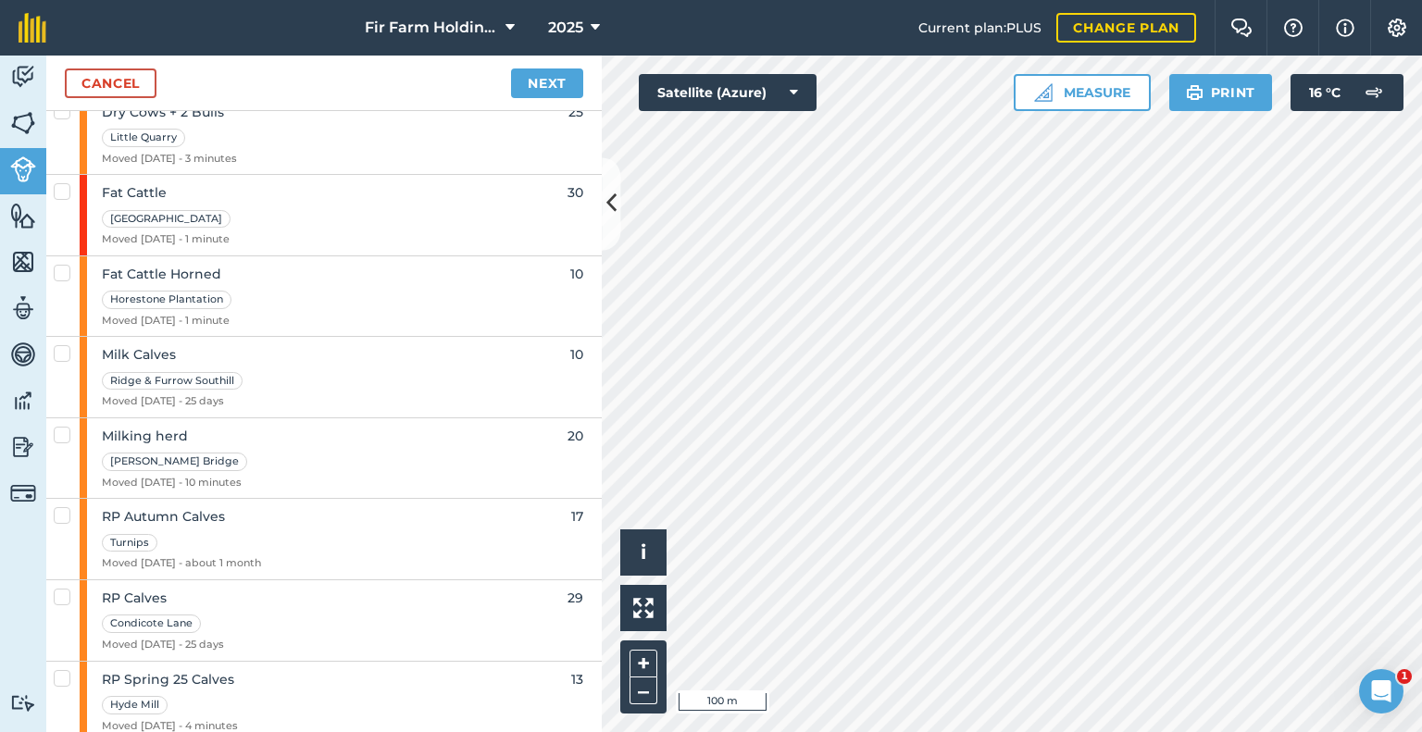
scroll to position [463, 0]
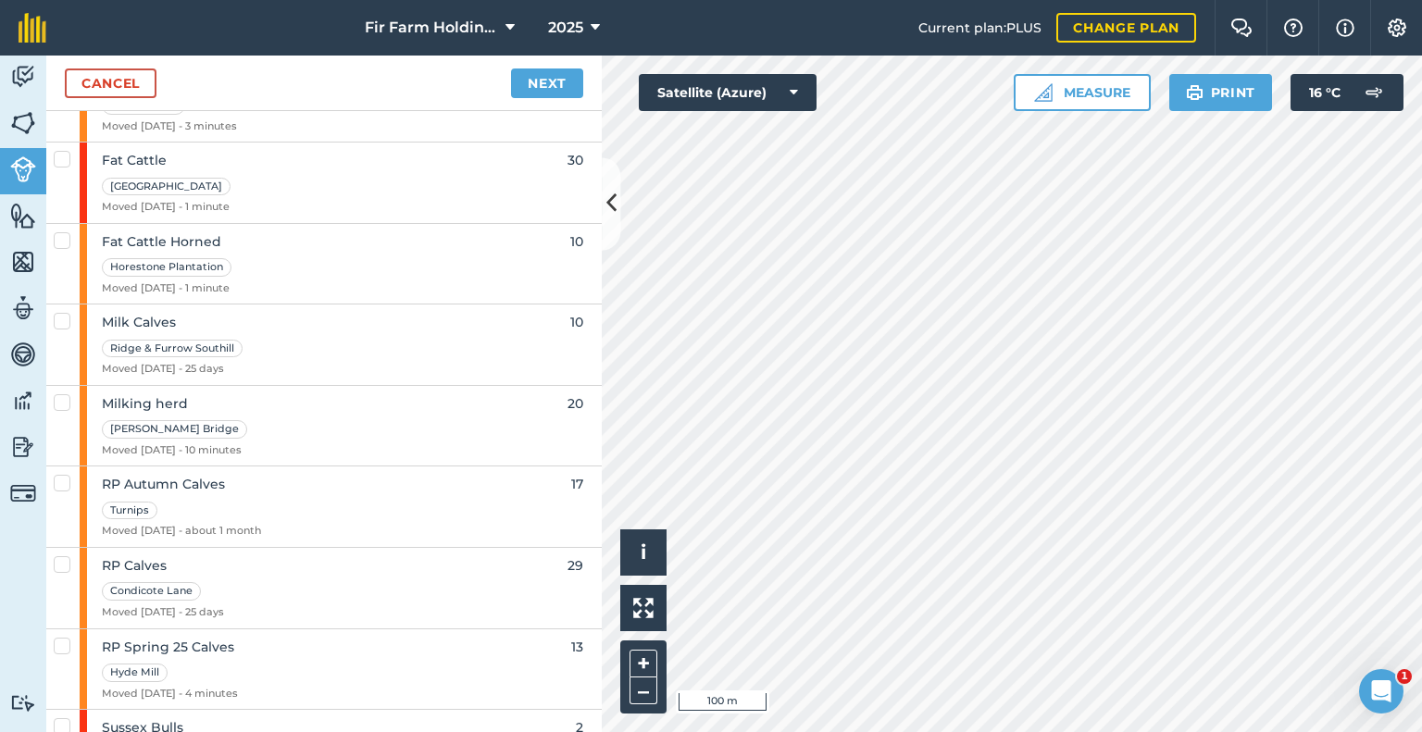
click at [63, 312] on label at bounding box center [65, 312] width 22 height 0
click at [63, 322] on input "checkbox" at bounding box center [60, 318] width 12 height 12
checkbox input "true"
click at [531, 88] on link "Next" at bounding box center [547, 84] width 72 height 30
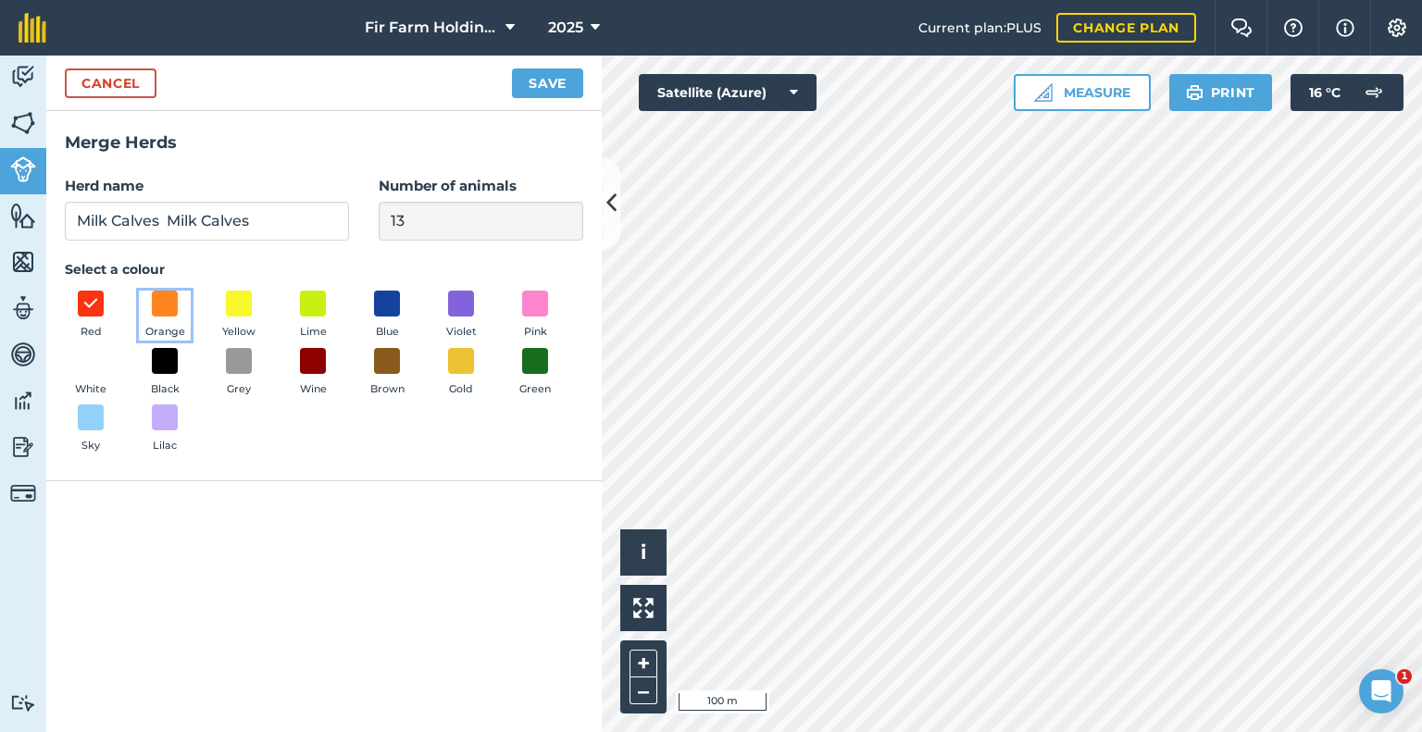
click at [148, 319] on button "Orange" at bounding box center [165, 316] width 52 height 50
click at [553, 92] on button "Save" at bounding box center [547, 84] width 71 height 30
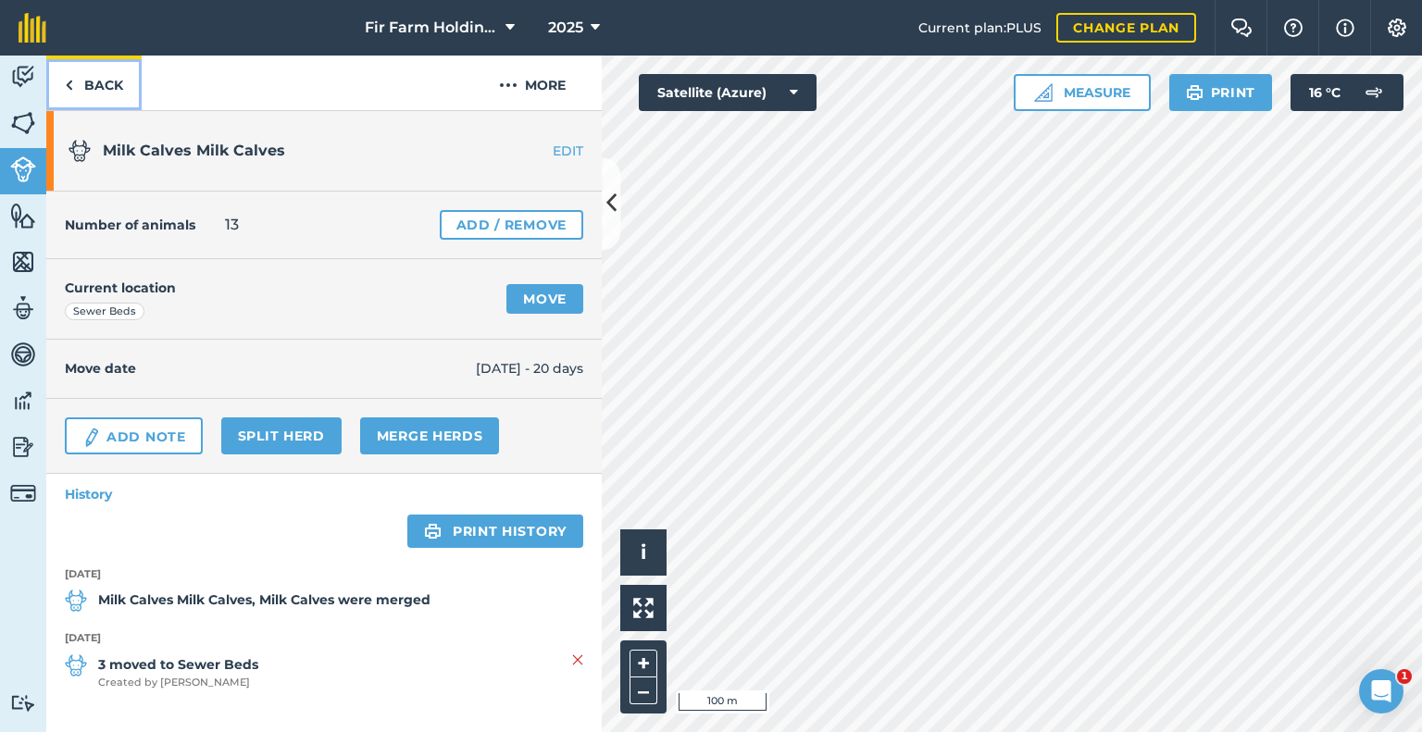
click at [90, 81] on link "Back" at bounding box center [93, 83] width 95 height 55
click at [107, 90] on link "Back" at bounding box center [93, 83] width 95 height 55
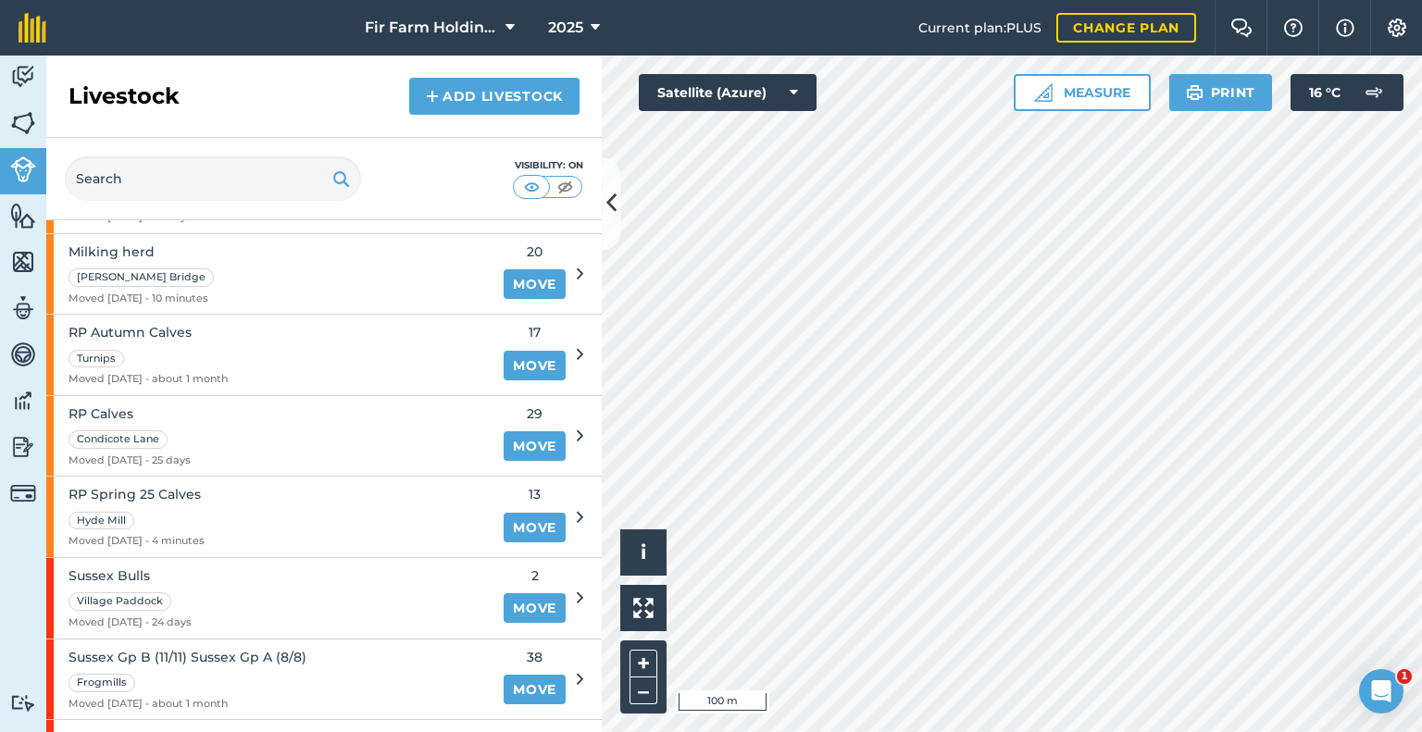
scroll to position [926, 0]
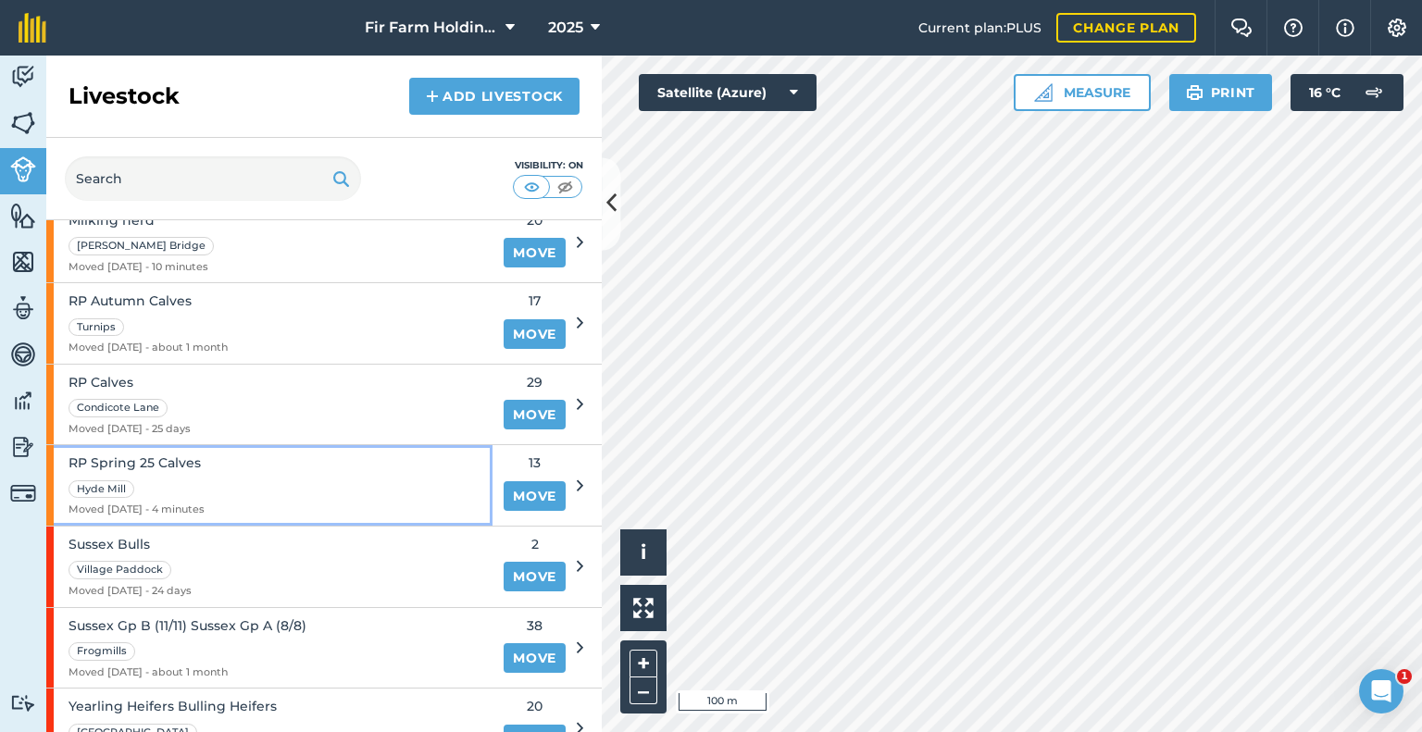
click at [416, 480] on div "RP Spring 25 Calves Hyde Mill Moved [DATE] - 4 minutes" at bounding box center [269, 485] width 446 height 81
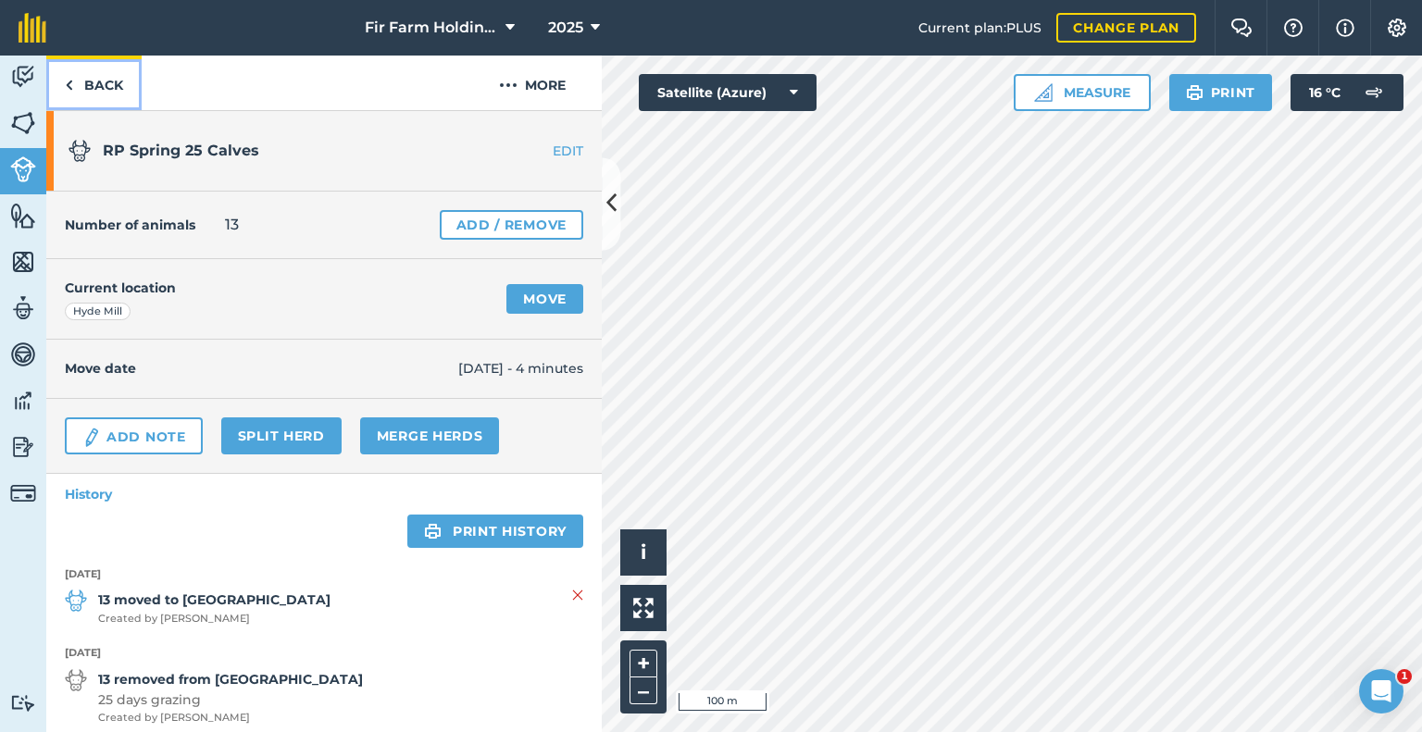
click at [89, 78] on link "Back" at bounding box center [93, 83] width 95 height 55
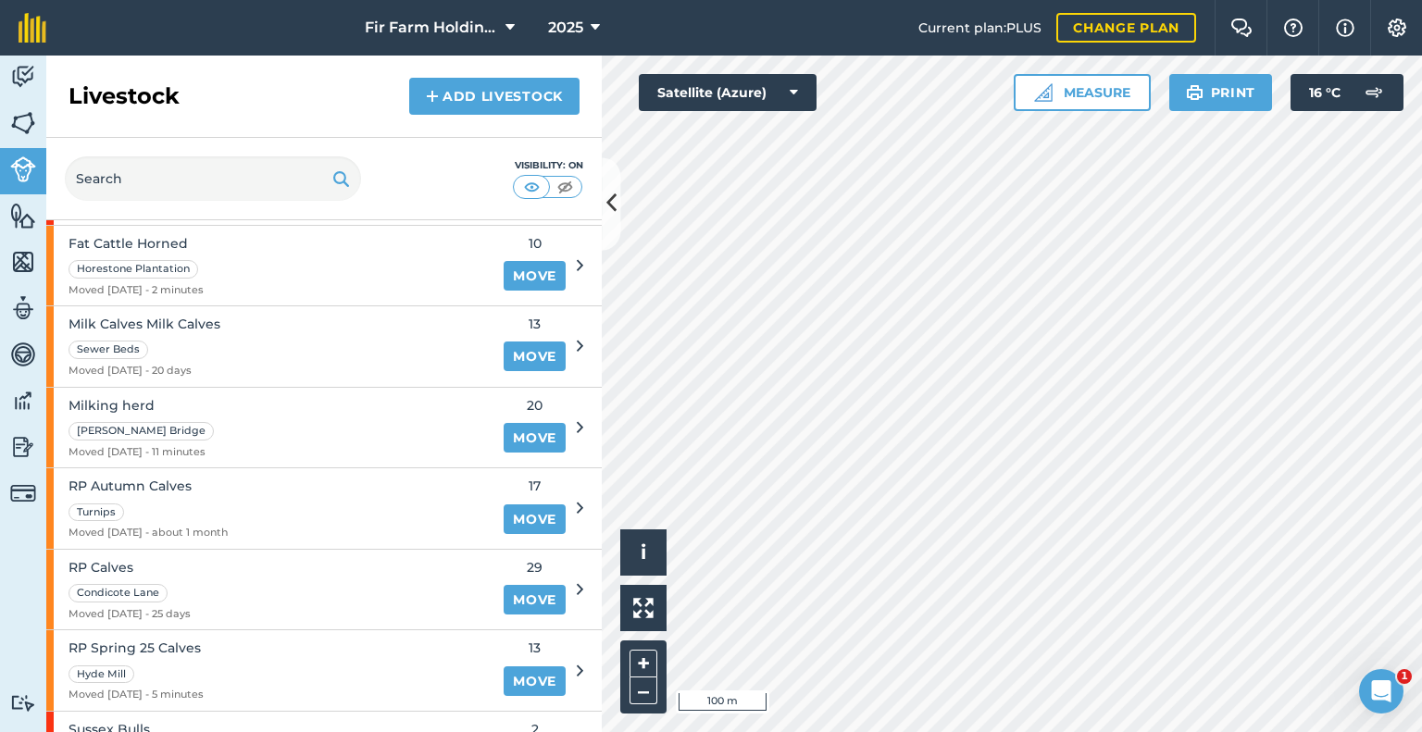
scroll to position [833, 0]
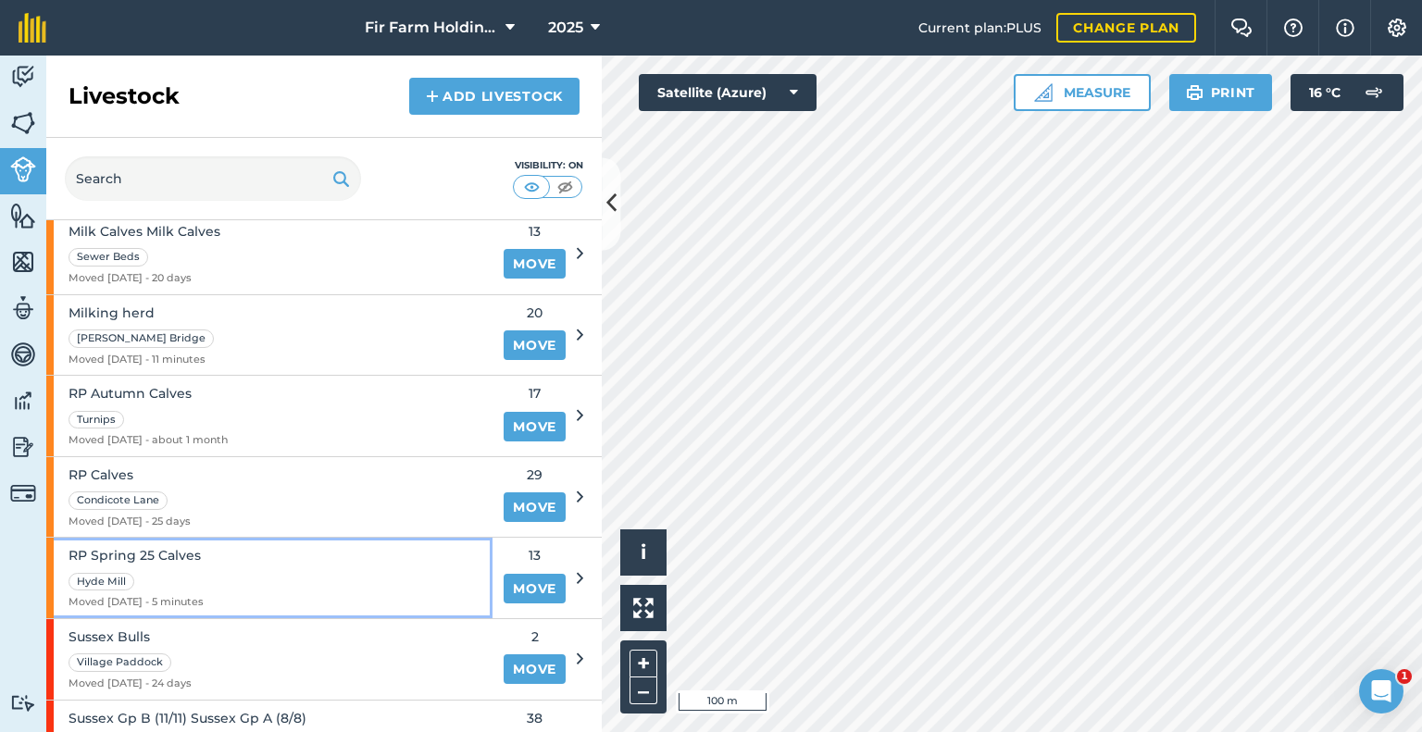
click at [304, 555] on div "RP Spring 25 Calves Hyde Mill Moved [DATE] - 5 minutes" at bounding box center [269, 578] width 446 height 81
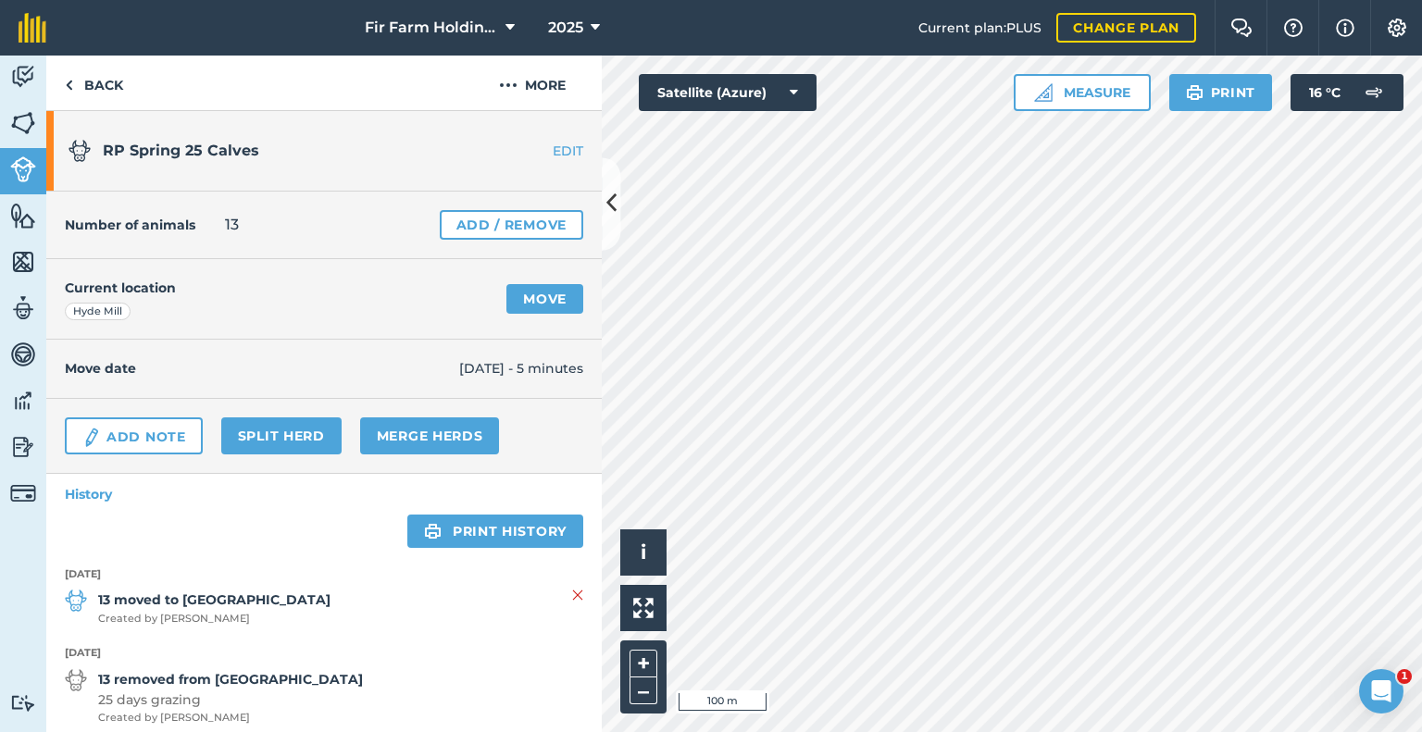
scroll to position [93, 0]
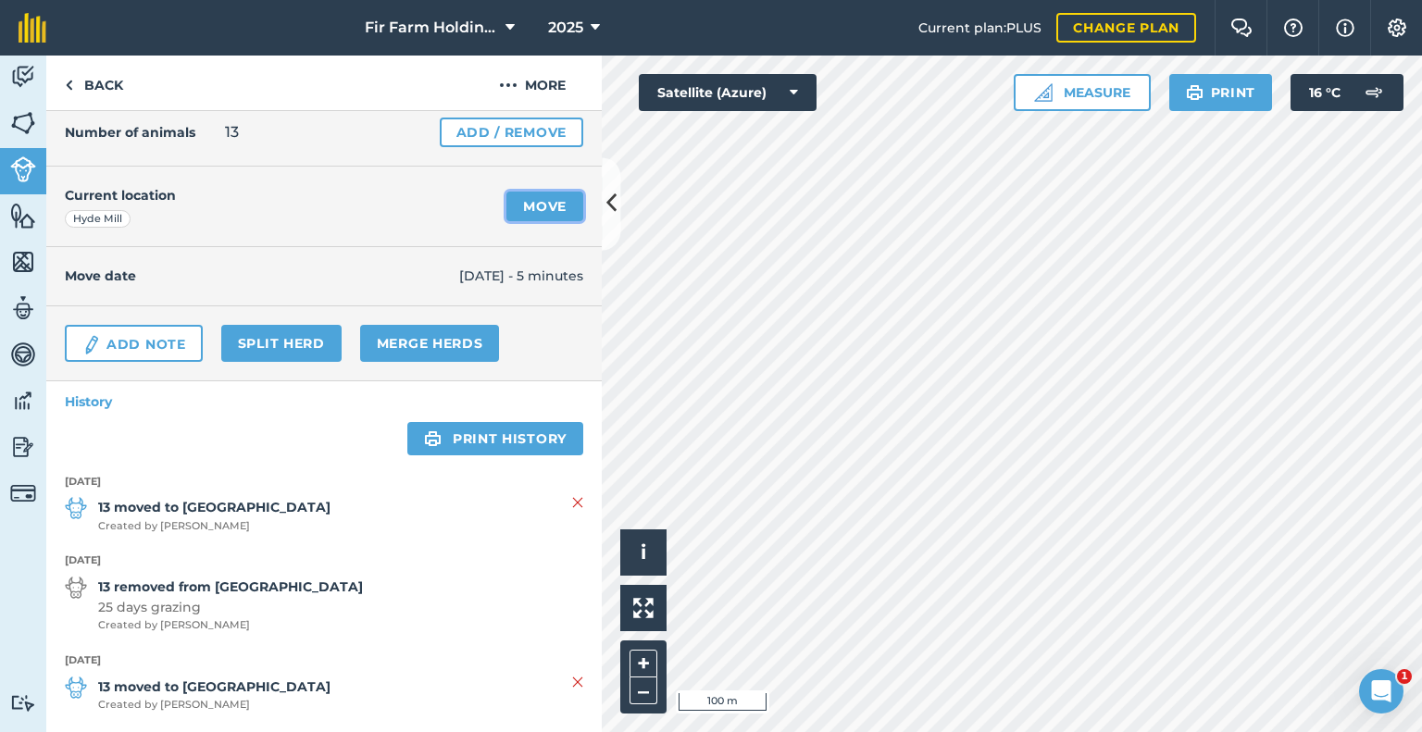
click at [534, 203] on link "Move" at bounding box center [544, 207] width 77 height 30
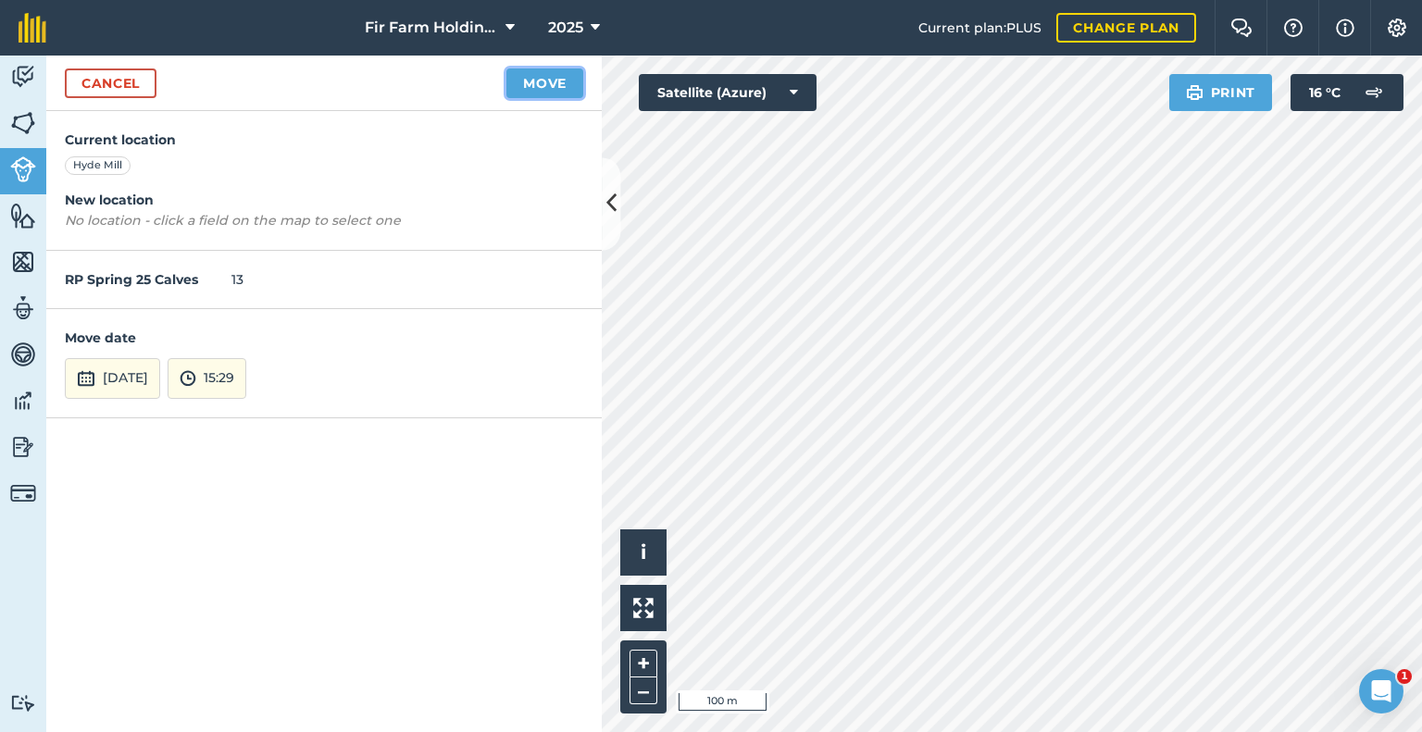
click at [544, 88] on button "Move" at bounding box center [544, 84] width 77 height 30
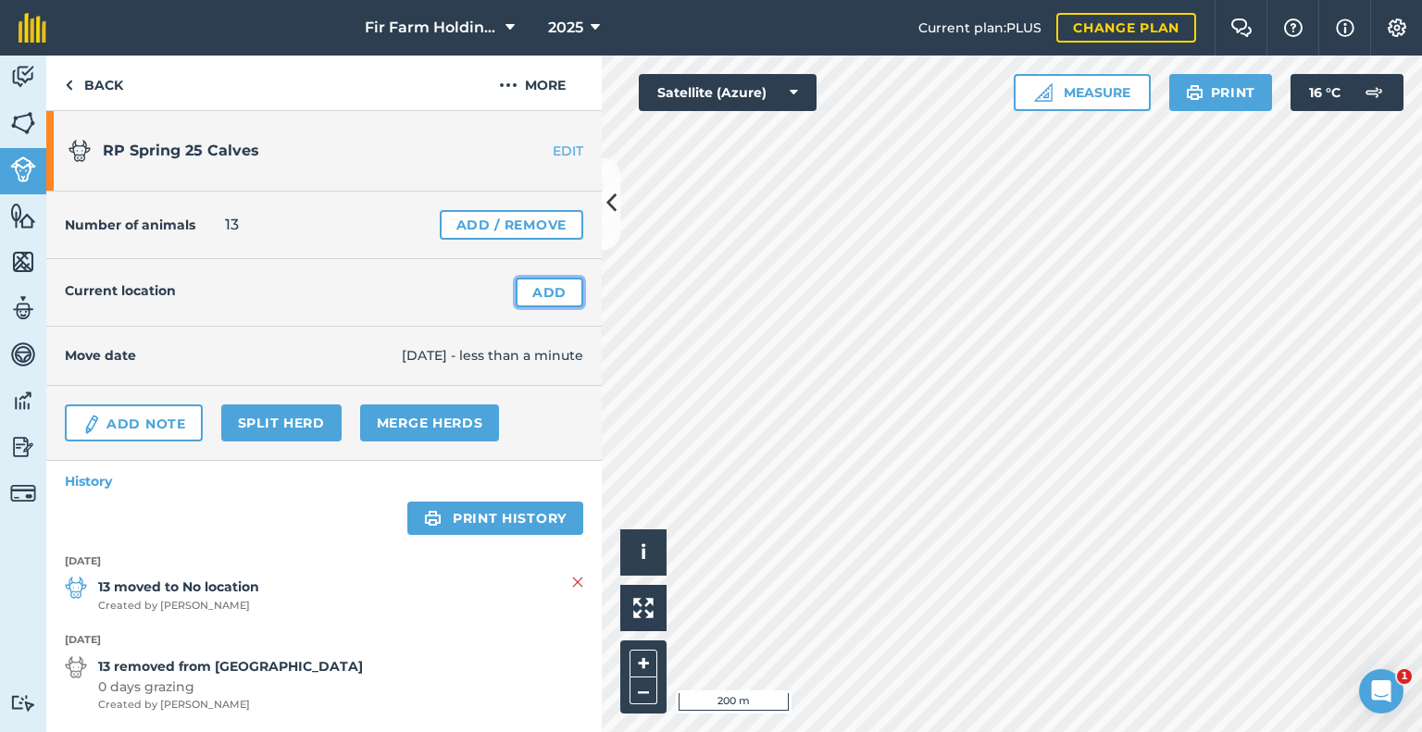
click at [544, 289] on link "Add" at bounding box center [550, 293] width 68 height 30
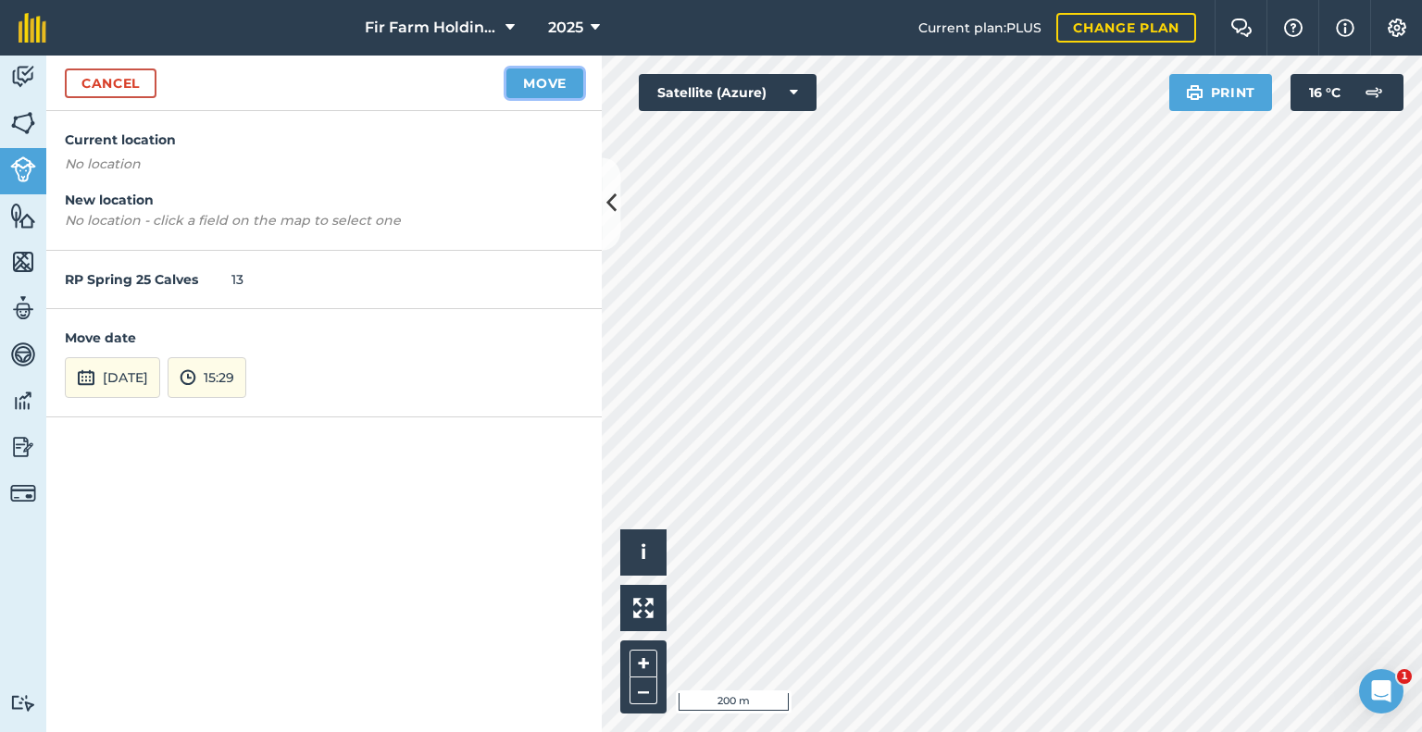
click at [542, 76] on button "Move" at bounding box center [544, 84] width 77 height 30
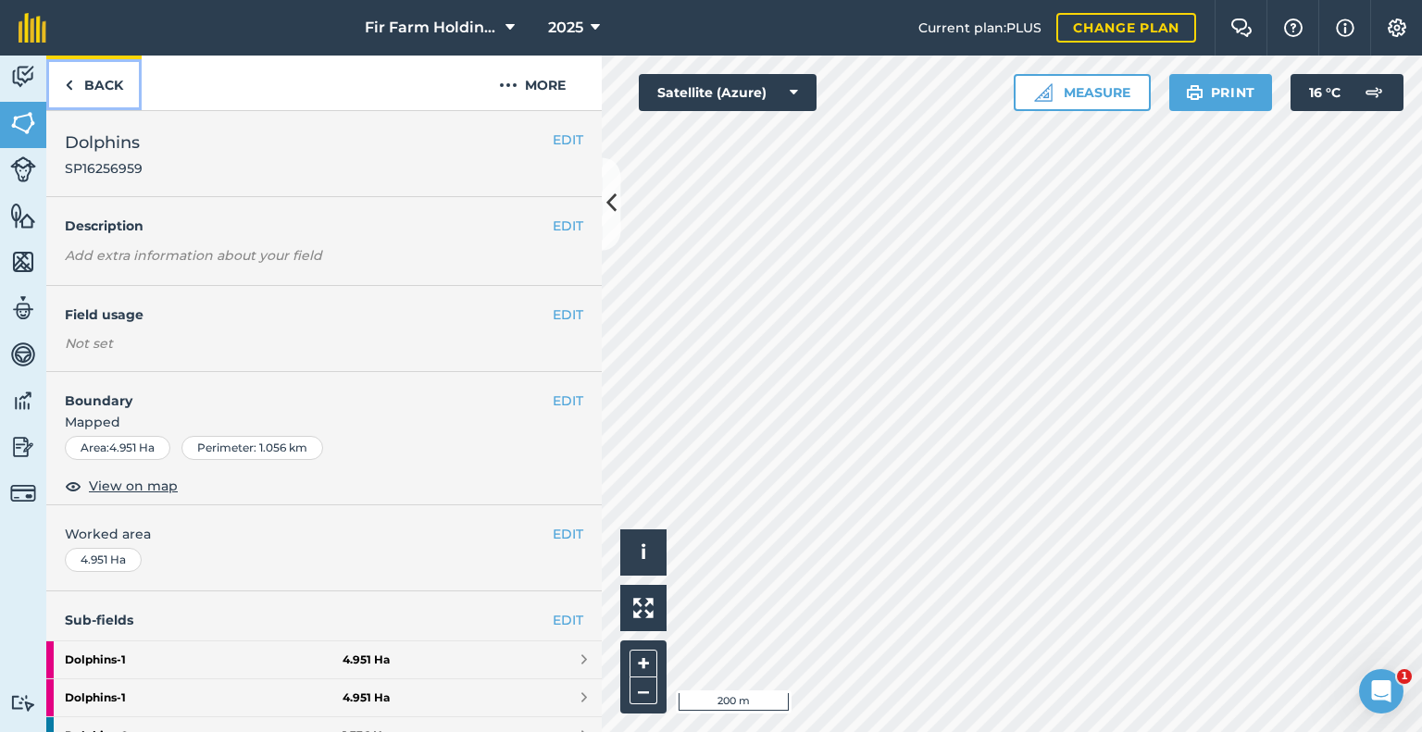
click at [79, 90] on link "Back" at bounding box center [93, 83] width 95 height 55
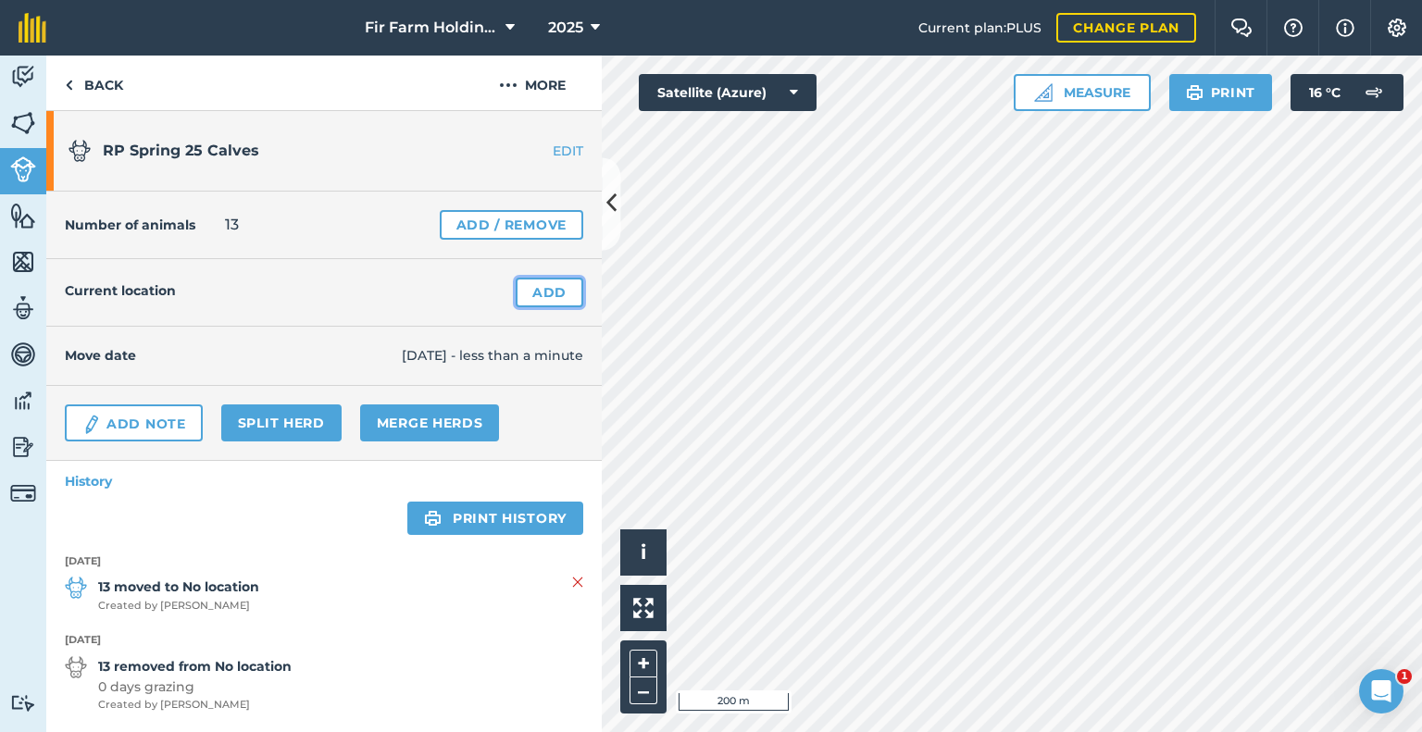
click at [522, 286] on link "Add" at bounding box center [550, 293] width 68 height 30
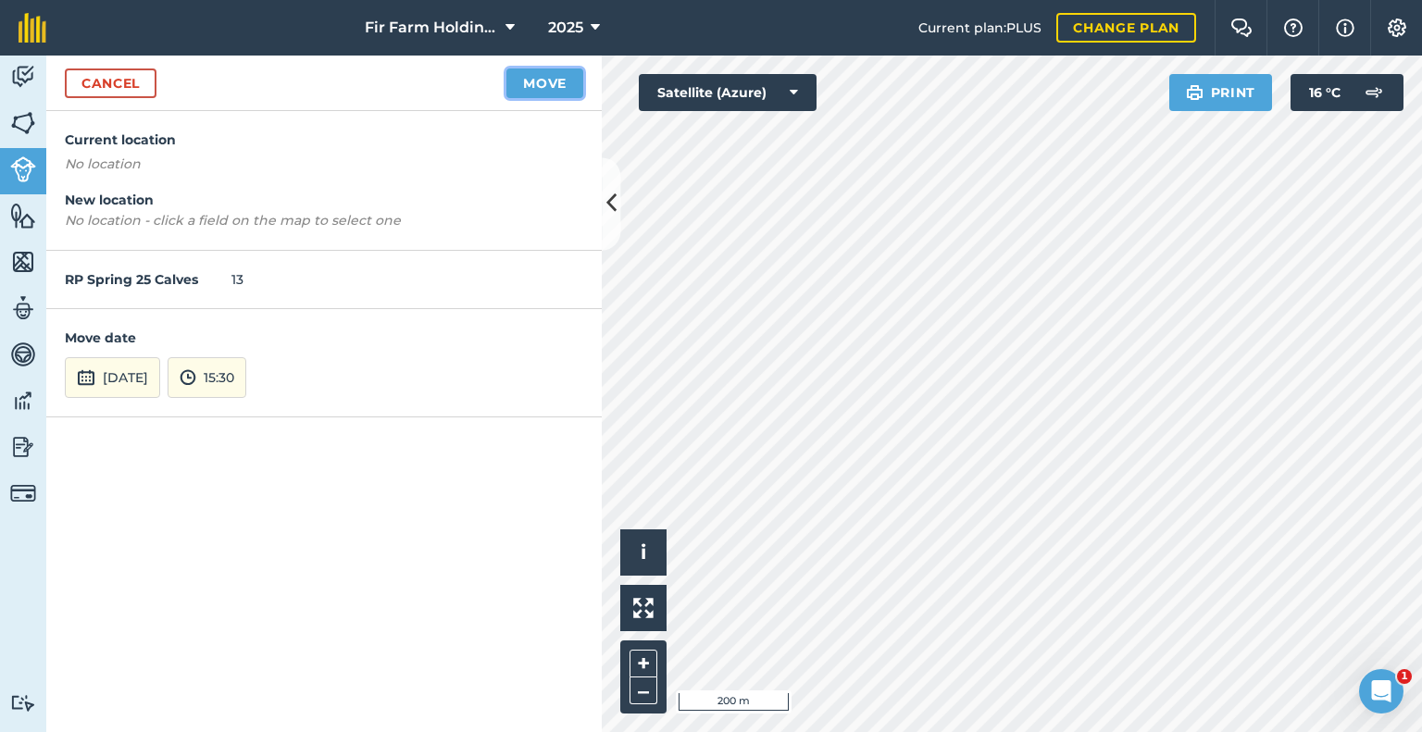
click at [520, 92] on button "Move" at bounding box center [544, 84] width 77 height 30
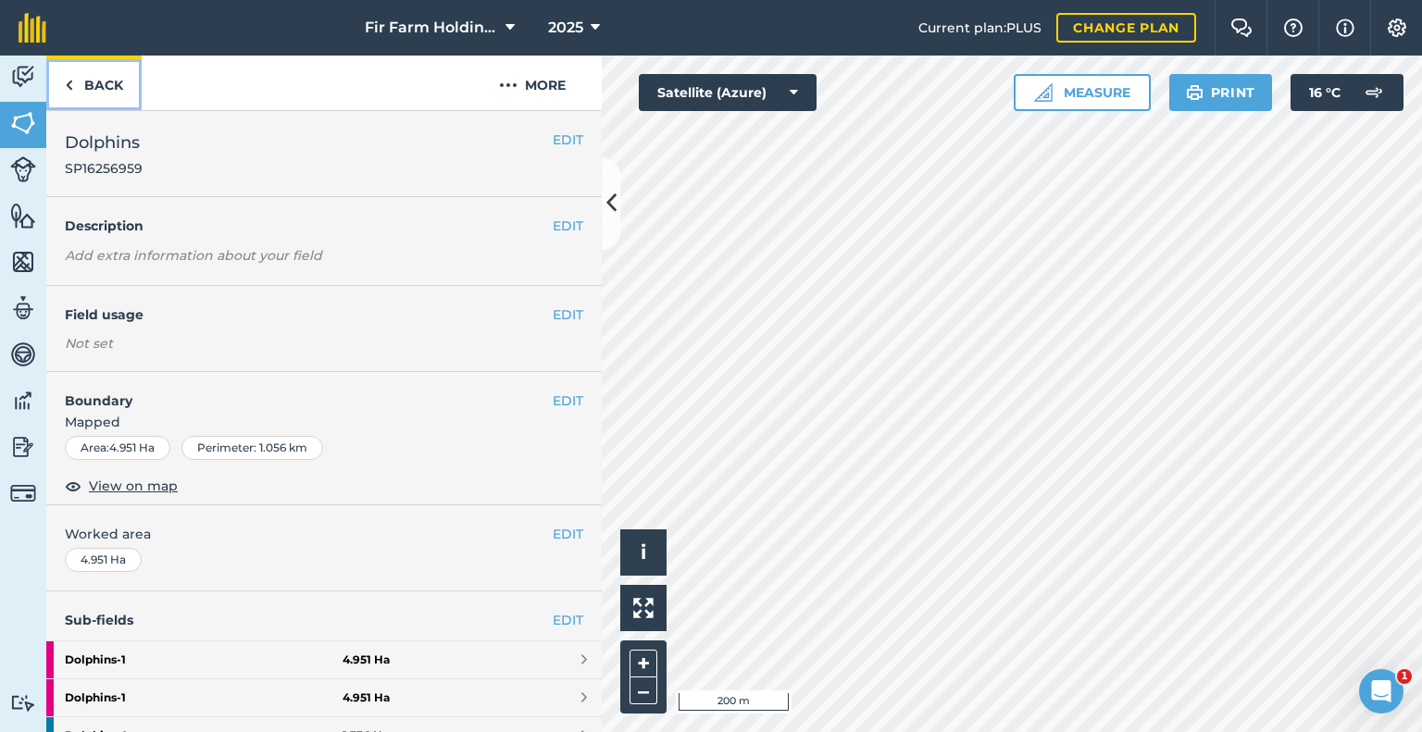
click at [81, 84] on link "Back" at bounding box center [93, 83] width 95 height 55
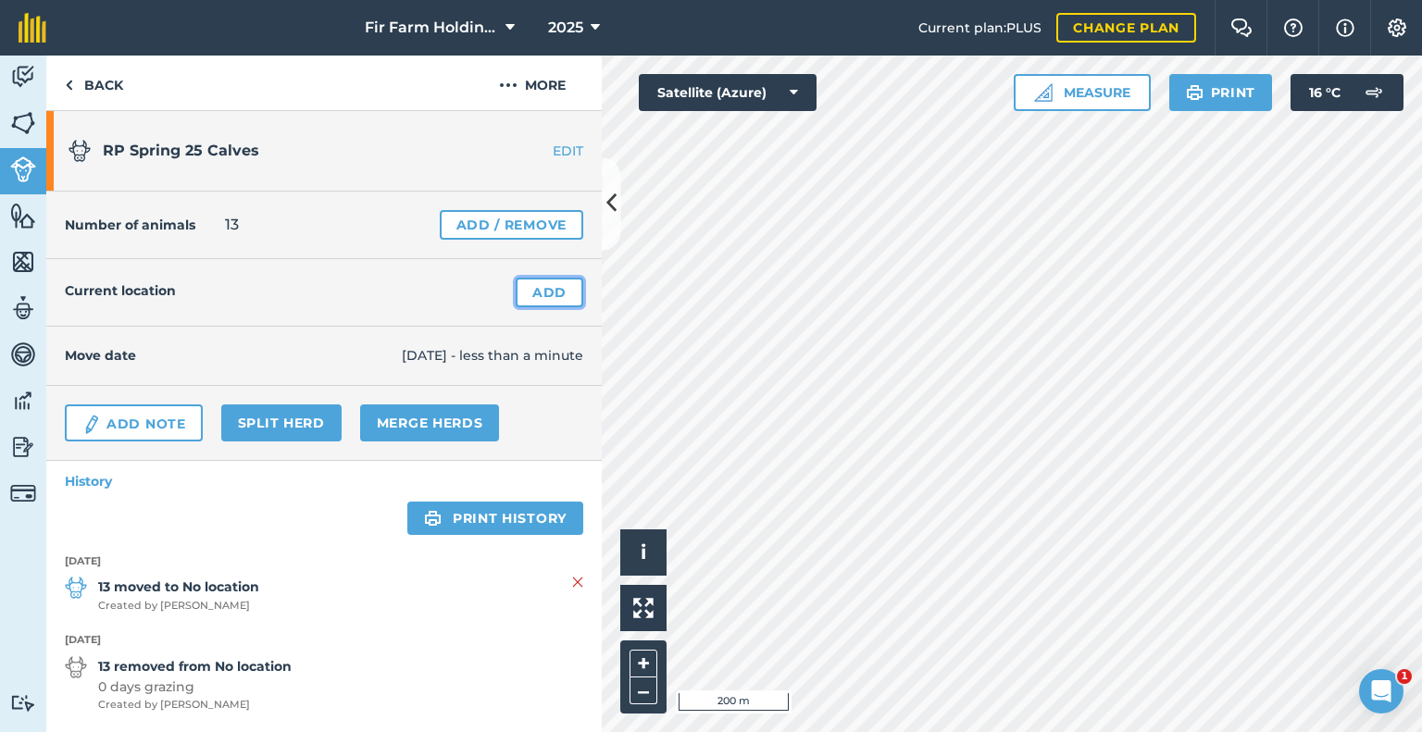
click at [532, 294] on link "Add" at bounding box center [550, 293] width 68 height 30
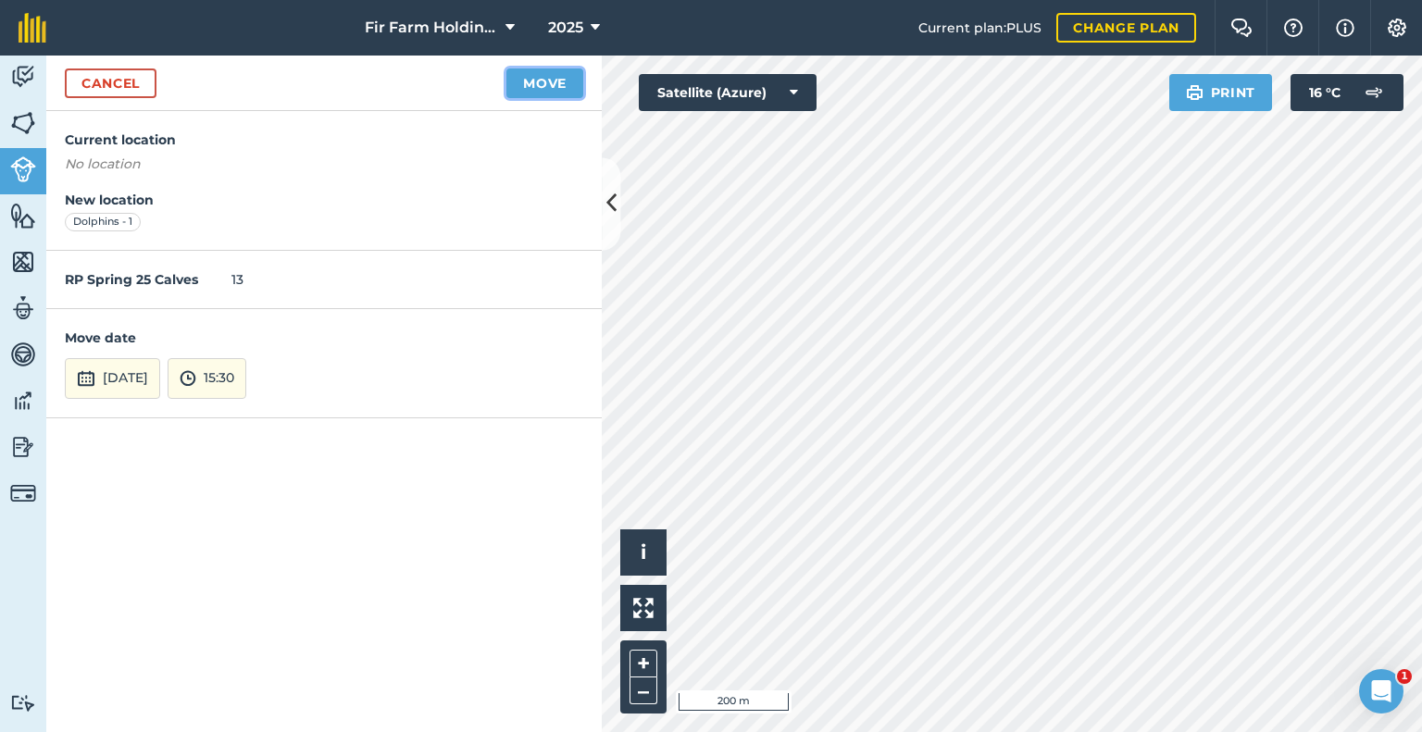
click at [565, 88] on button "Move" at bounding box center [544, 84] width 77 height 30
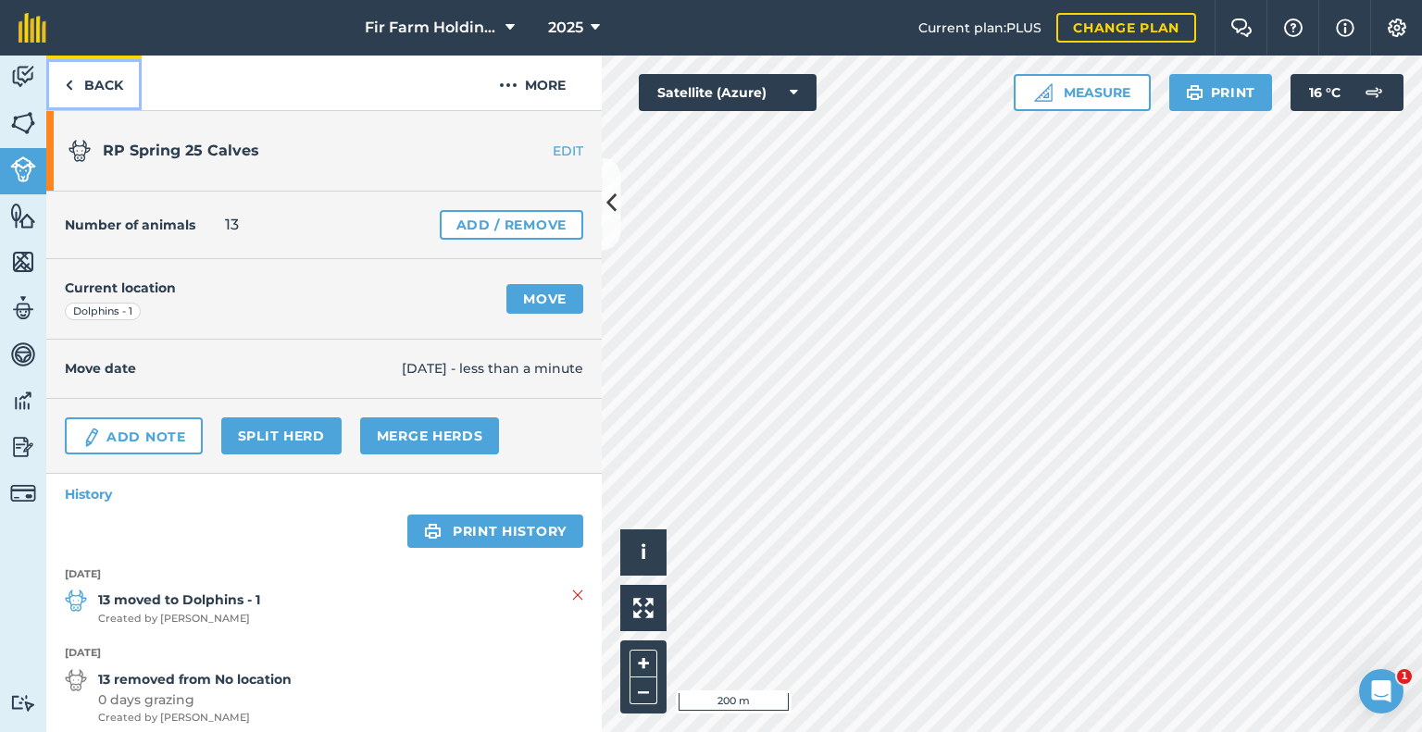
click at [91, 81] on link "Back" at bounding box center [93, 83] width 95 height 55
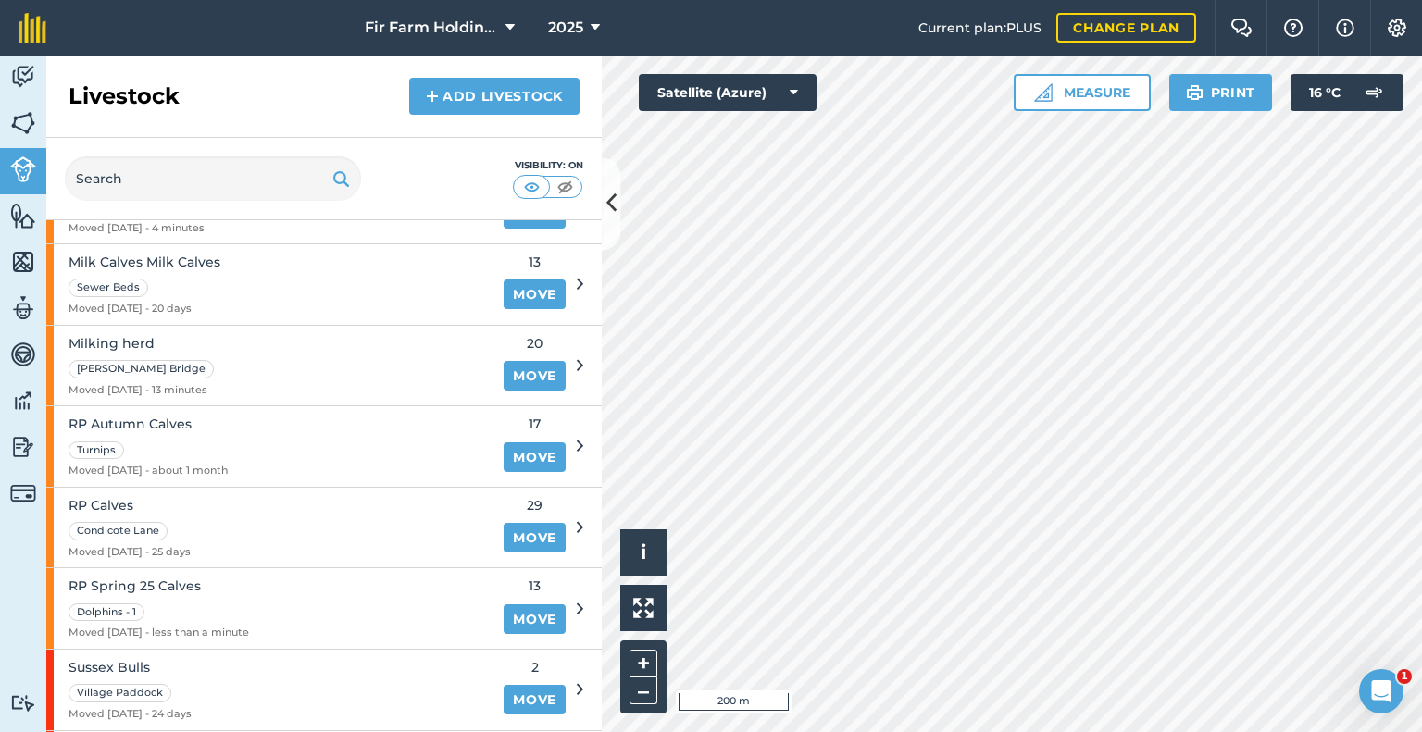
scroll to position [833, 0]
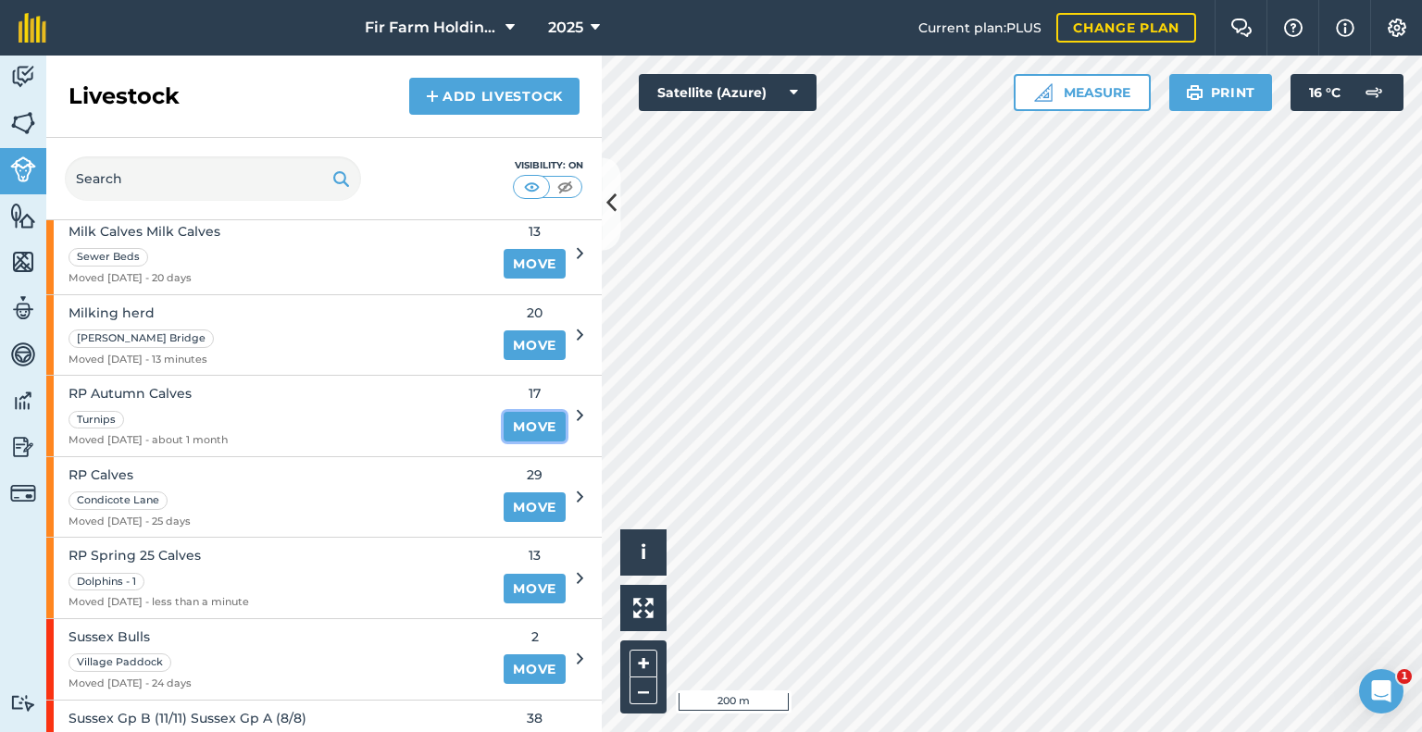
click at [518, 427] on link "Move" at bounding box center [535, 427] width 62 height 30
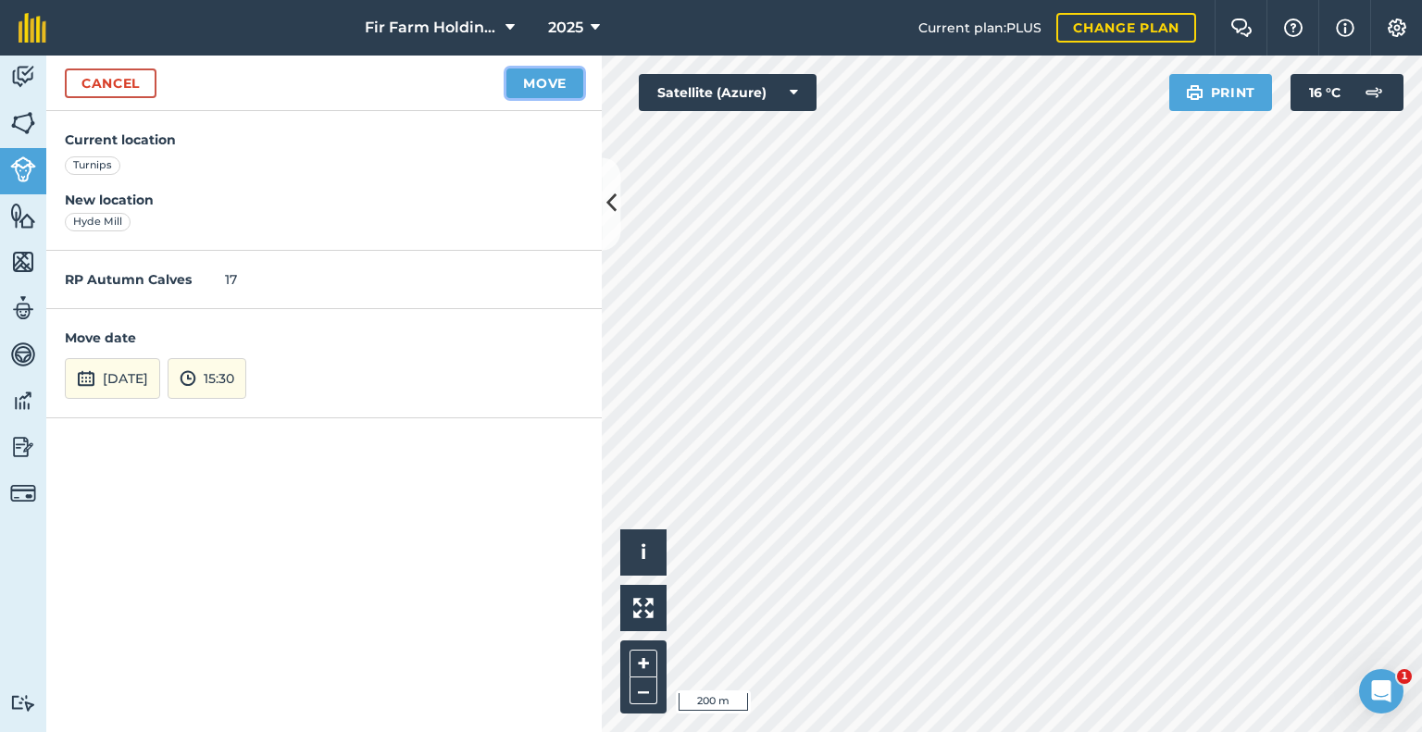
click at [518, 85] on button "Move" at bounding box center [544, 84] width 77 height 30
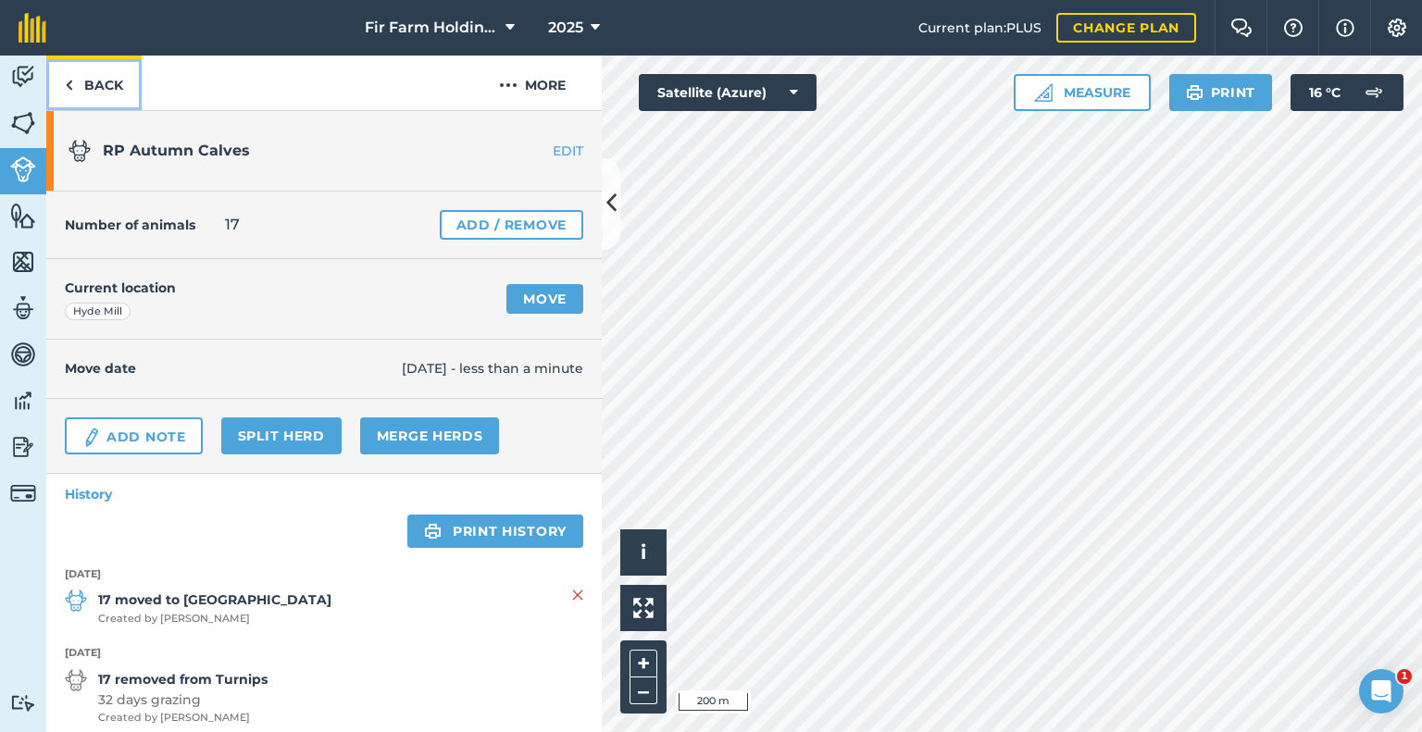
click at [85, 88] on link "Back" at bounding box center [93, 83] width 95 height 55
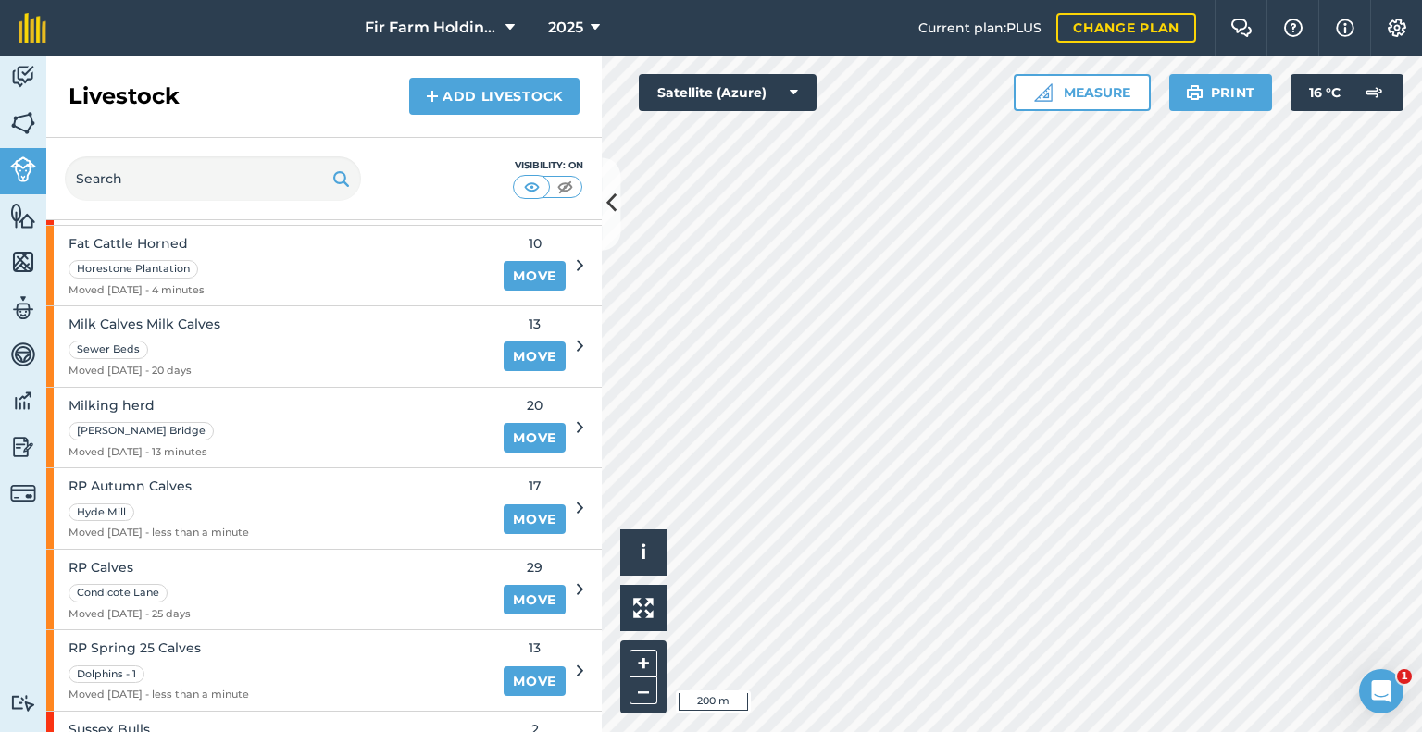
scroll to position [833, 0]
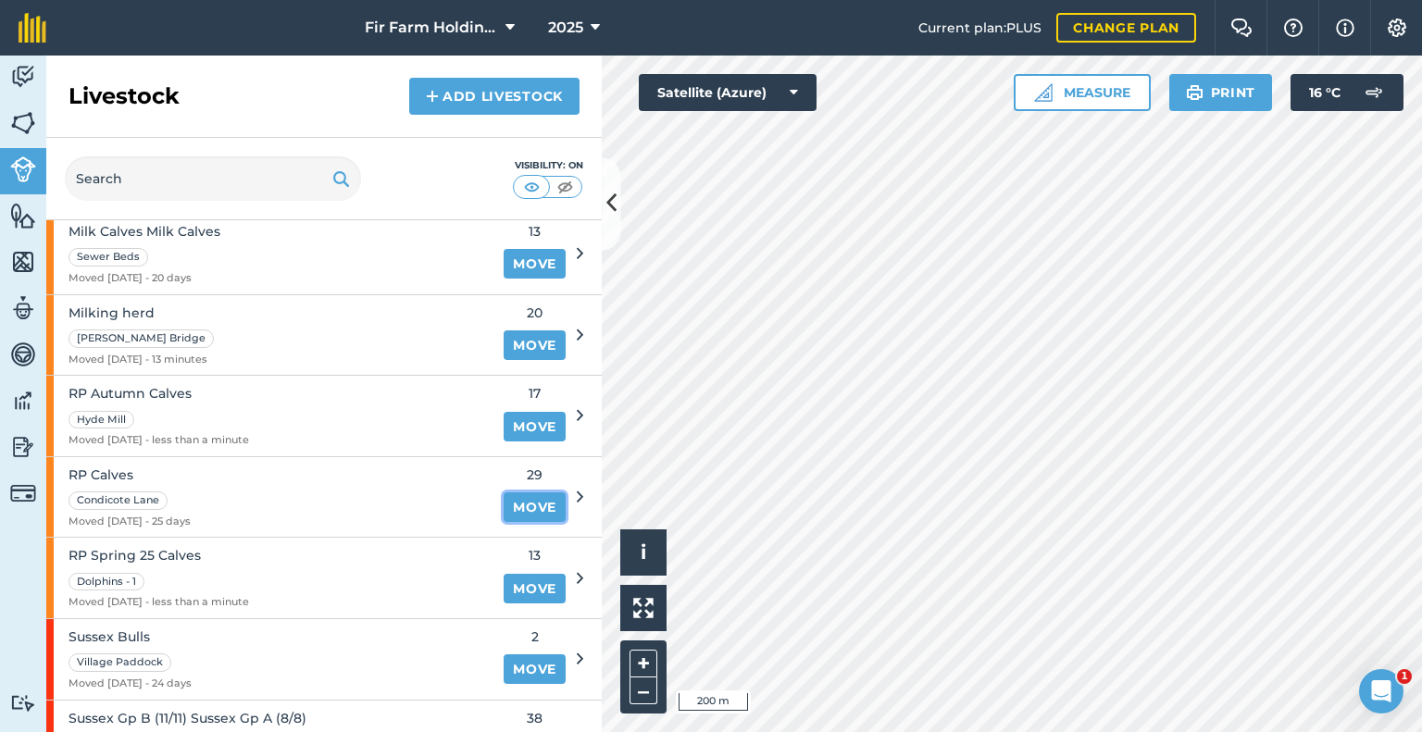
click at [537, 499] on link "Move" at bounding box center [535, 507] width 62 height 30
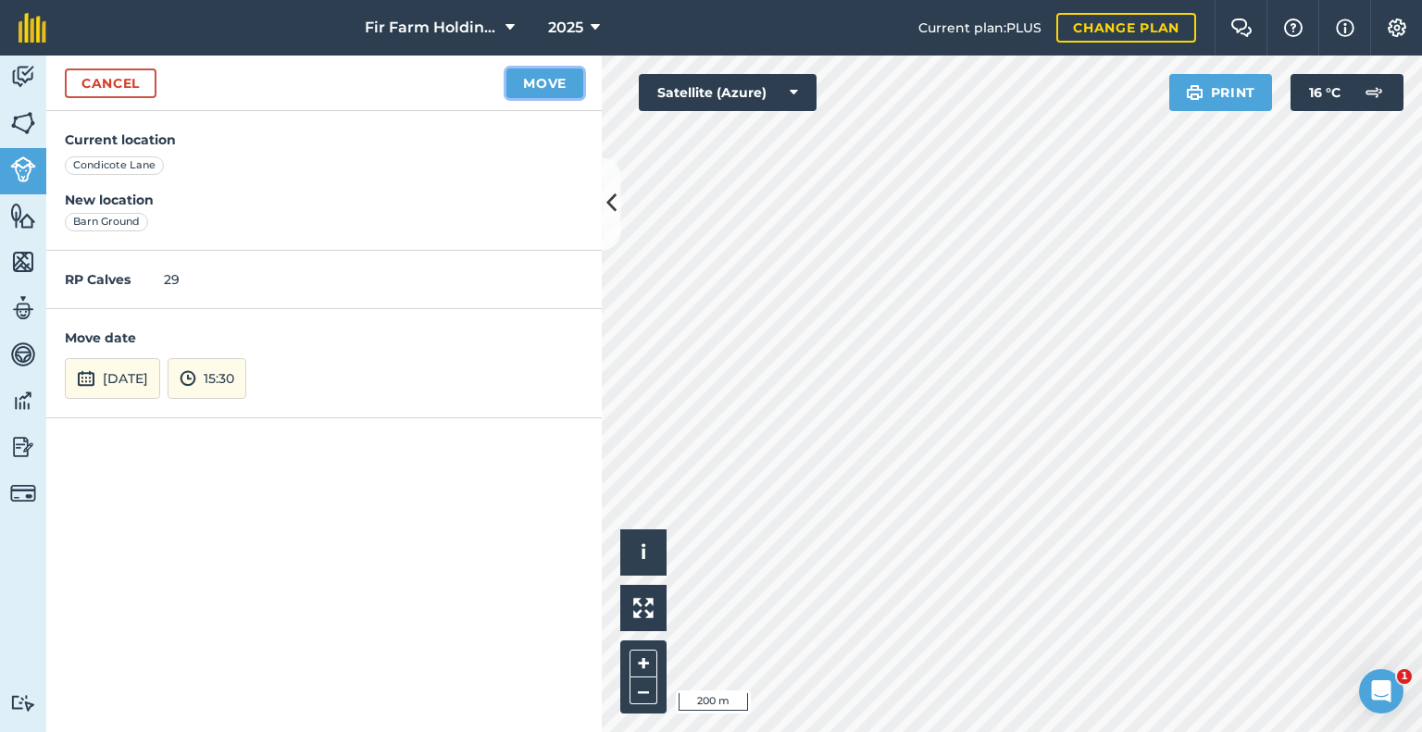
click at [530, 74] on button "Move" at bounding box center [544, 84] width 77 height 30
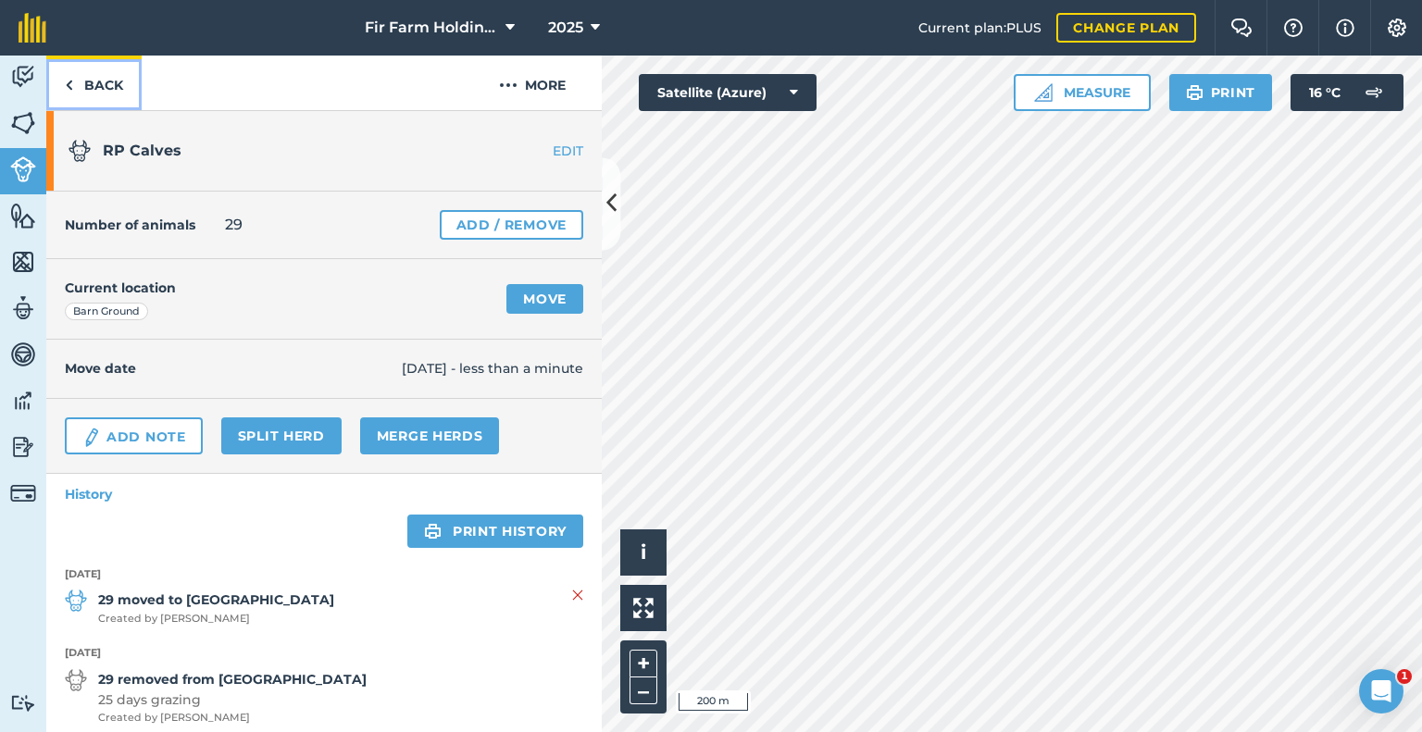
click at [90, 82] on link "Back" at bounding box center [93, 83] width 95 height 55
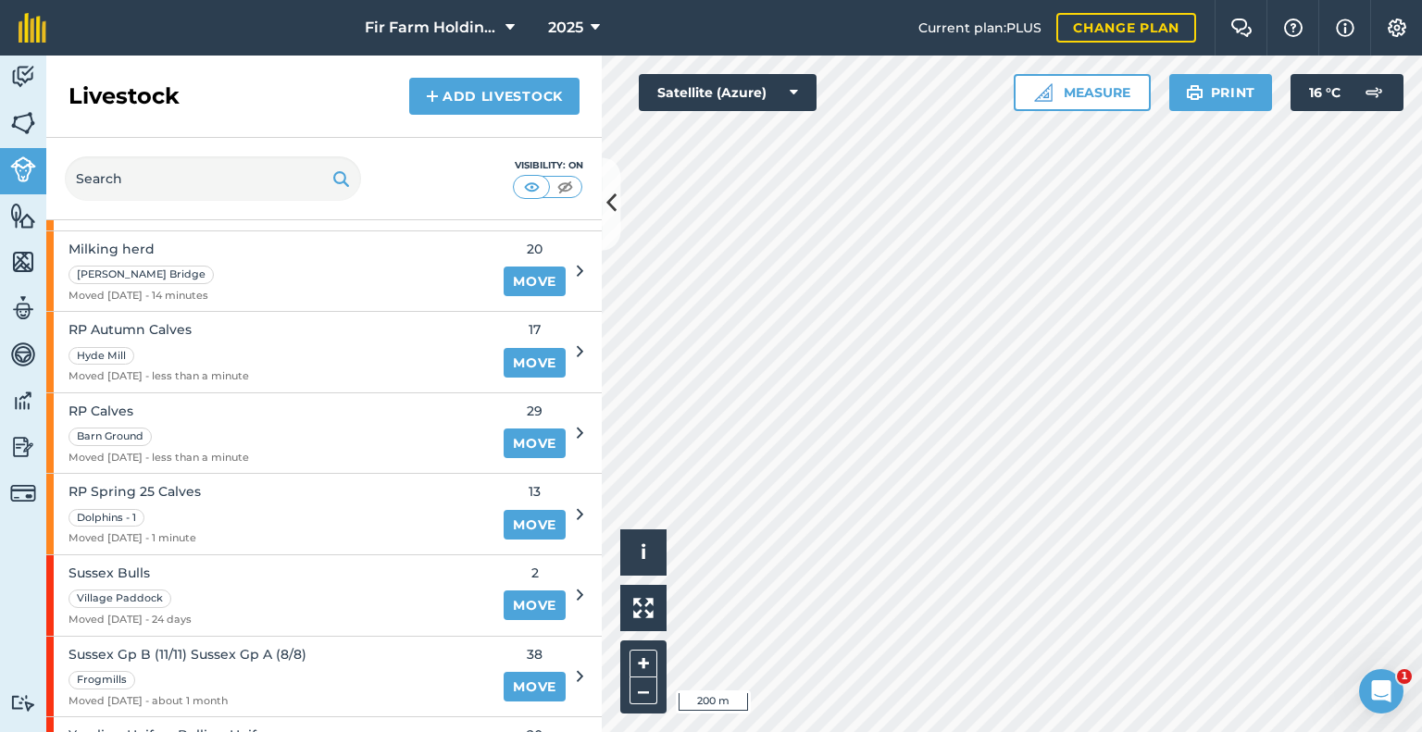
scroll to position [926, 0]
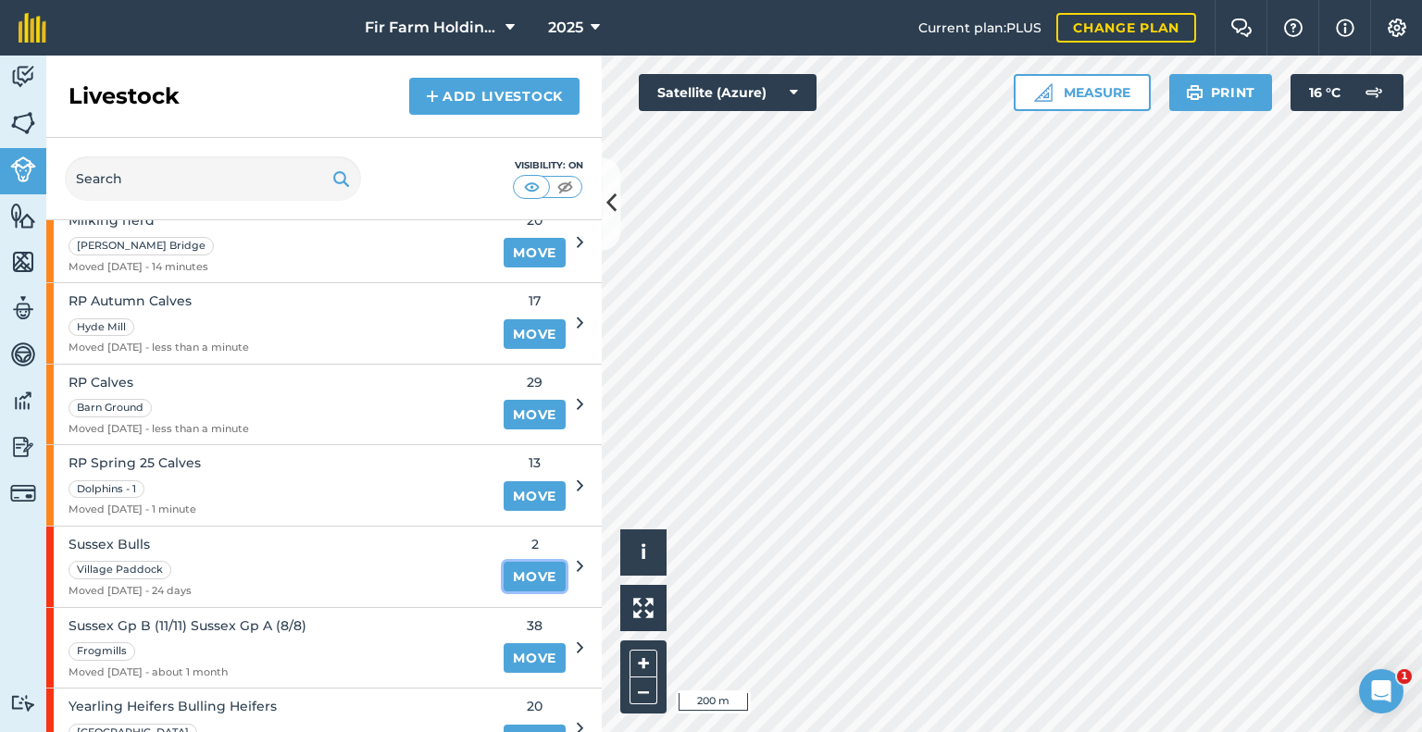
click at [518, 578] on link "Move" at bounding box center [535, 577] width 62 height 30
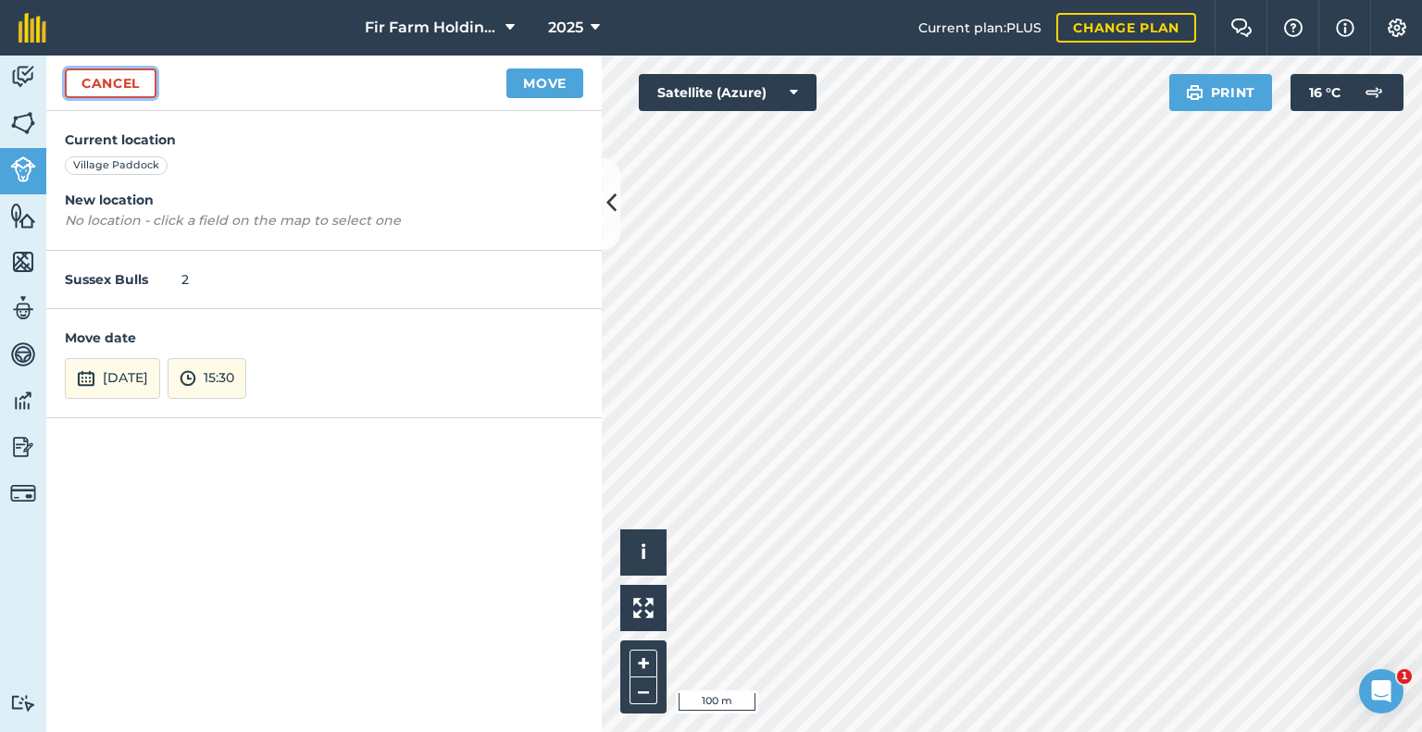
click at [111, 81] on link "Cancel" at bounding box center [111, 84] width 92 height 30
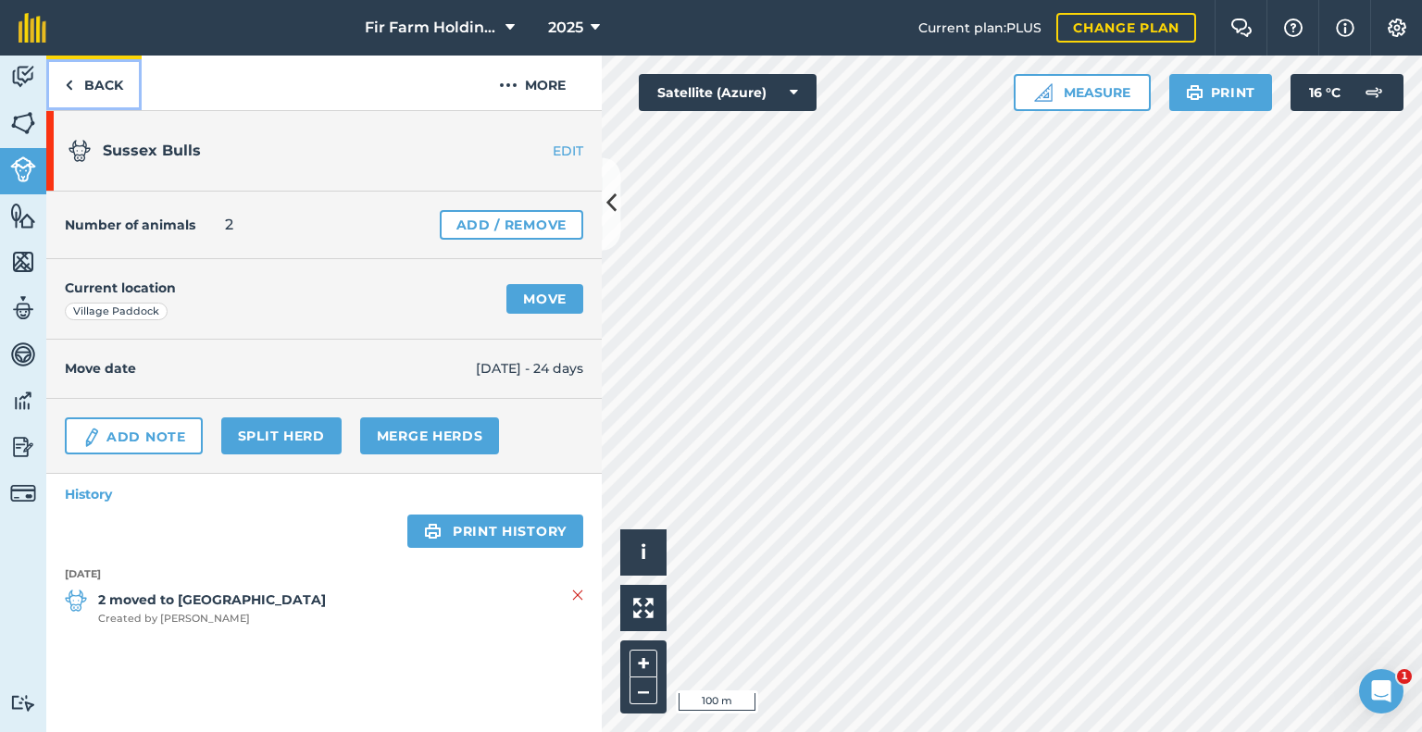
click at [92, 92] on link "Back" at bounding box center [93, 83] width 95 height 55
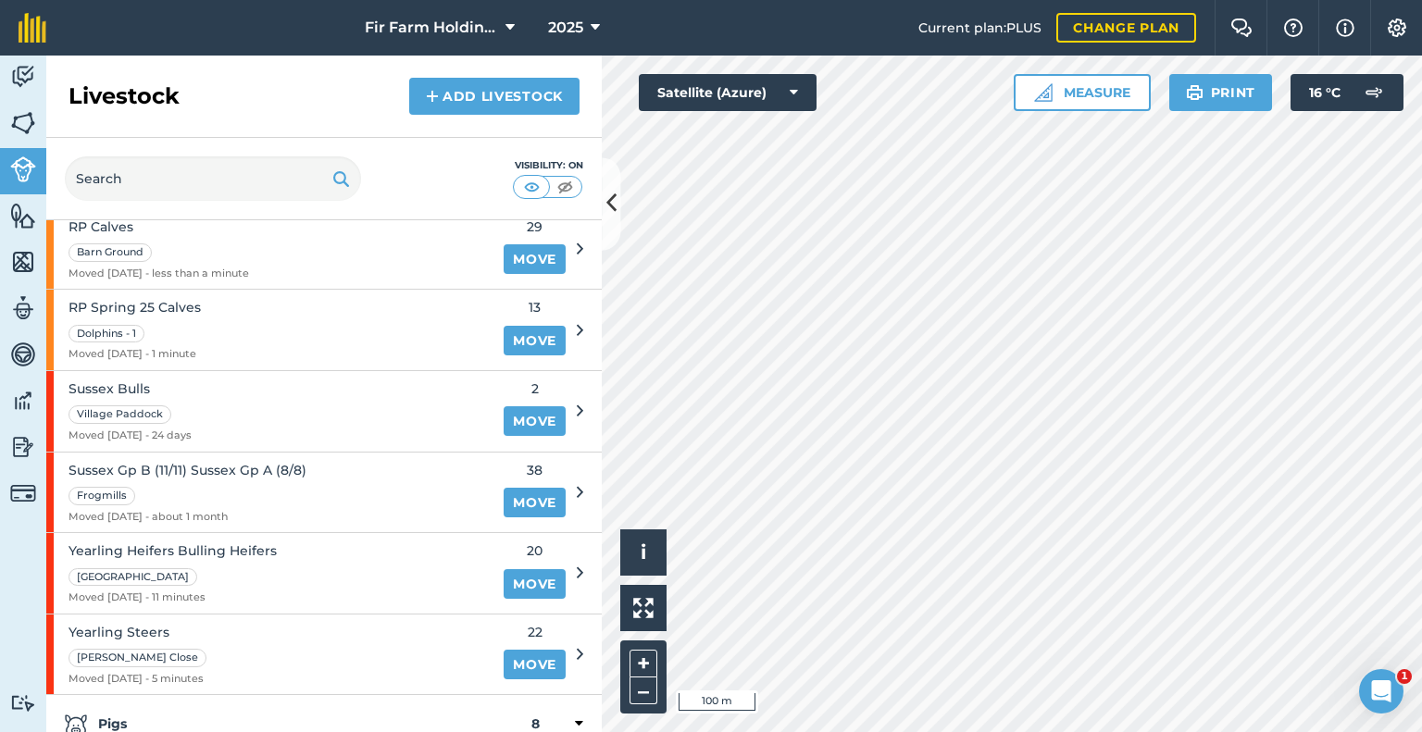
scroll to position [1111, 0]
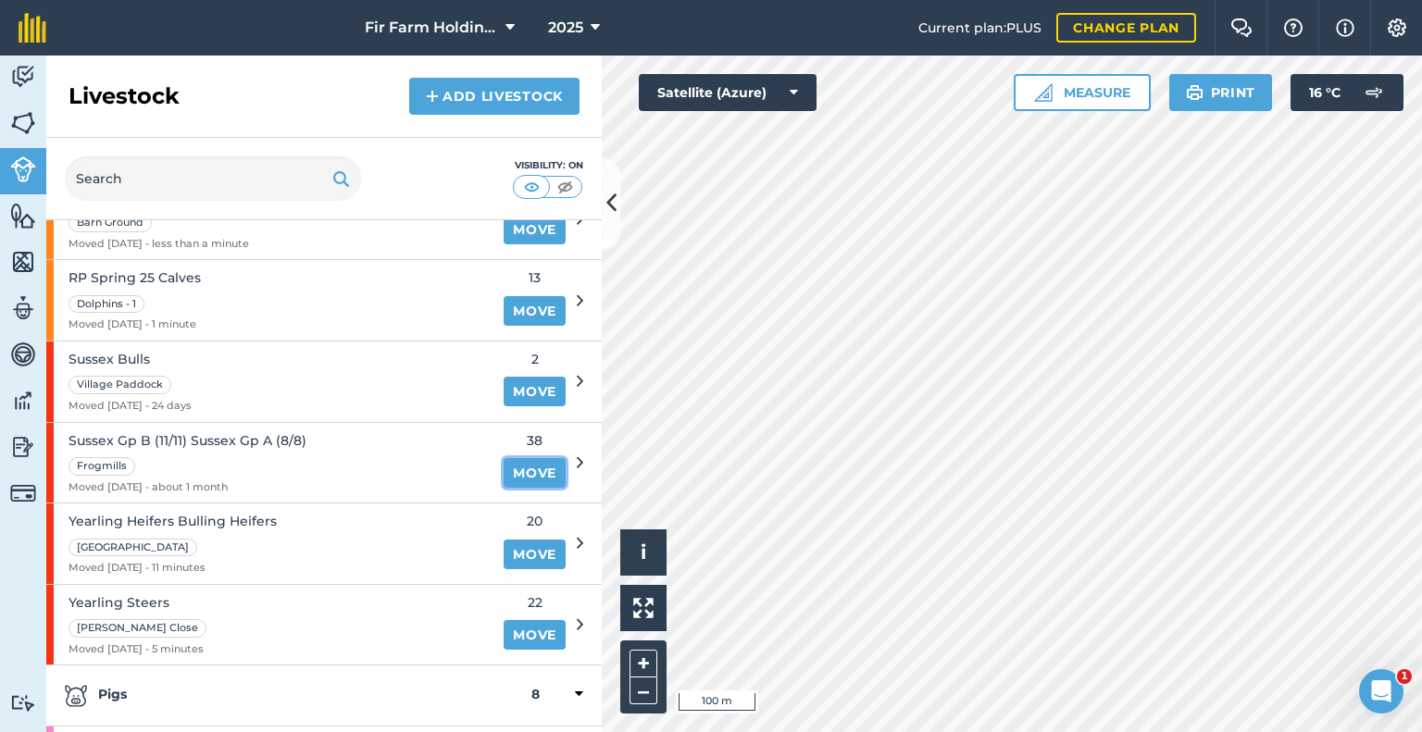
click at [505, 463] on link "Move" at bounding box center [535, 473] width 62 height 30
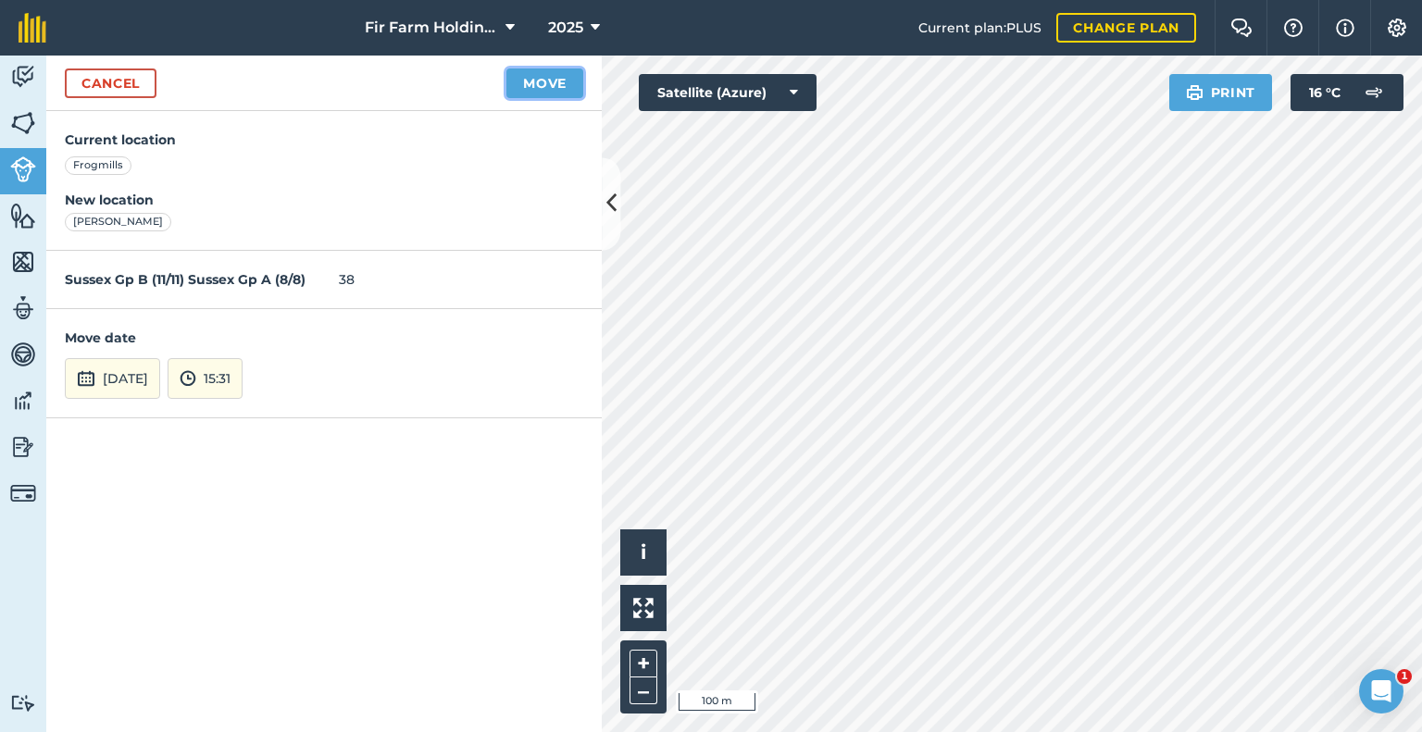
click at [551, 86] on button "Move" at bounding box center [544, 84] width 77 height 30
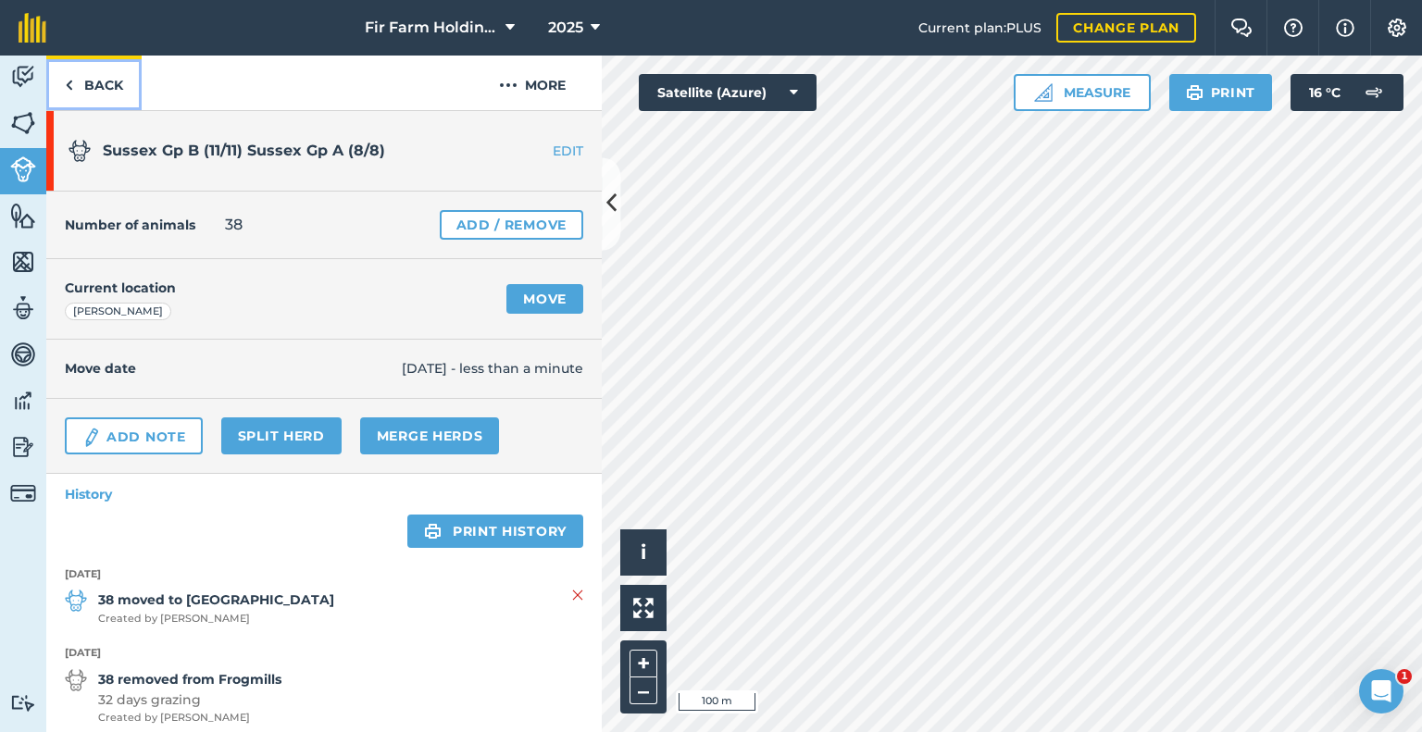
click at [105, 85] on link "Back" at bounding box center [93, 83] width 95 height 55
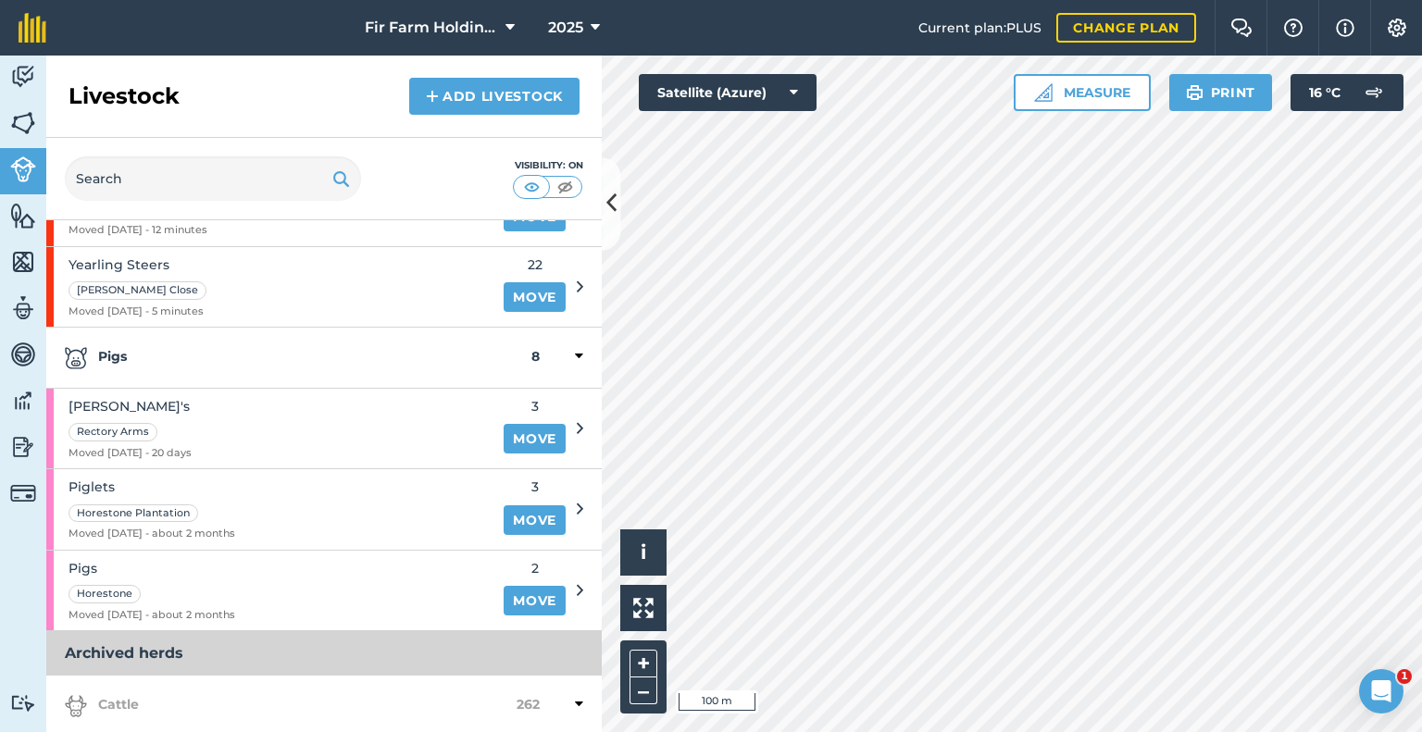
scroll to position [1481, 0]
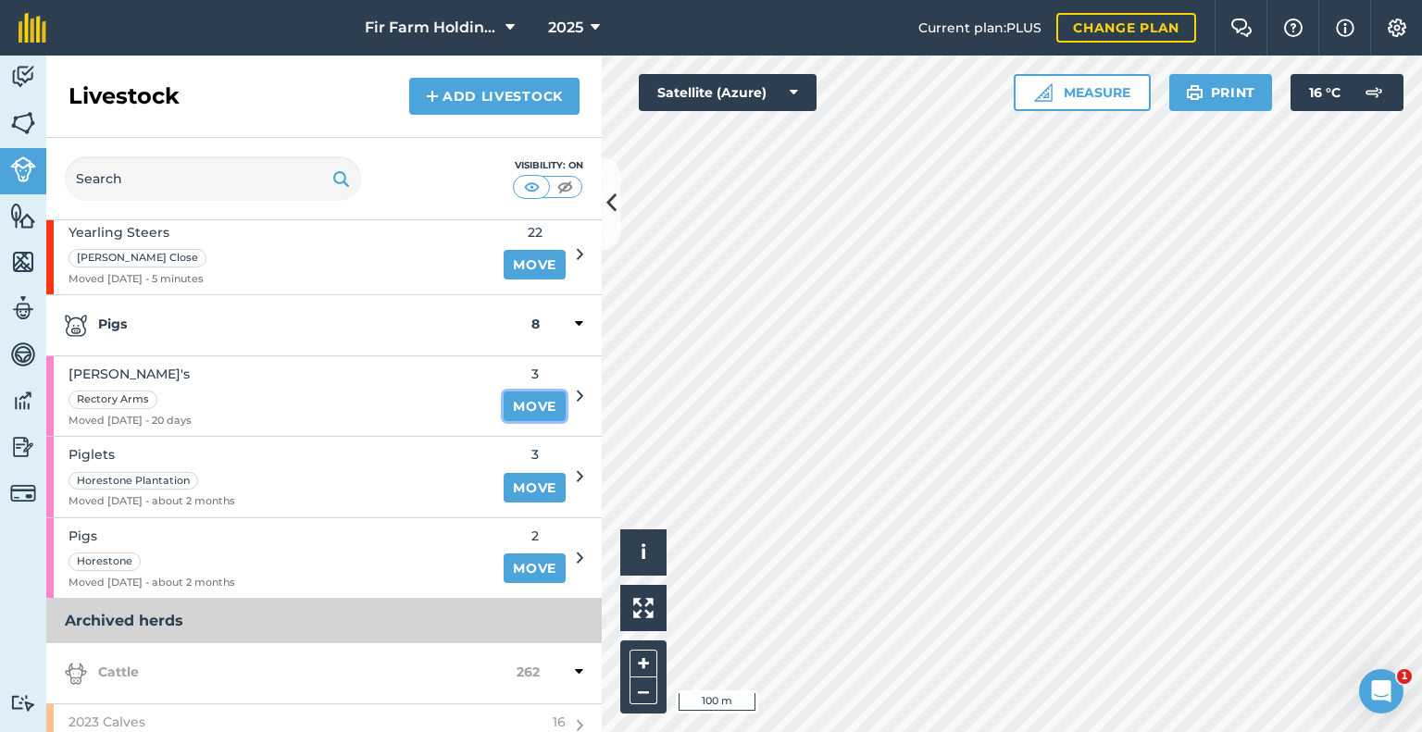
click at [513, 393] on link "Move" at bounding box center [535, 407] width 62 height 30
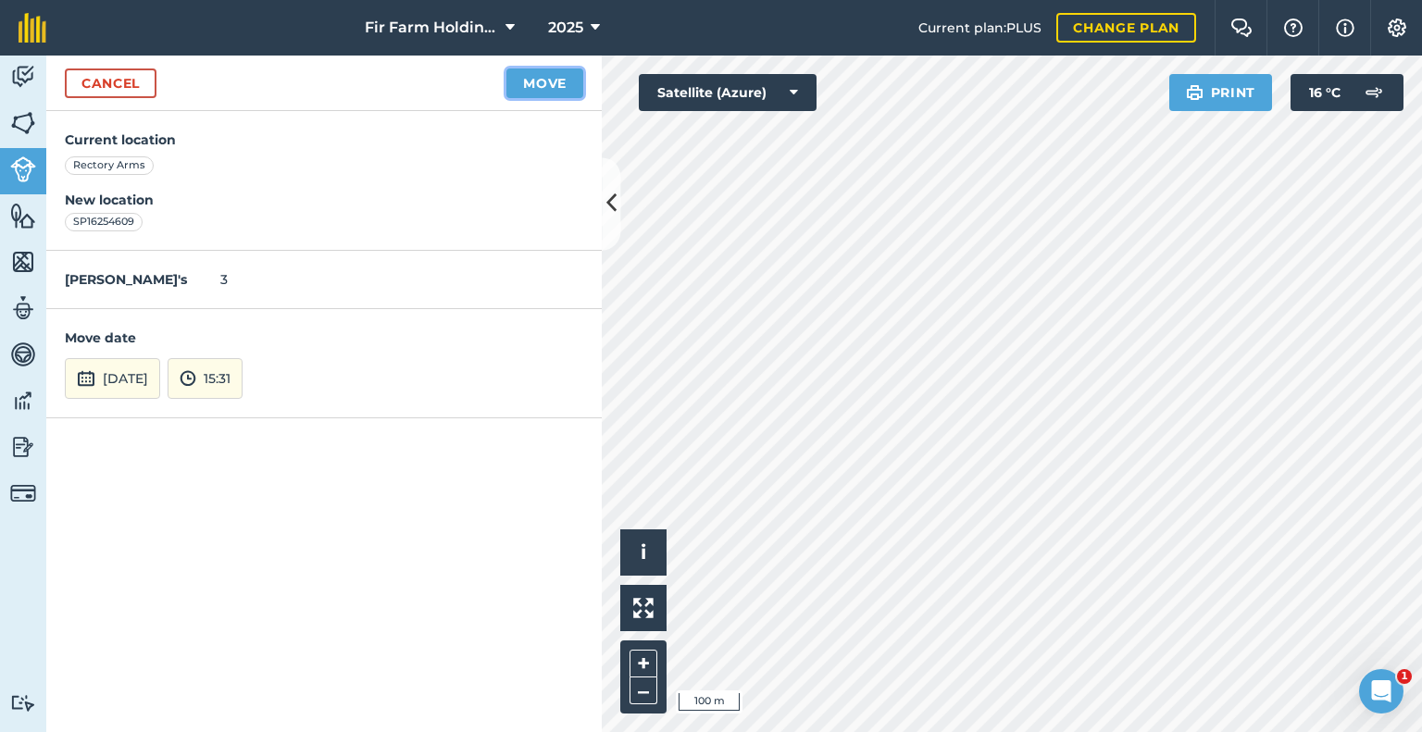
click at [555, 75] on button "Move" at bounding box center [544, 84] width 77 height 30
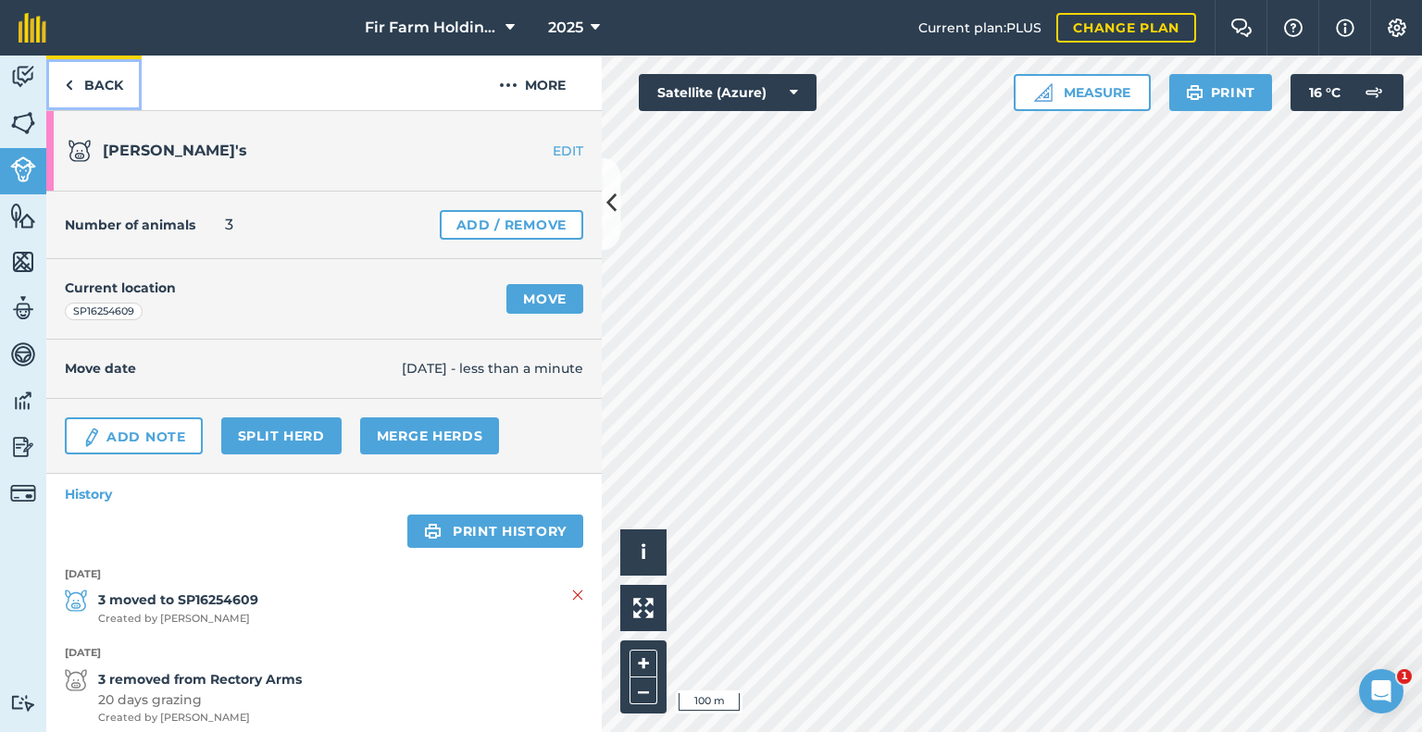
click at [83, 80] on link "Back" at bounding box center [93, 83] width 95 height 55
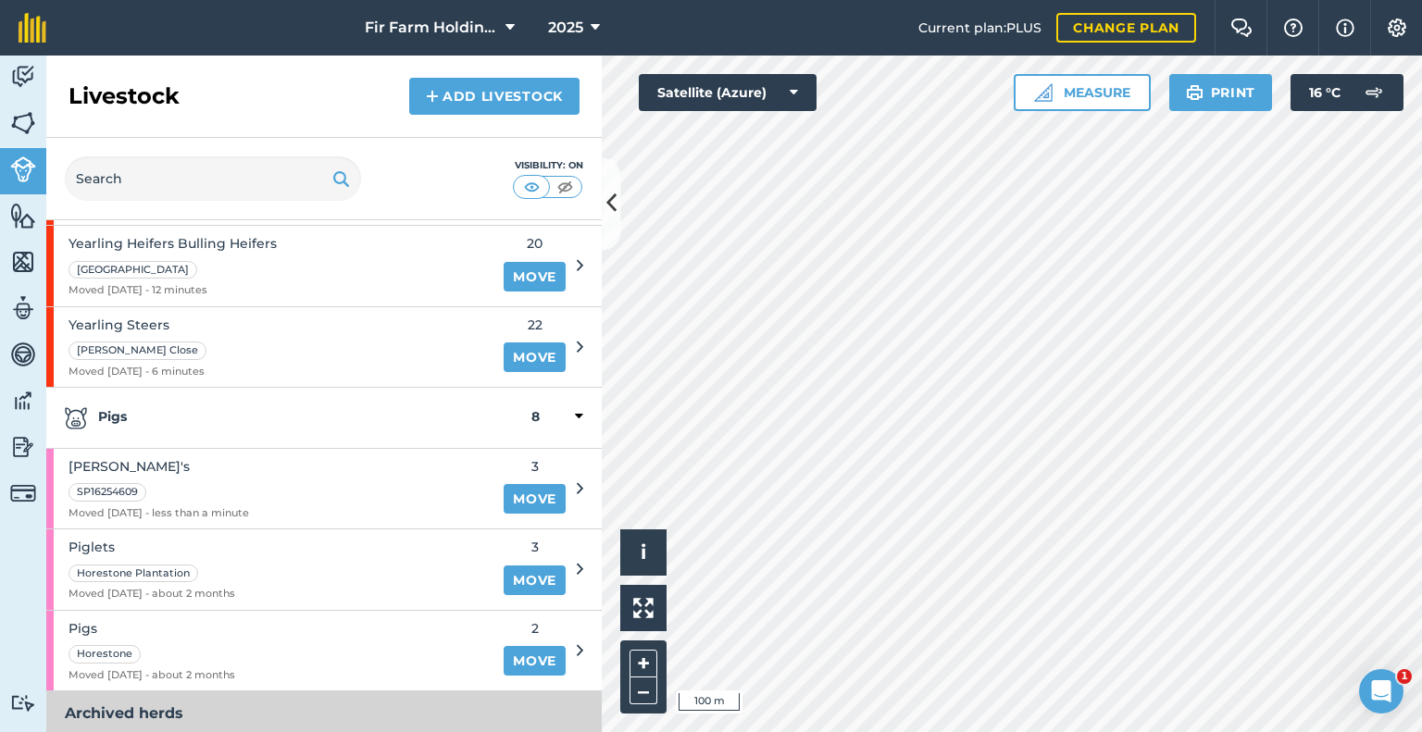
scroll to position [1481, 0]
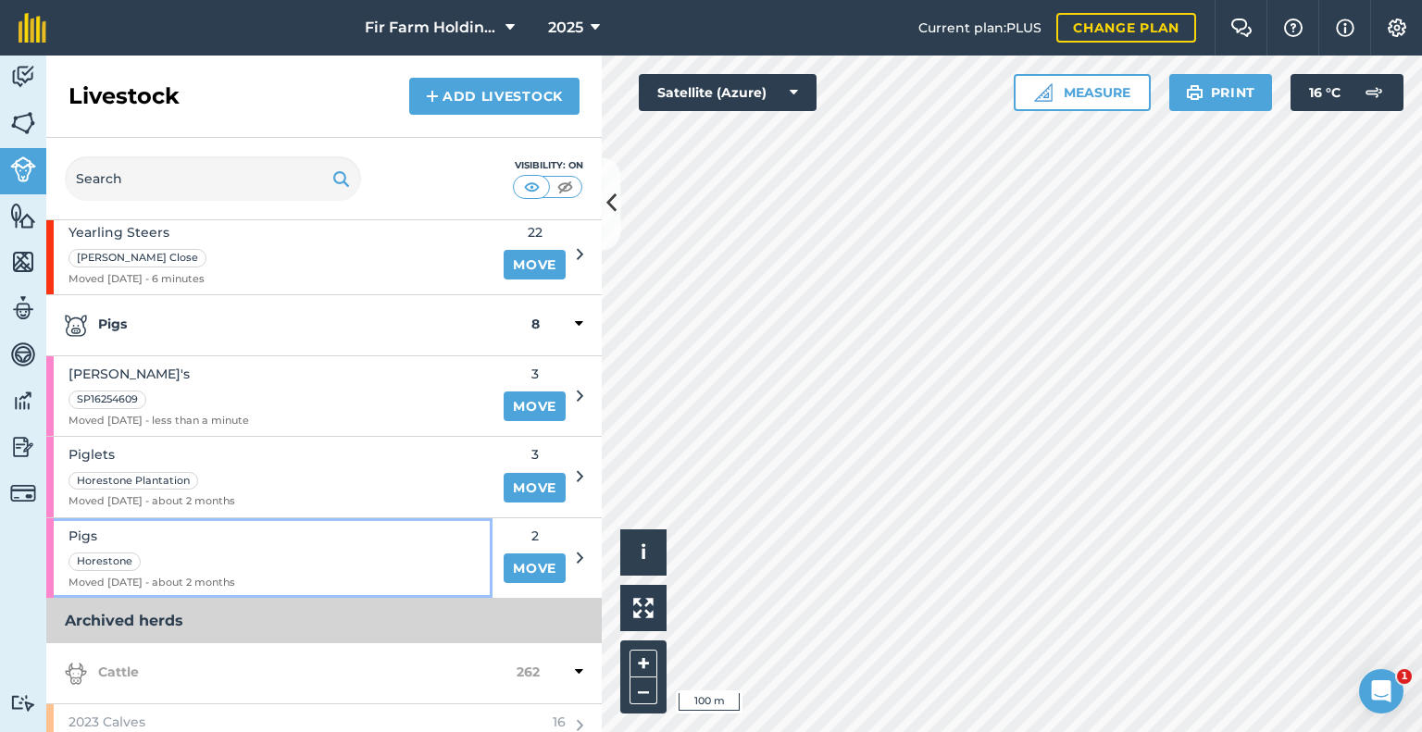
click at [359, 540] on div "Pigs Horestone Moved [DATE] - about 2 months" at bounding box center [269, 558] width 446 height 81
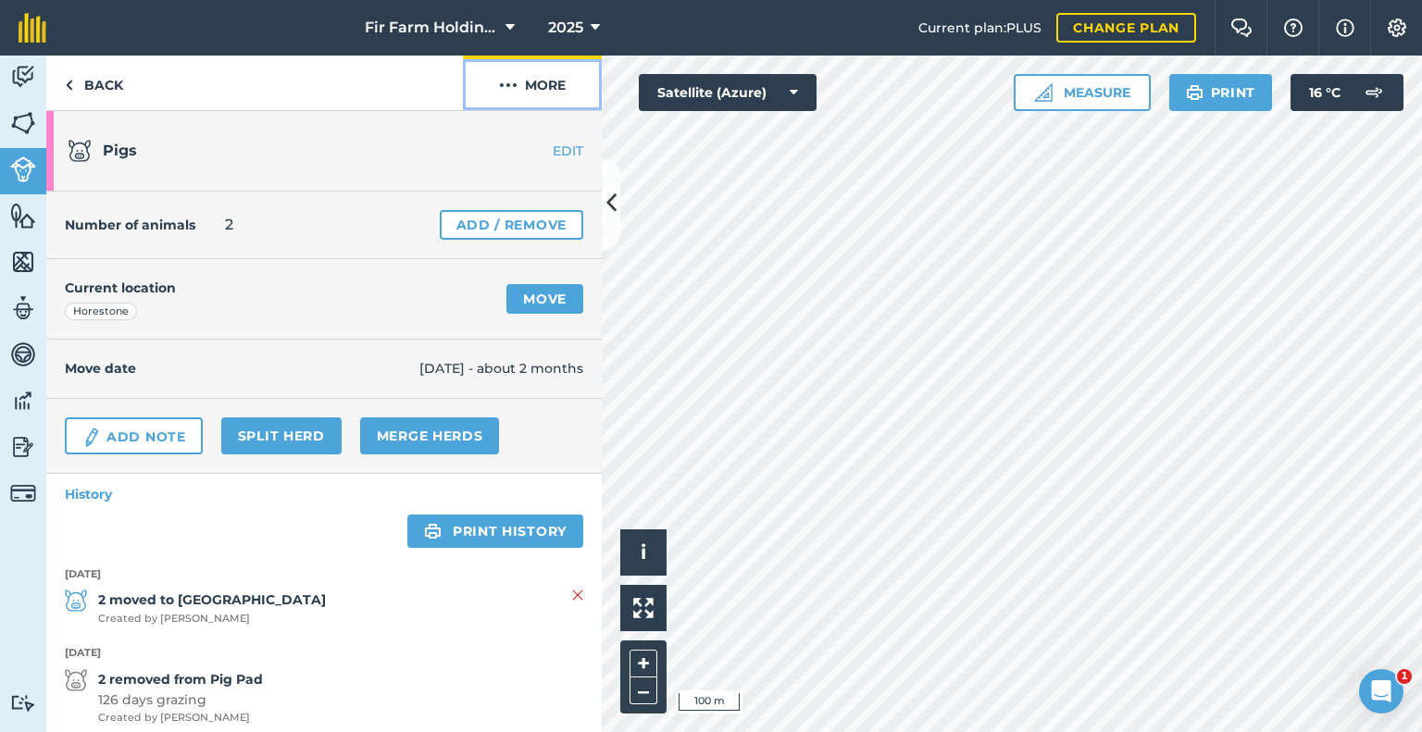
click at [499, 84] on img at bounding box center [508, 85] width 19 height 22
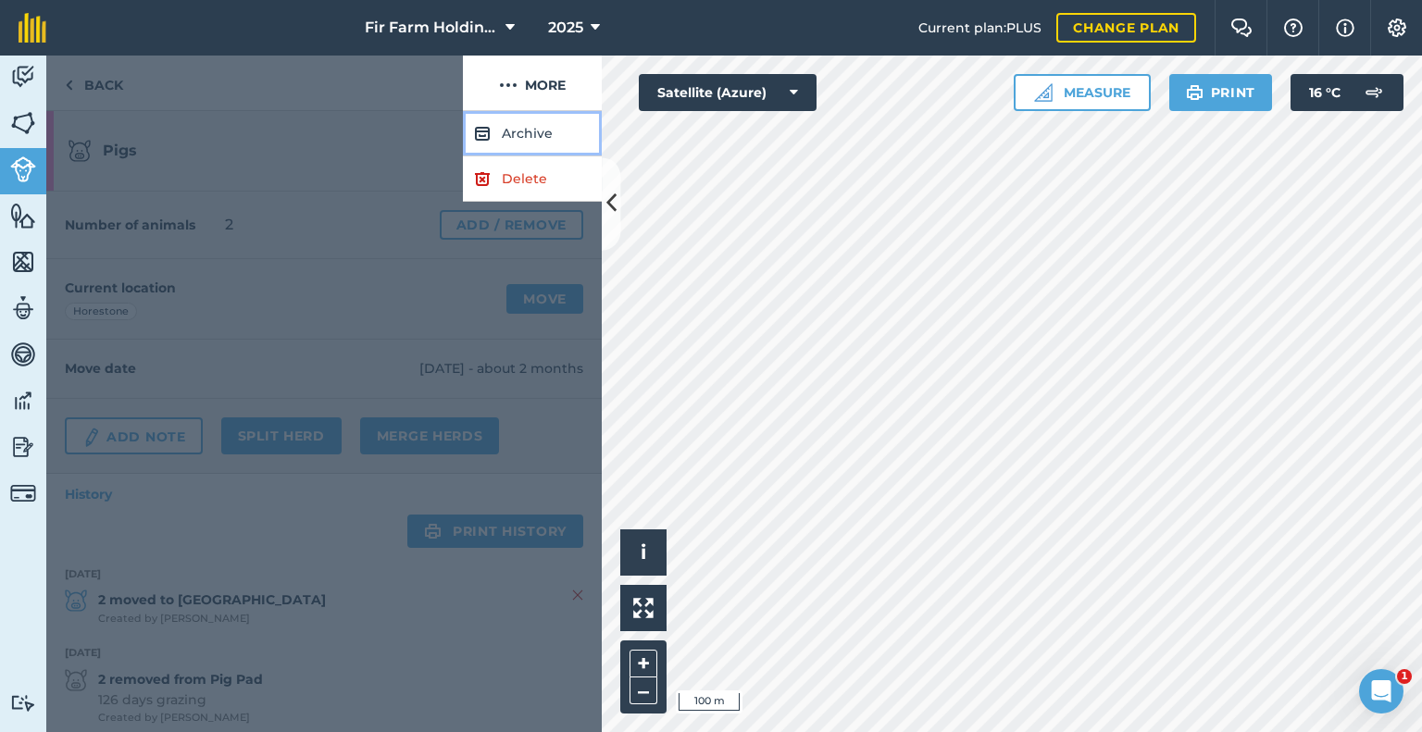
click at [505, 140] on button "Archive" at bounding box center [532, 133] width 139 height 45
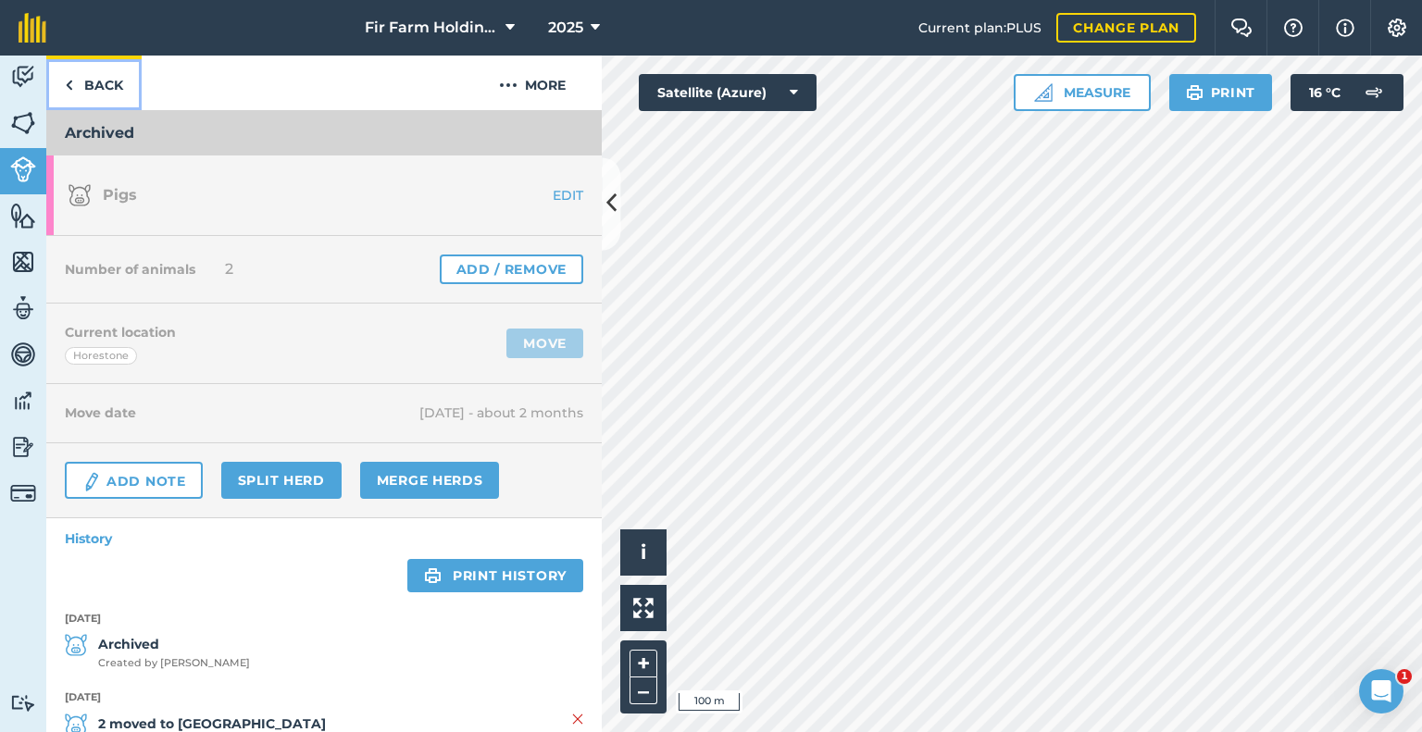
click at [79, 78] on link "Back" at bounding box center [93, 83] width 95 height 55
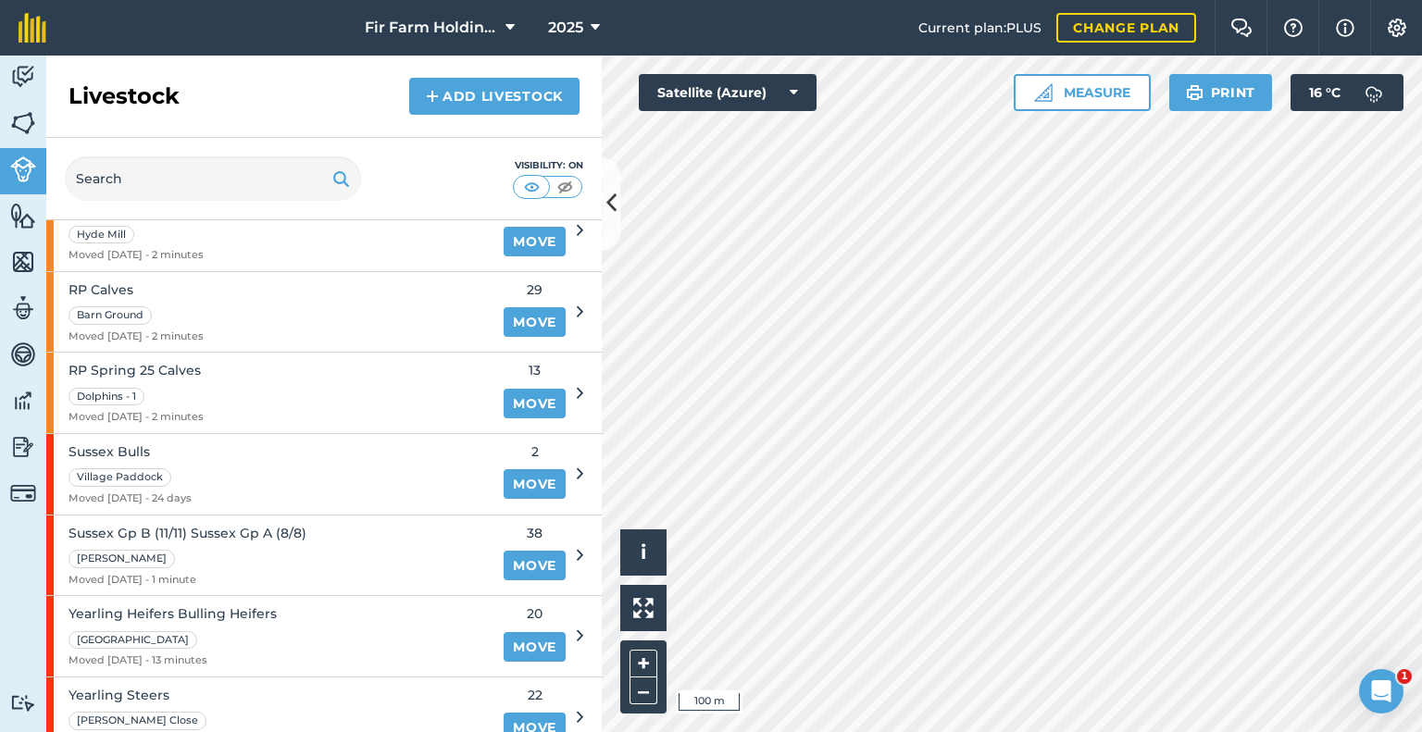
scroll to position [1111, 0]
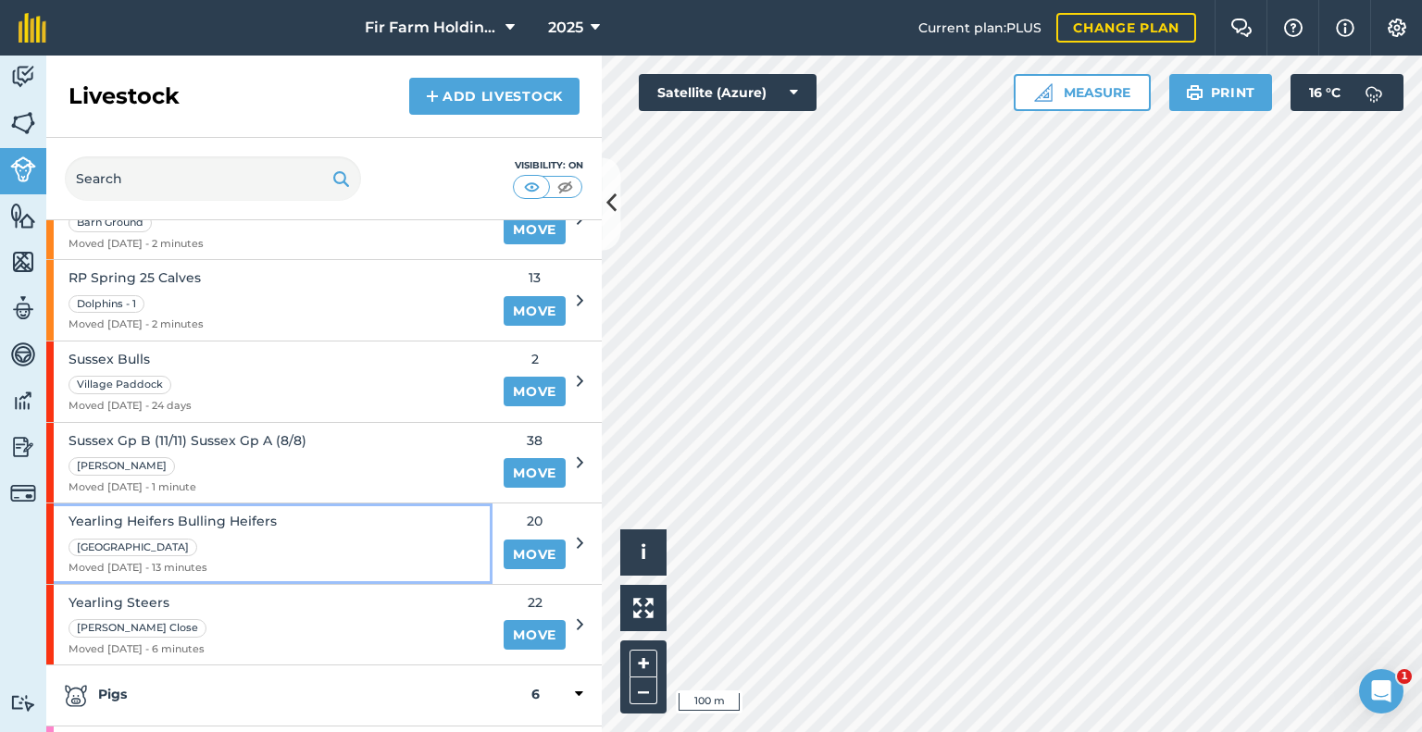
click at [258, 525] on span "Yearling Heifers Bulling Heifers" at bounding box center [173, 521] width 208 height 20
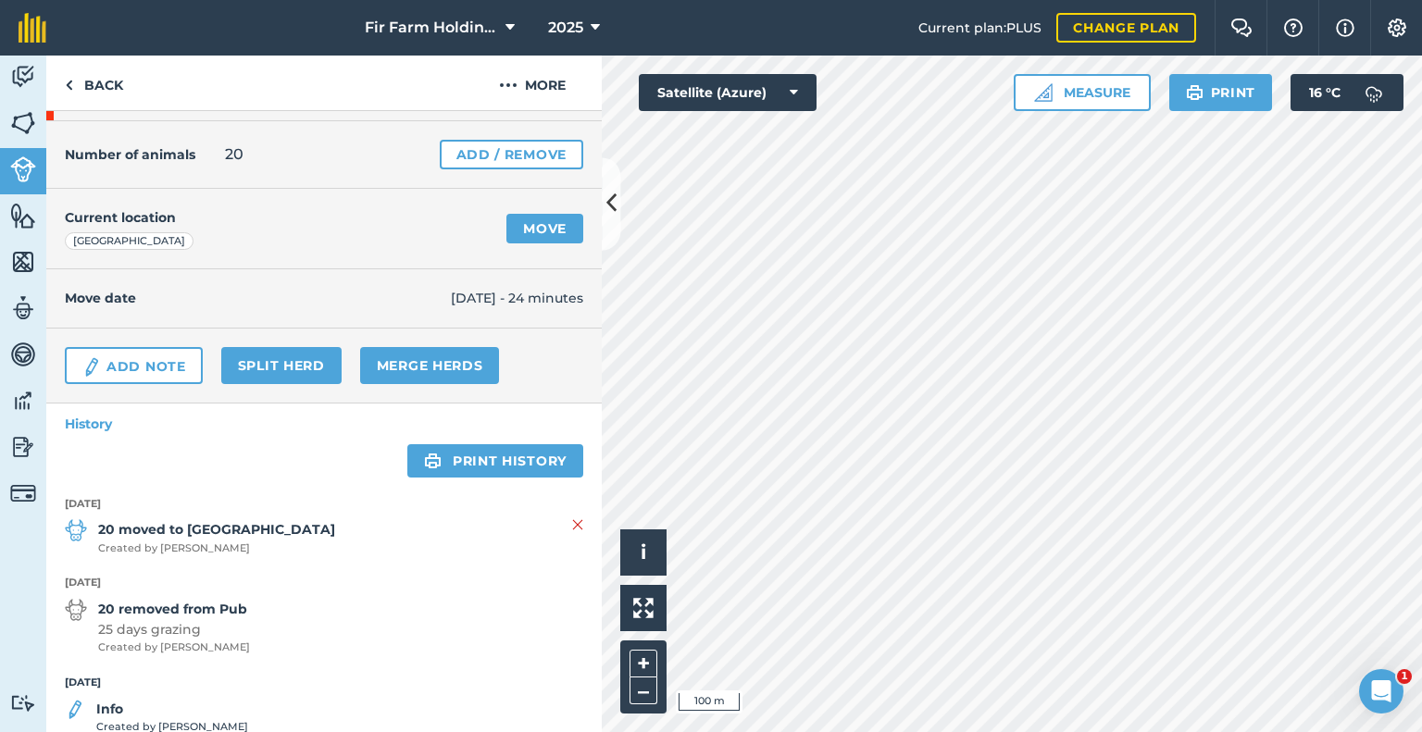
scroll to position [67, 0]
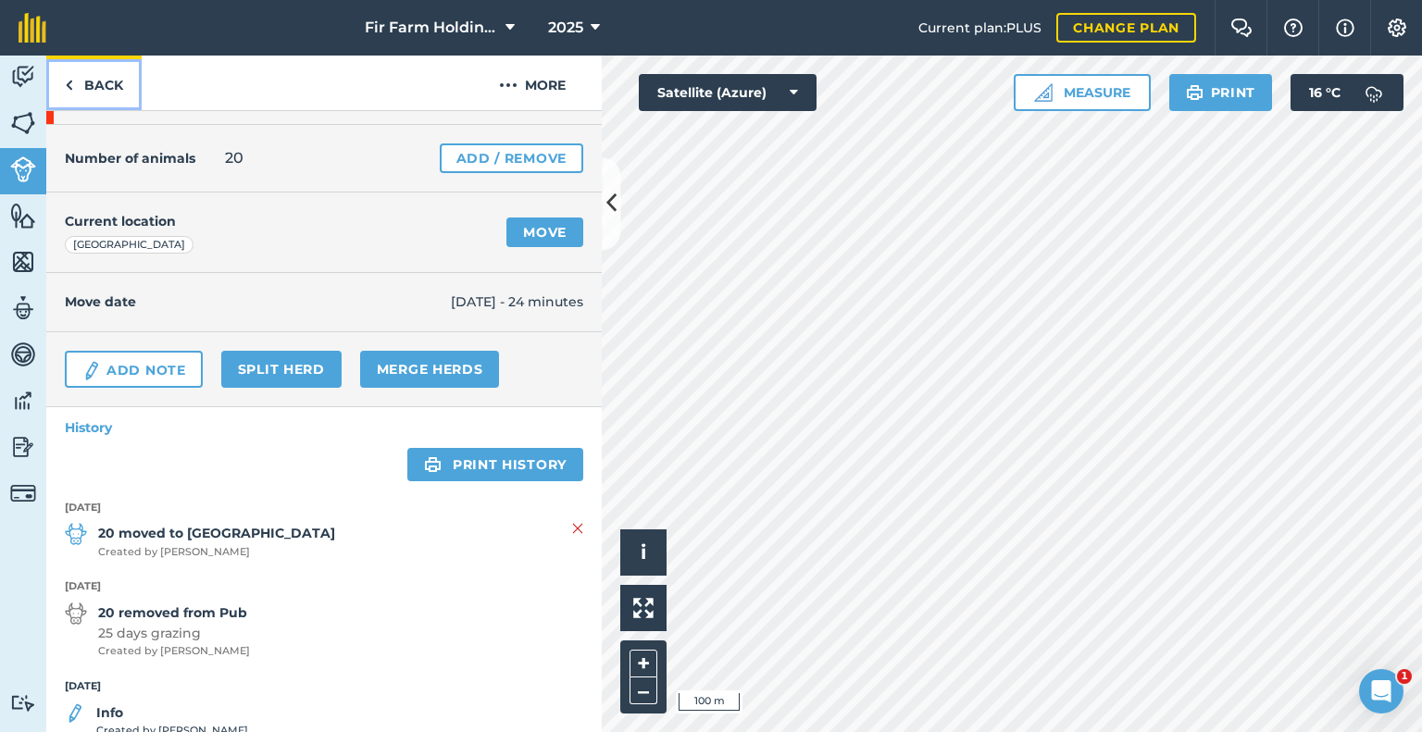
click at [108, 82] on link "Back" at bounding box center [93, 83] width 95 height 55
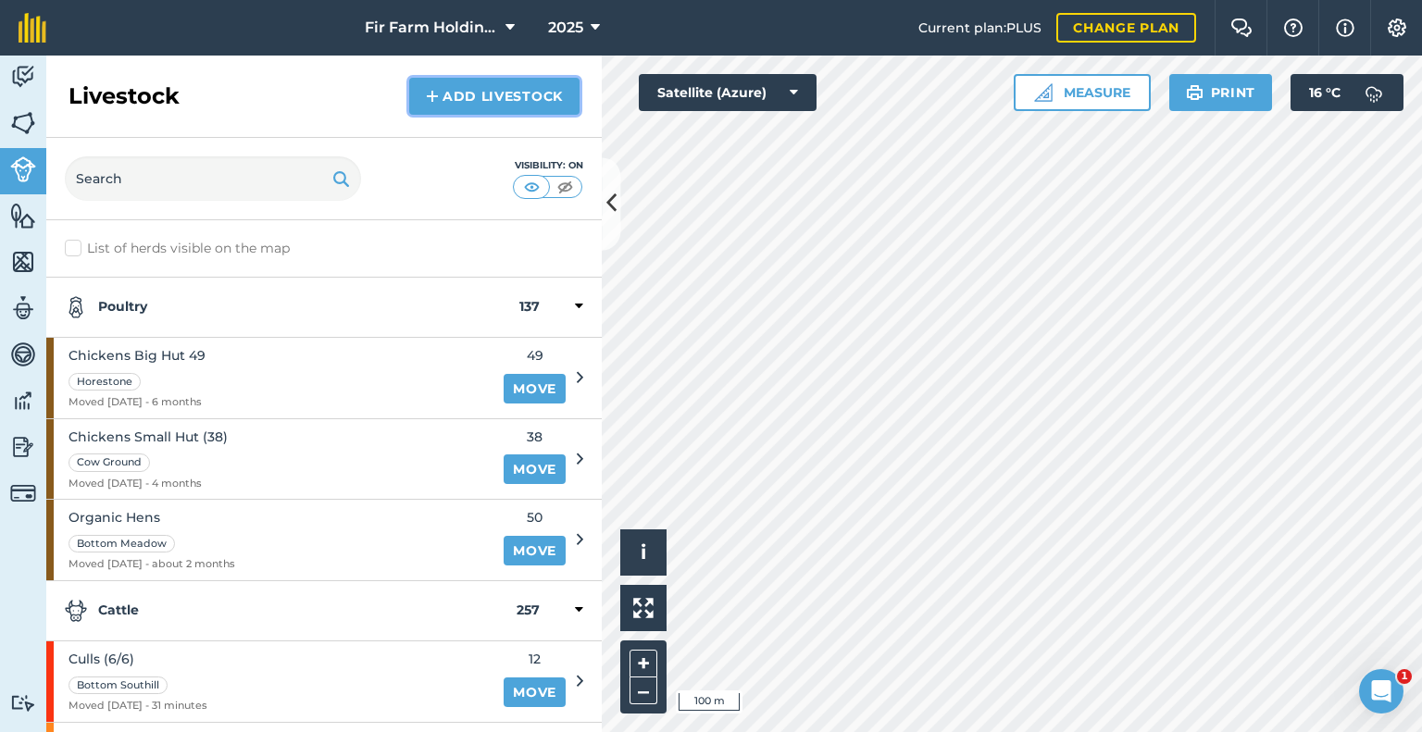
click at [485, 93] on link "Add Livestock" at bounding box center [494, 96] width 170 height 37
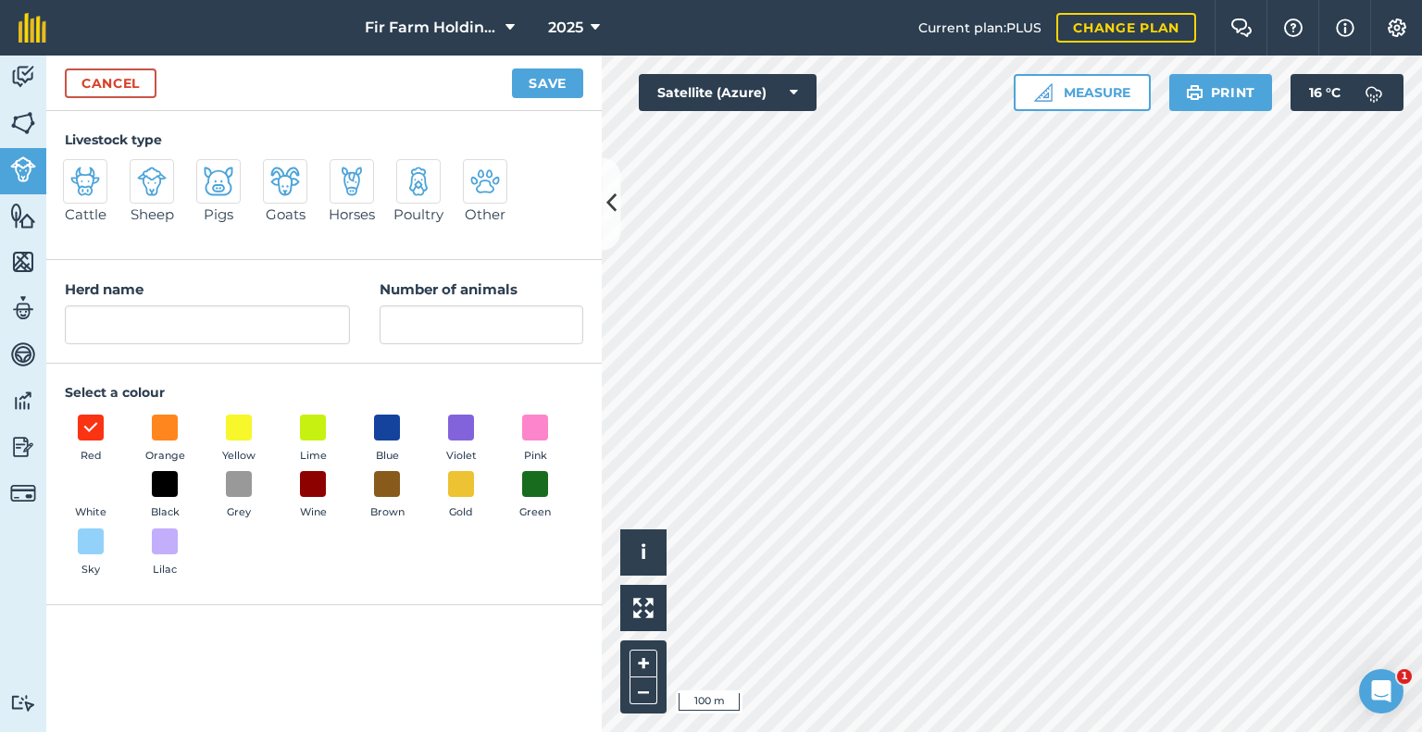
click at [421, 184] on img at bounding box center [419, 182] width 30 height 30
click at [410, 171] on input "Poultry" at bounding box center [404, 165] width 12 height 12
radio input "true"
click at [211, 340] on input "Poultry" at bounding box center [207, 324] width 285 height 39
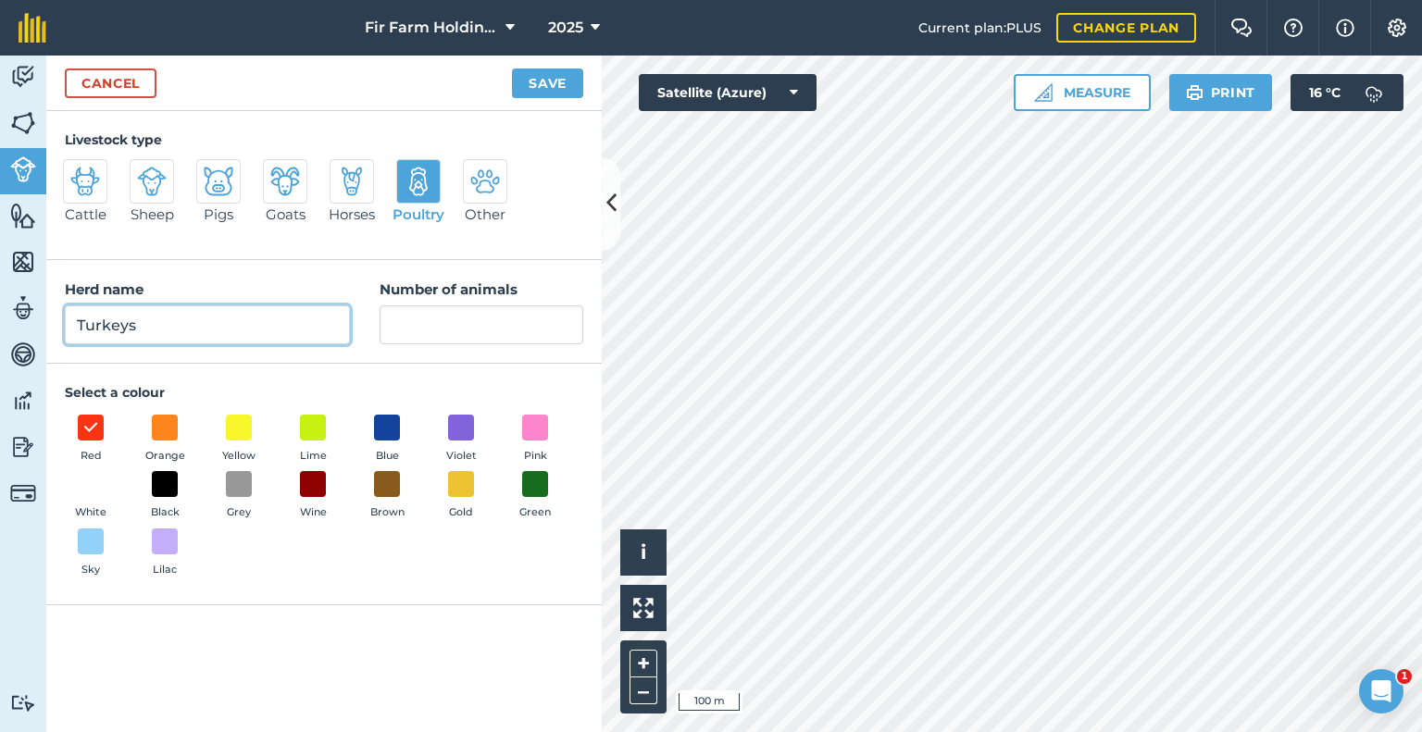
type input "Turkeys"
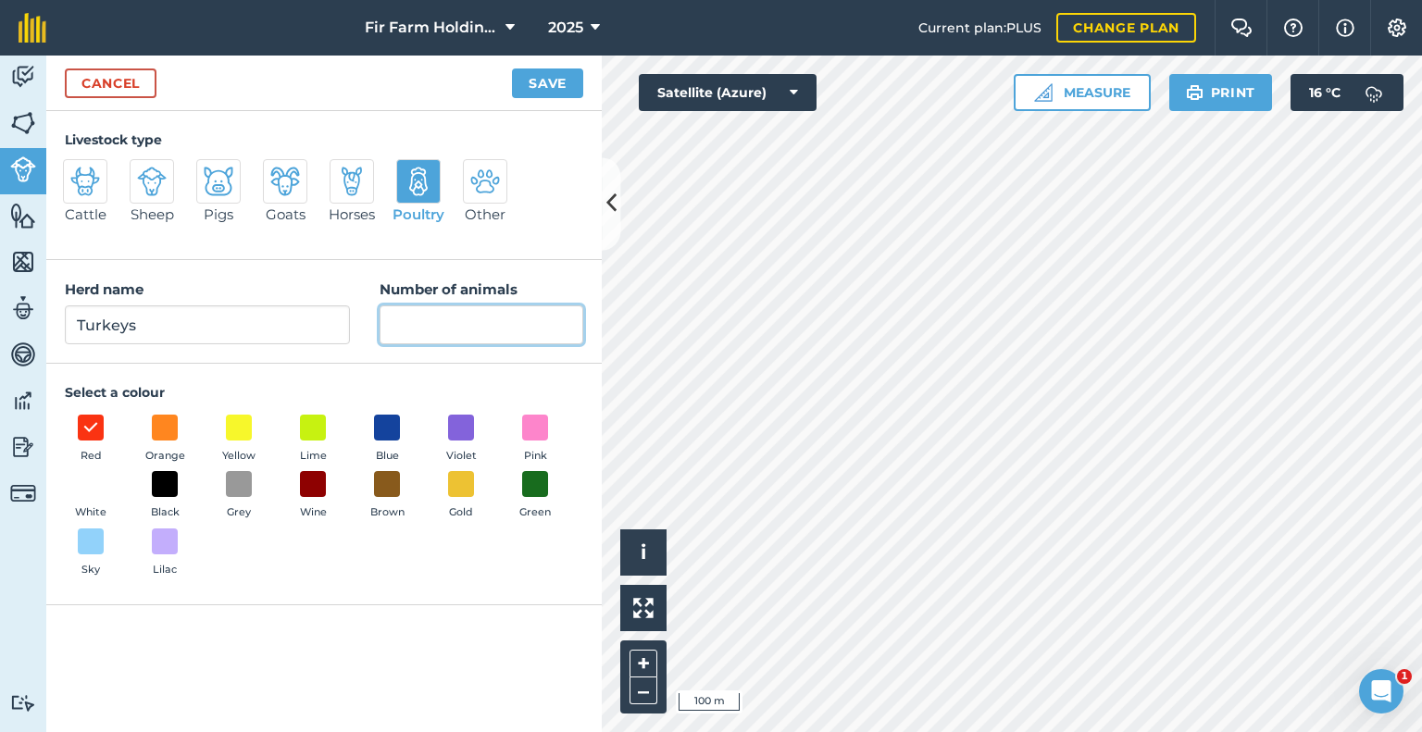
click at [452, 324] on input "Number of animals" at bounding box center [482, 324] width 204 height 39
type input "70"
click at [310, 477] on span at bounding box center [313, 484] width 29 height 29
click at [565, 72] on button "Save" at bounding box center [547, 84] width 71 height 30
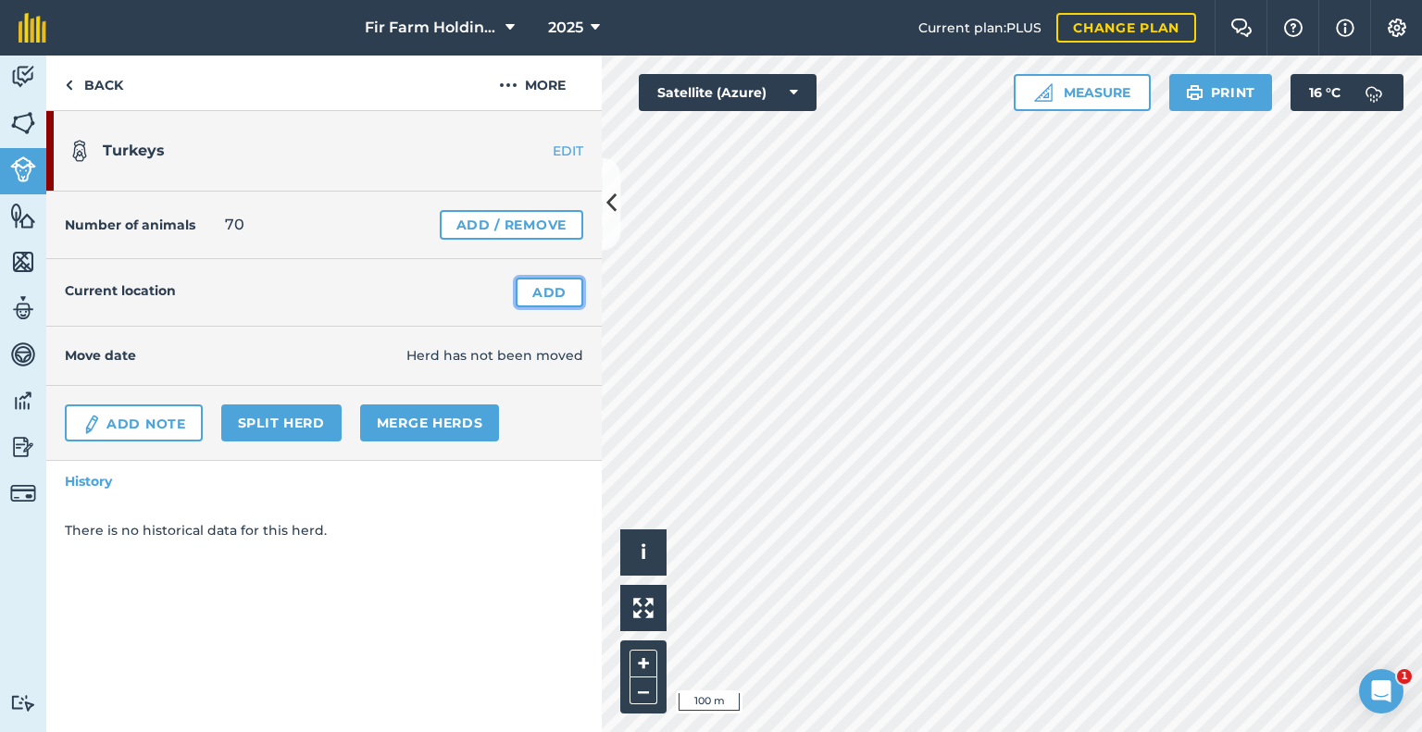
click at [544, 290] on link "Add" at bounding box center [550, 293] width 68 height 30
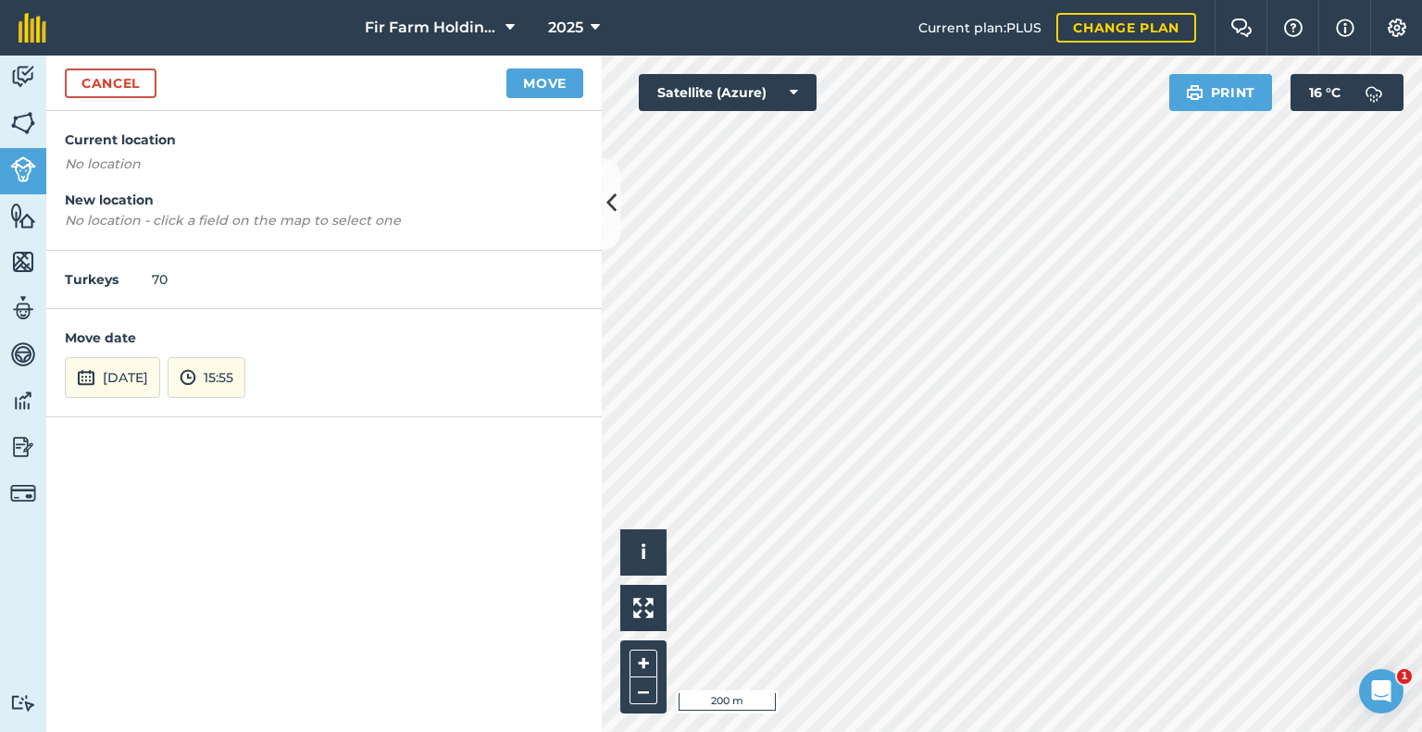
click at [577, 543] on div "Activity Fields Livestock Features Maps Team Vehicles Data Reporting Billing Tu…" at bounding box center [711, 394] width 1422 height 677
click at [527, 81] on button "Move" at bounding box center [544, 84] width 77 height 30
